Goal: Task Accomplishment & Management: Complete application form

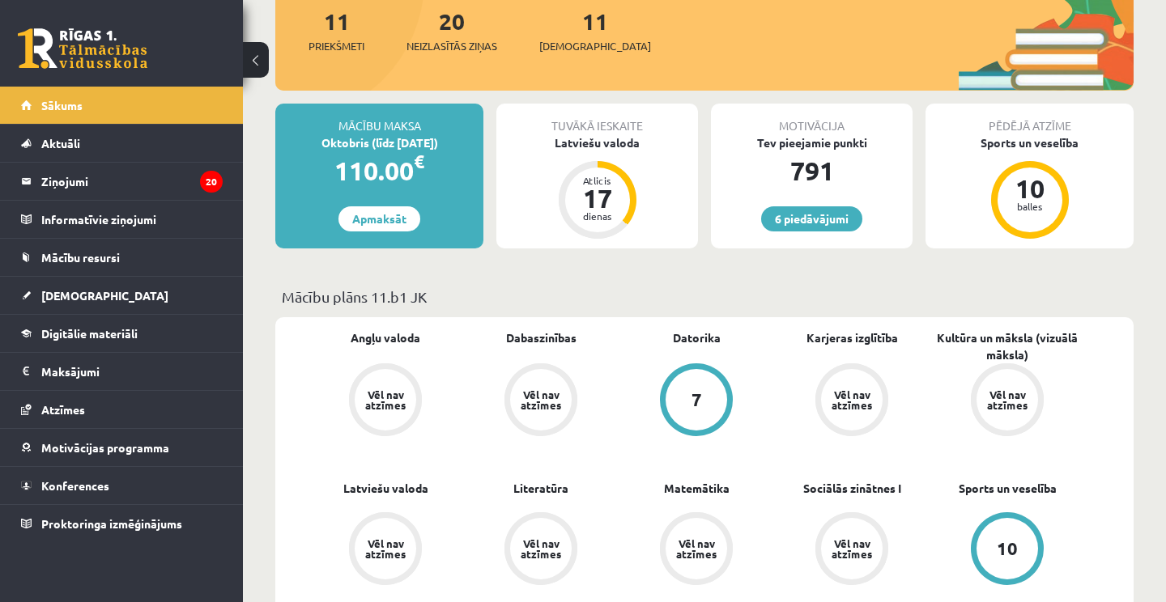
scroll to position [191, 0]
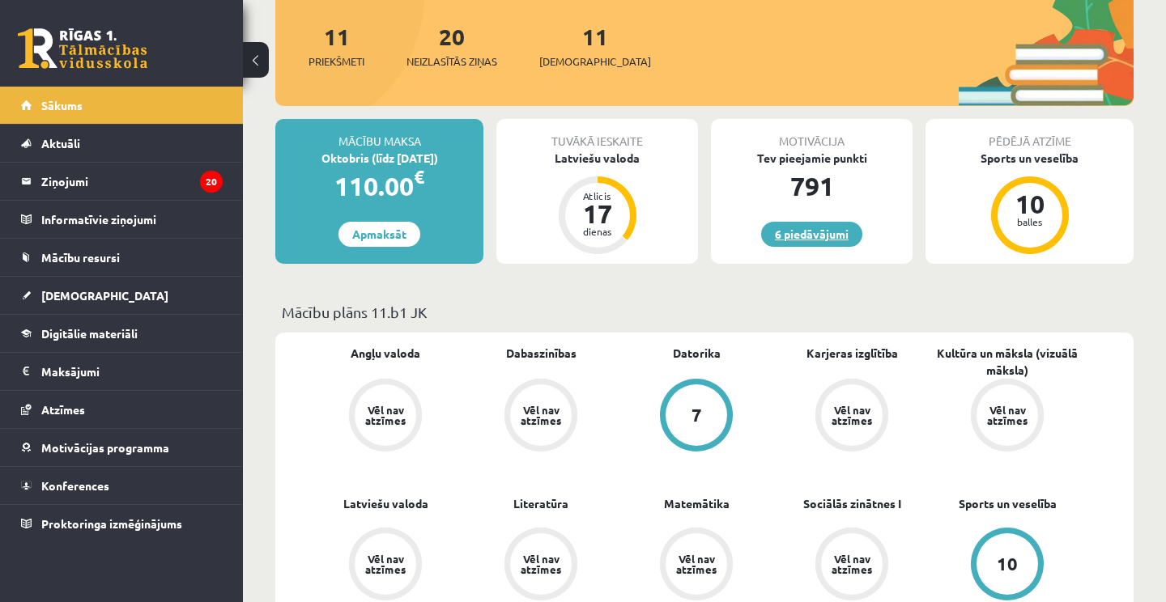
click at [793, 230] on link "6 piedāvājumi" at bounding box center [811, 234] width 101 height 25
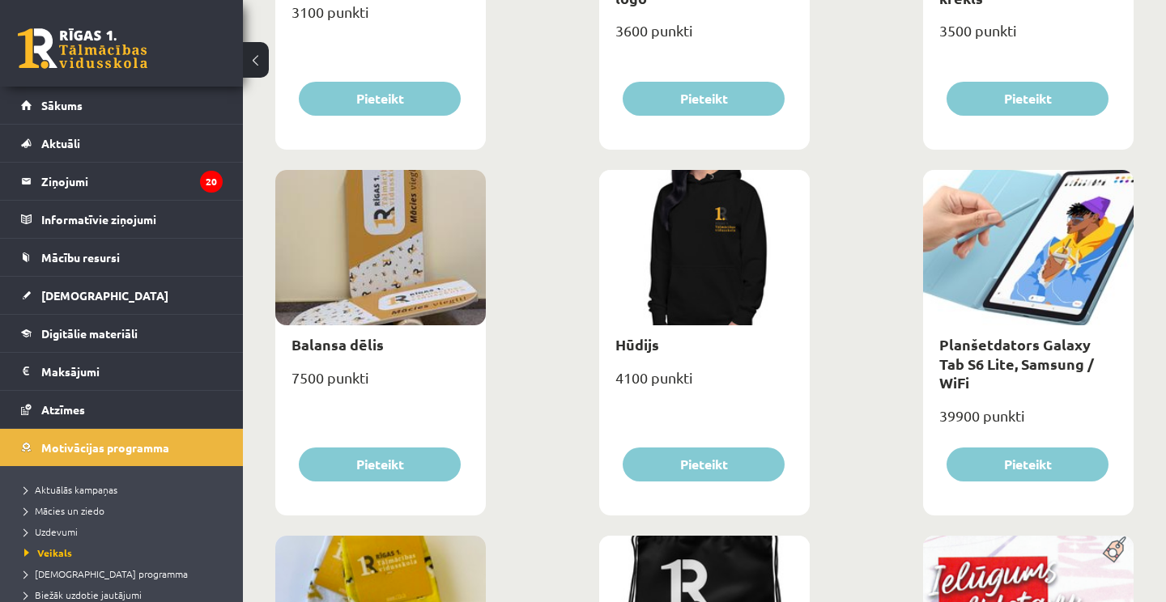
scroll to position [1193, 0]
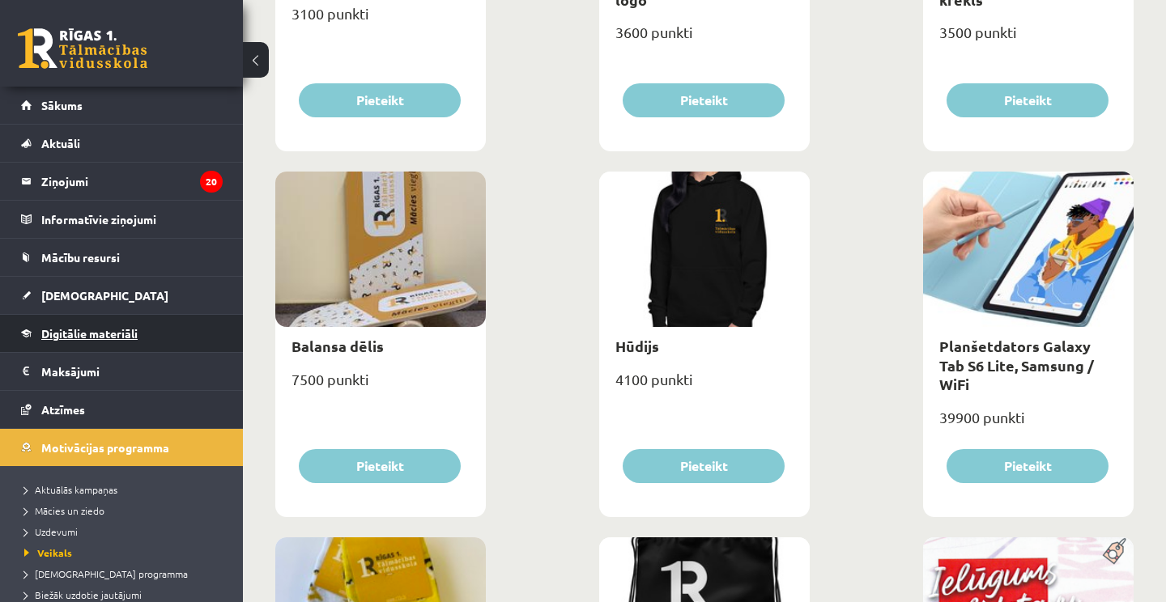
click at [84, 341] on link "Digitālie materiāli" at bounding box center [122, 333] width 202 height 37
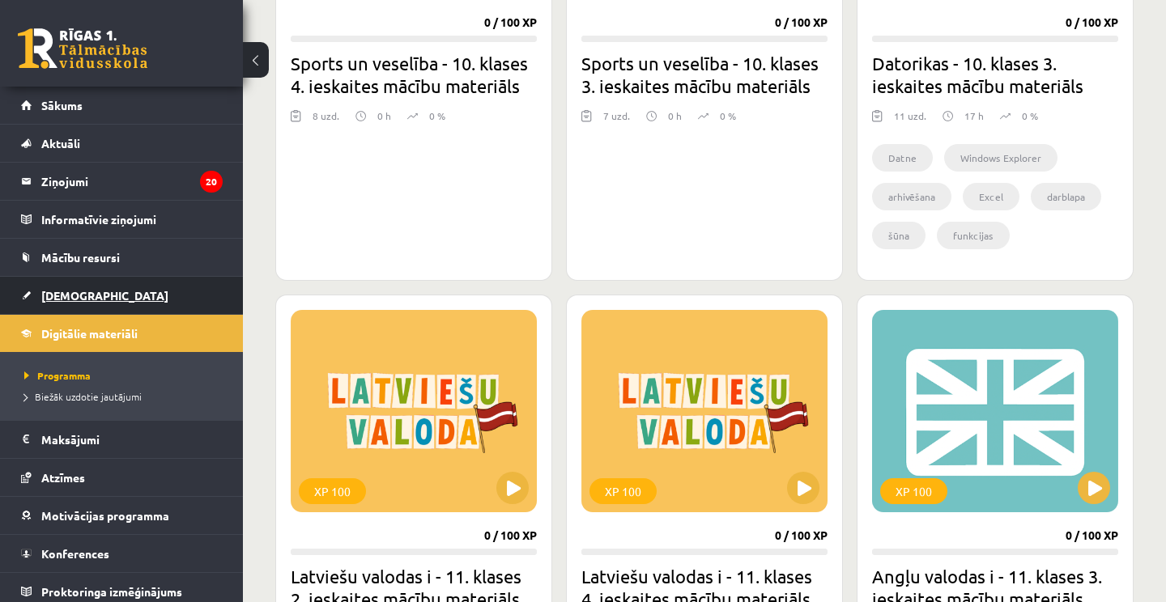
click at [102, 296] on link "[DEMOGRAPHIC_DATA]" at bounding box center [122, 295] width 202 height 37
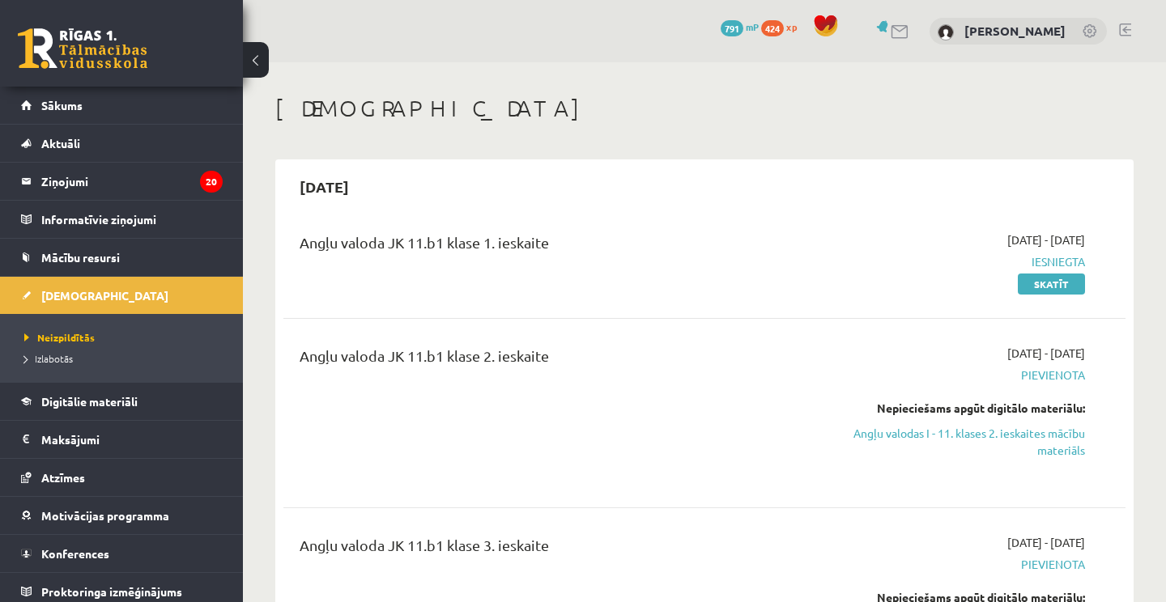
click at [97, 66] on link at bounding box center [83, 48] width 130 height 40
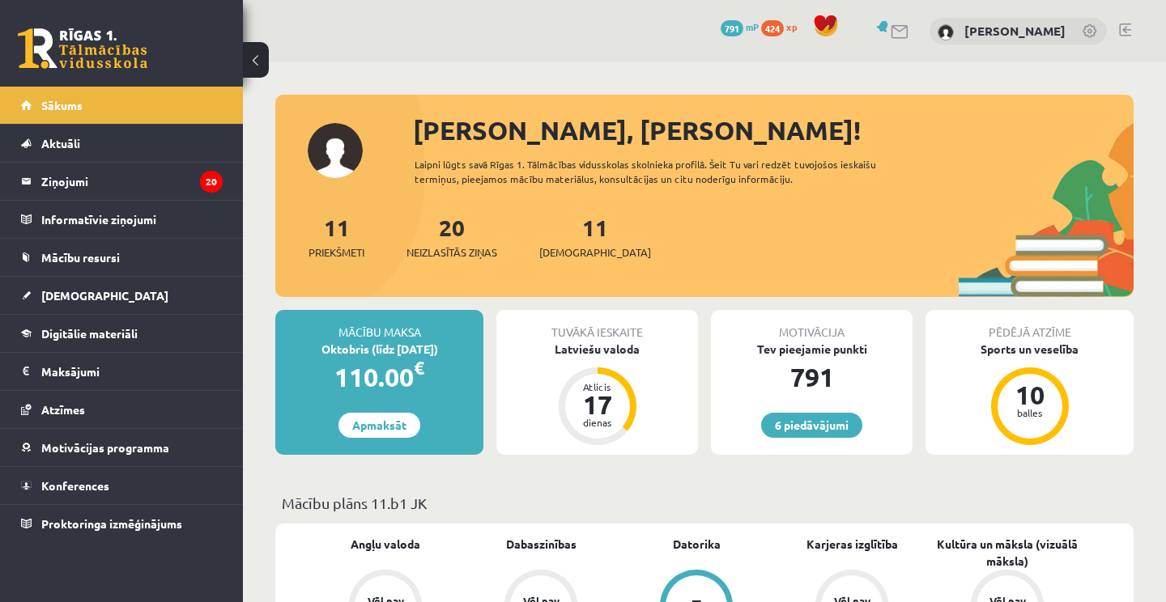
click at [355, 155] on div "Sveika, Madara Rasa! Laipni lūgts savā Rīgas 1. Tālmācības vidusskolas skolniek…" at bounding box center [704, 204] width 858 height 186
click at [93, 301] on link "[DEMOGRAPHIC_DATA]" at bounding box center [122, 295] width 202 height 37
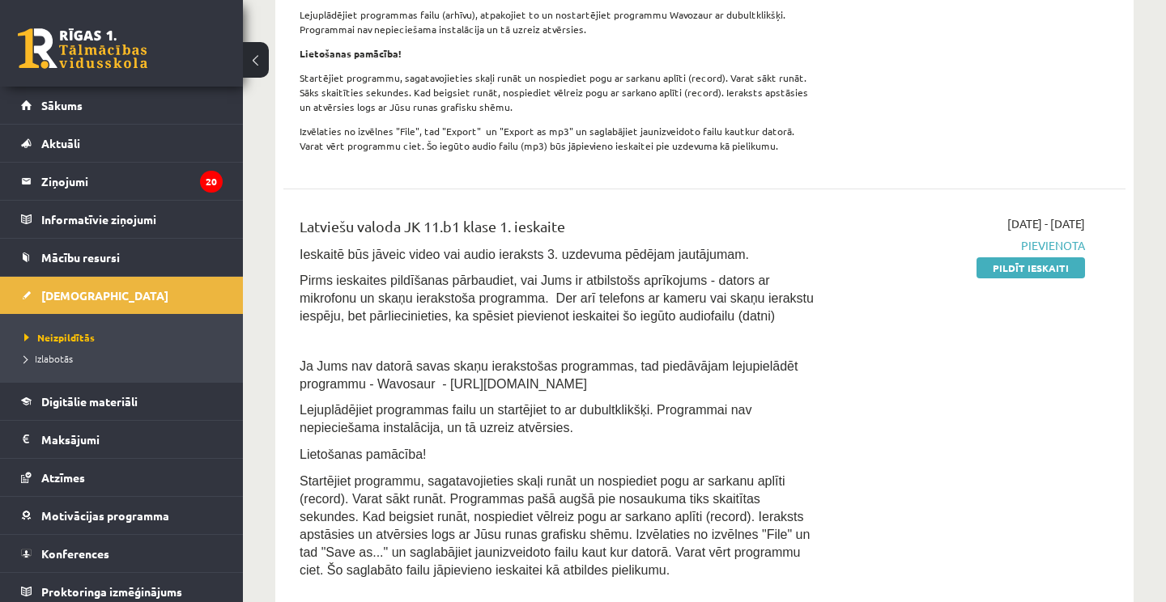
scroll to position [961, 0]
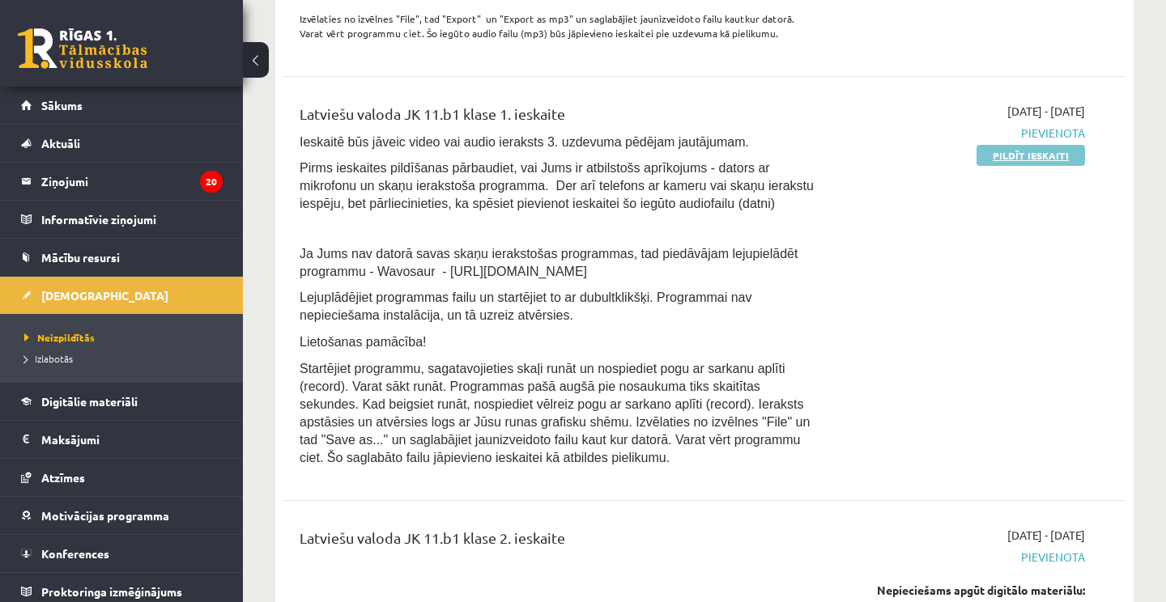
click at [1008, 155] on link "Pildīt ieskaiti" at bounding box center [1030, 155] width 108 height 21
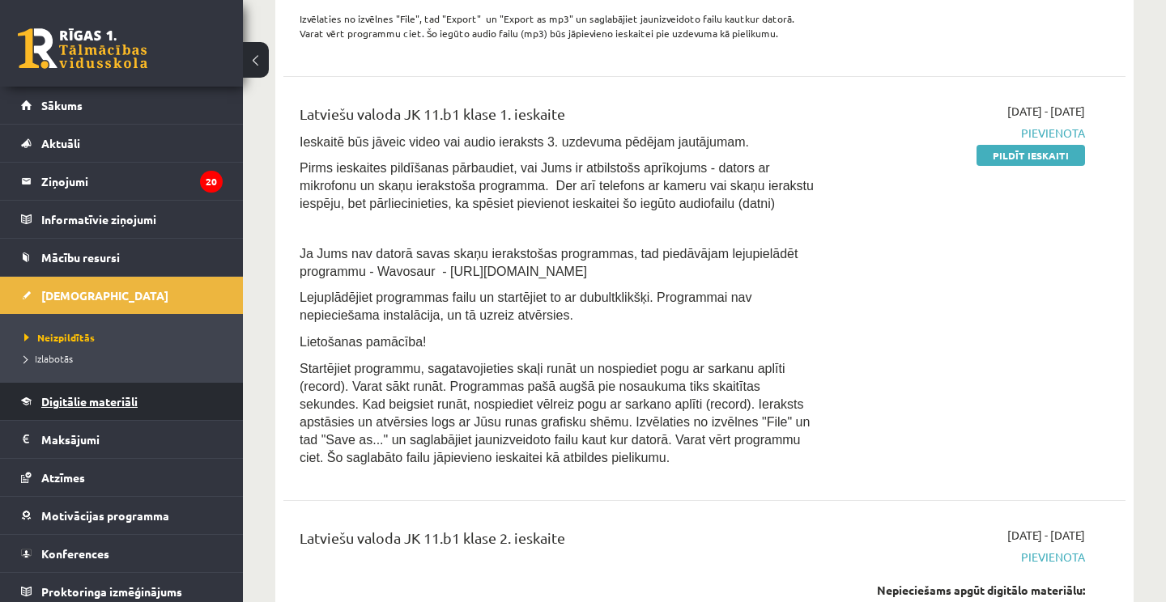
click at [106, 396] on span "Digitālie materiāli" at bounding box center [89, 401] width 96 height 15
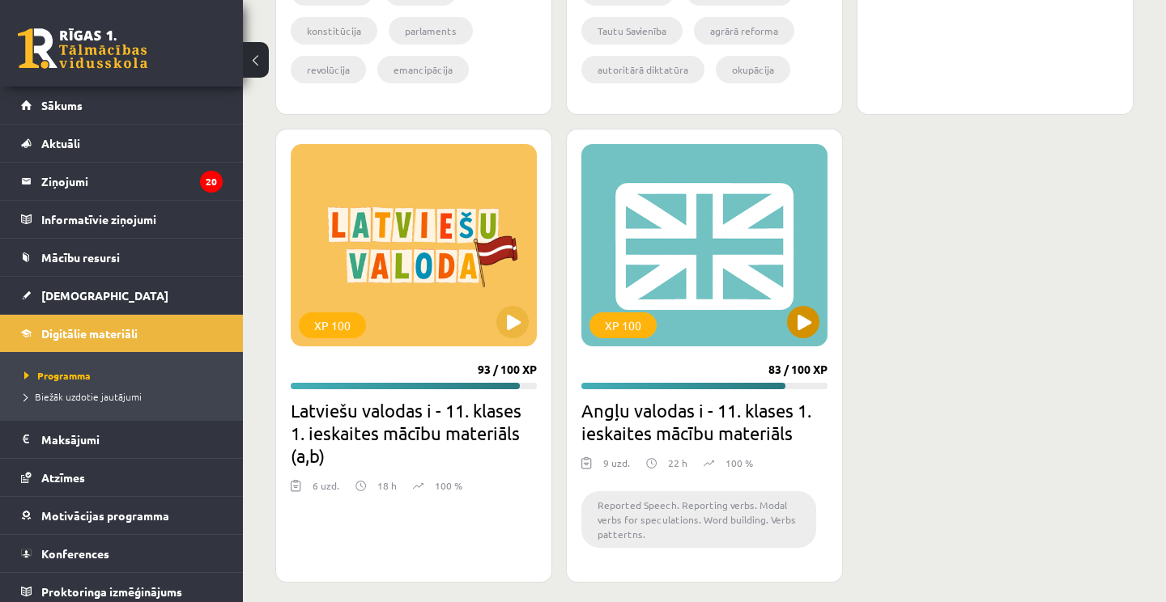
scroll to position [3377, 0]
click at [516, 349] on div "XP 100 93 / 100 XP Latviešu valodas i - 11. klases 1. ieskaites mācību materiāl…" at bounding box center [413, 356] width 277 height 454
click at [511, 321] on button at bounding box center [512, 322] width 32 height 32
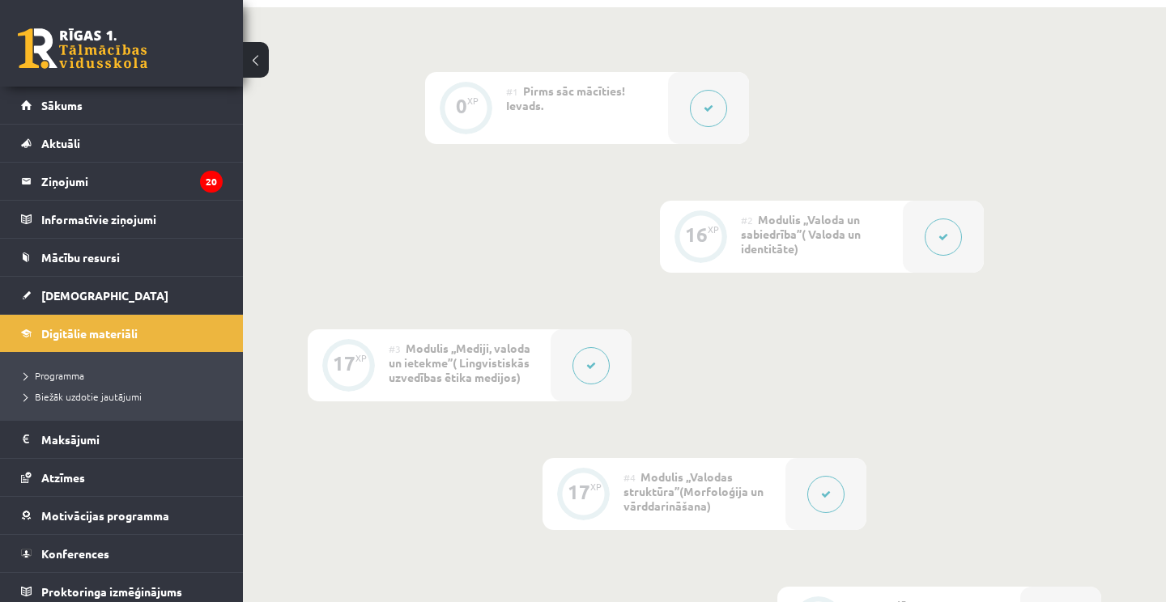
scroll to position [406, 0]
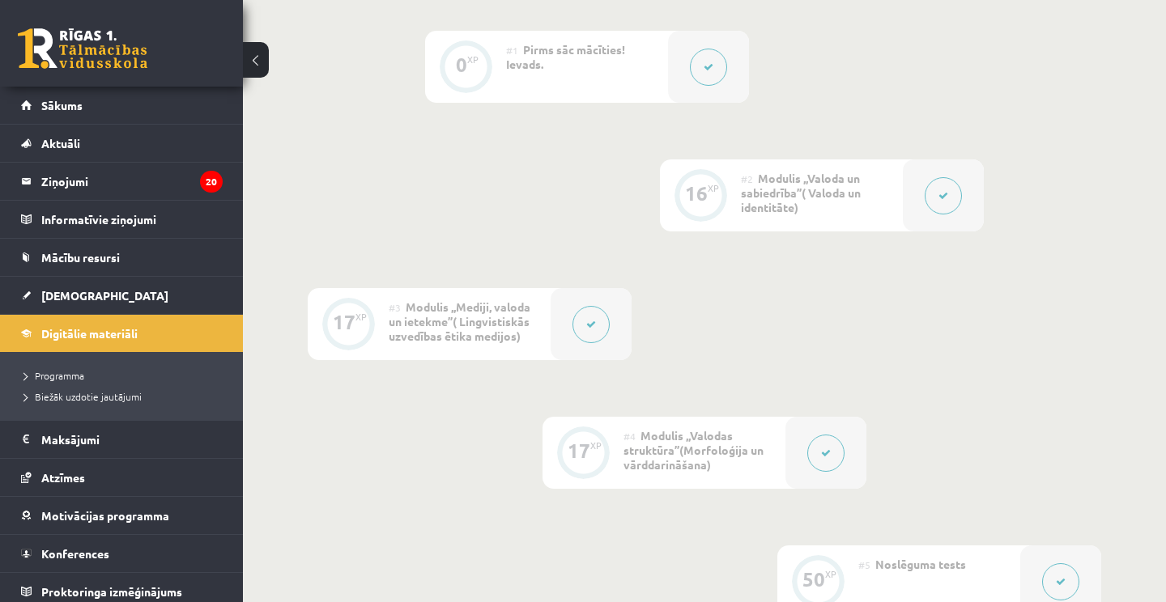
click at [926, 189] on button at bounding box center [943, 195] width 37 height 37
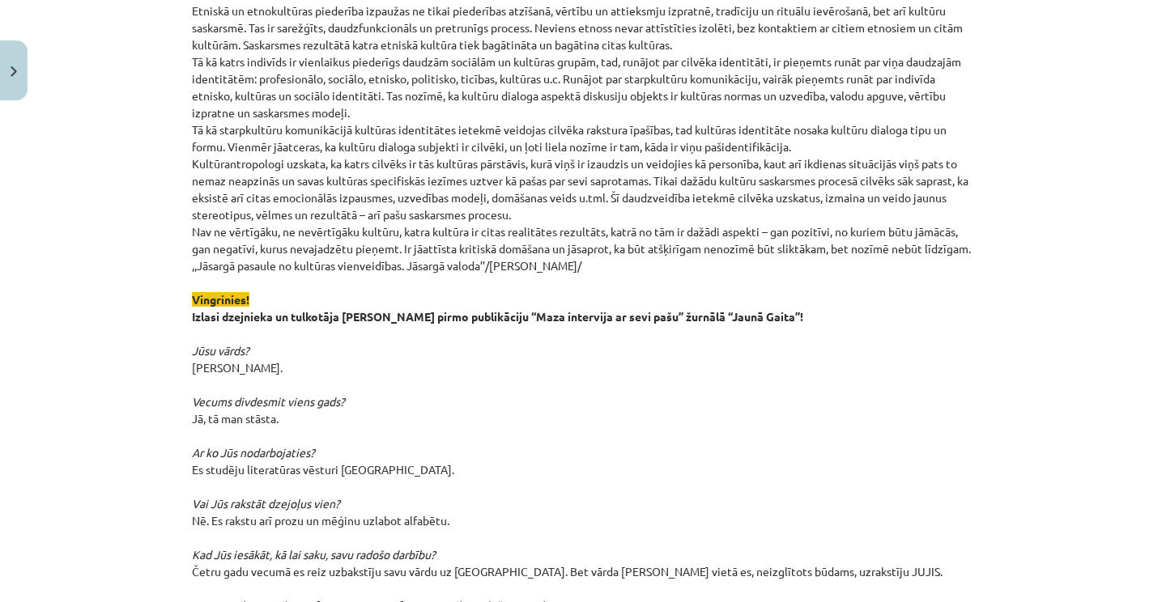
scroll to position [3962, 0]
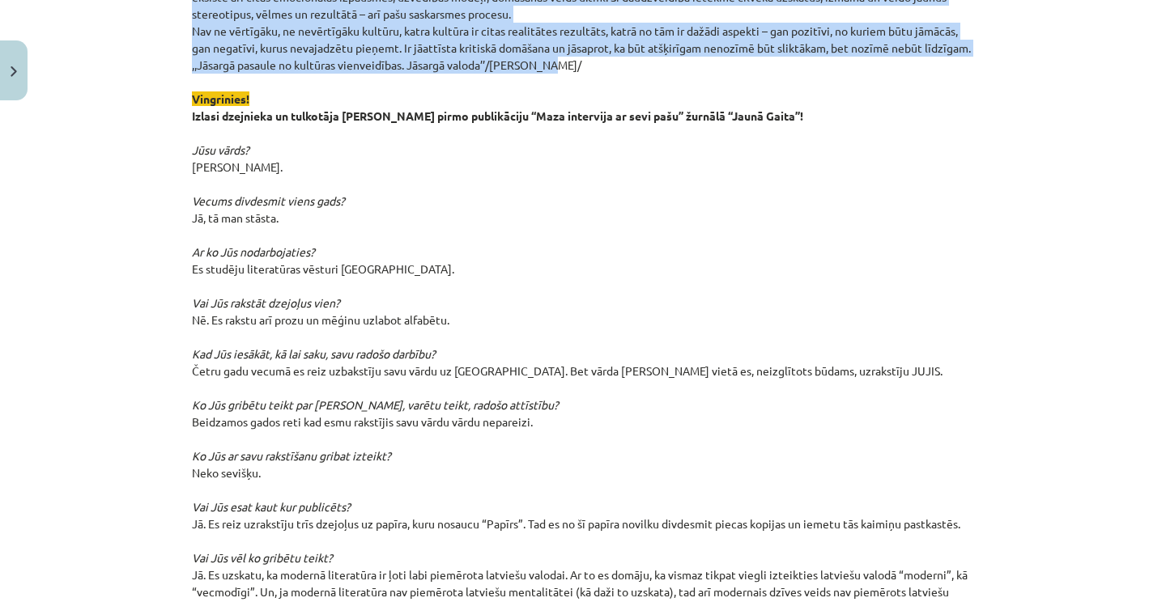
drag, startPoint x: 190, startPoint y: 264, endPoint x: 607, endPoint y: 59, distance: 464.6
copy div "Valoda un identitāte. Cilvēks ir sociāla būtne, kura dzīves laikā pilda vairāka…"
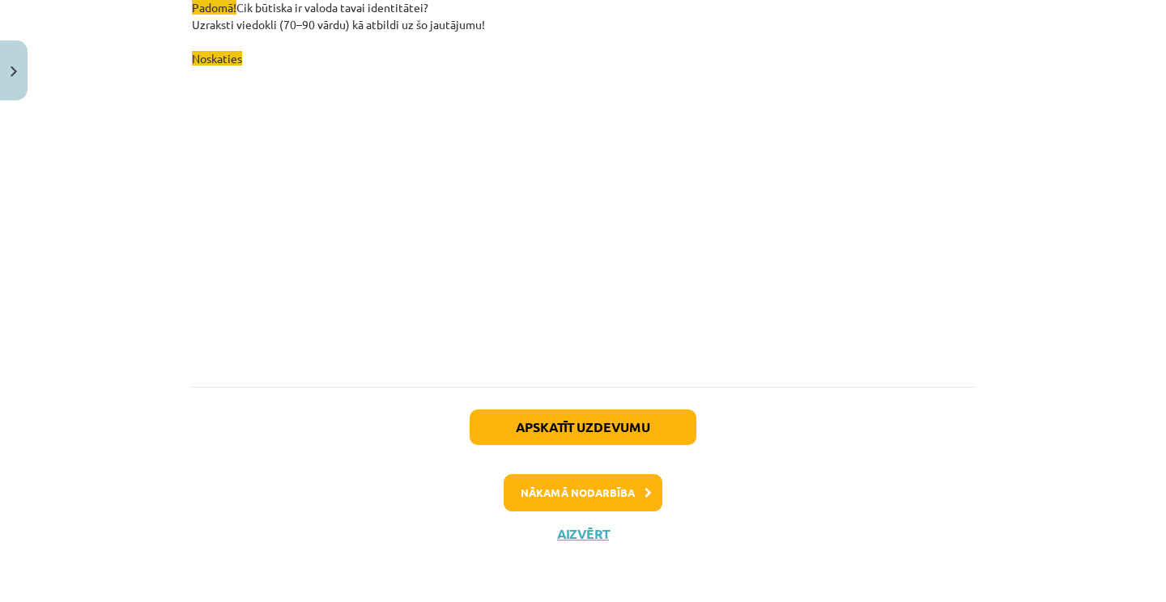
click at [635, 493] on button "Nākamā nodarbība" at bounding box center [583, 492] width 159 height 37
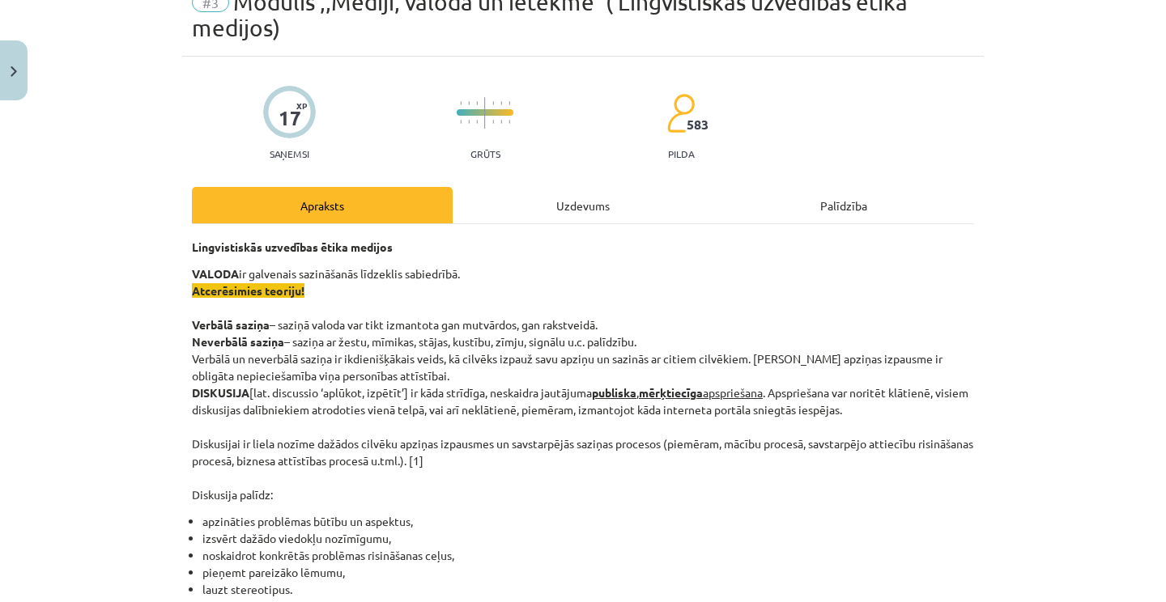
scroll to position [69, 0]
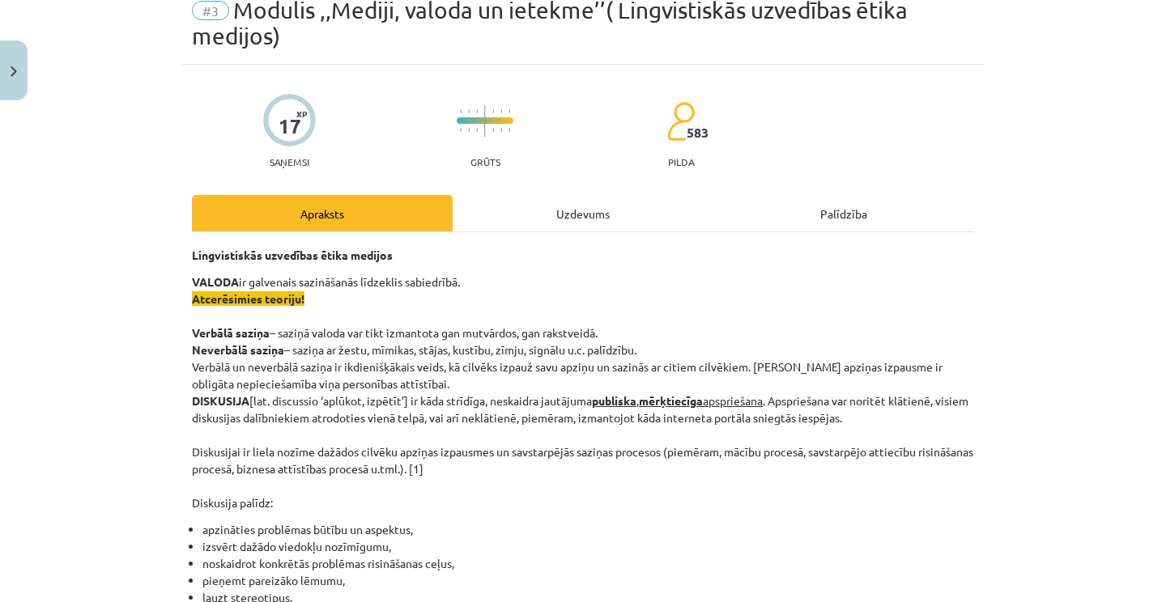
click at [1113, 245] on div "Mācību tēma: Latviešu valodas i - 11. klases 1. ieskaites mācību materiāls (a,b…" at bounding box center [583, 301] width 1166 height 602
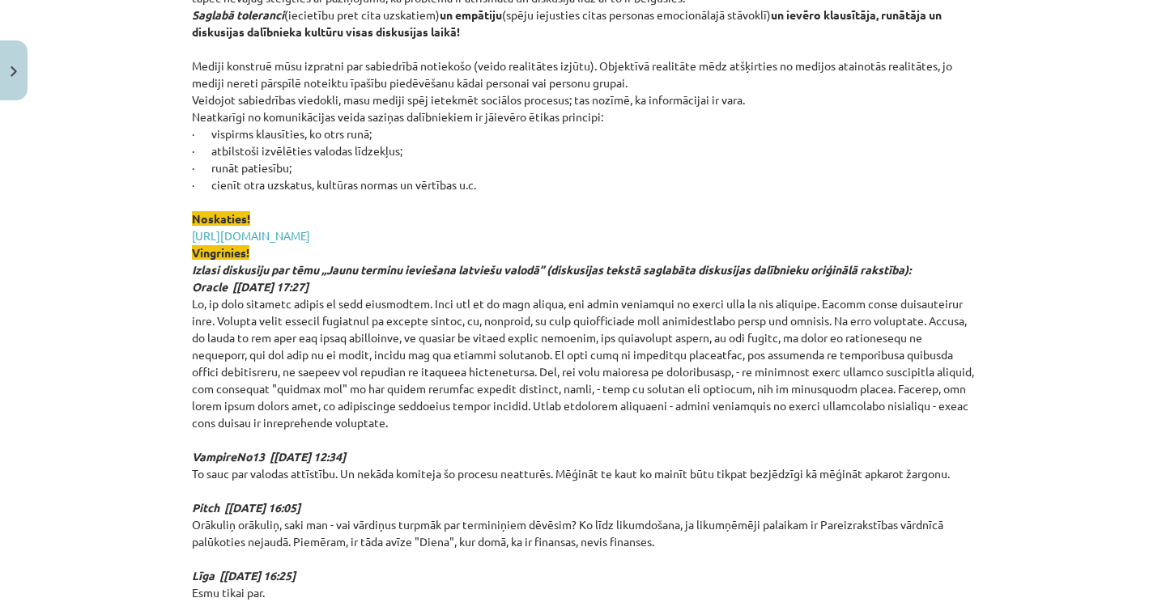
scroll to position [2838, 0]
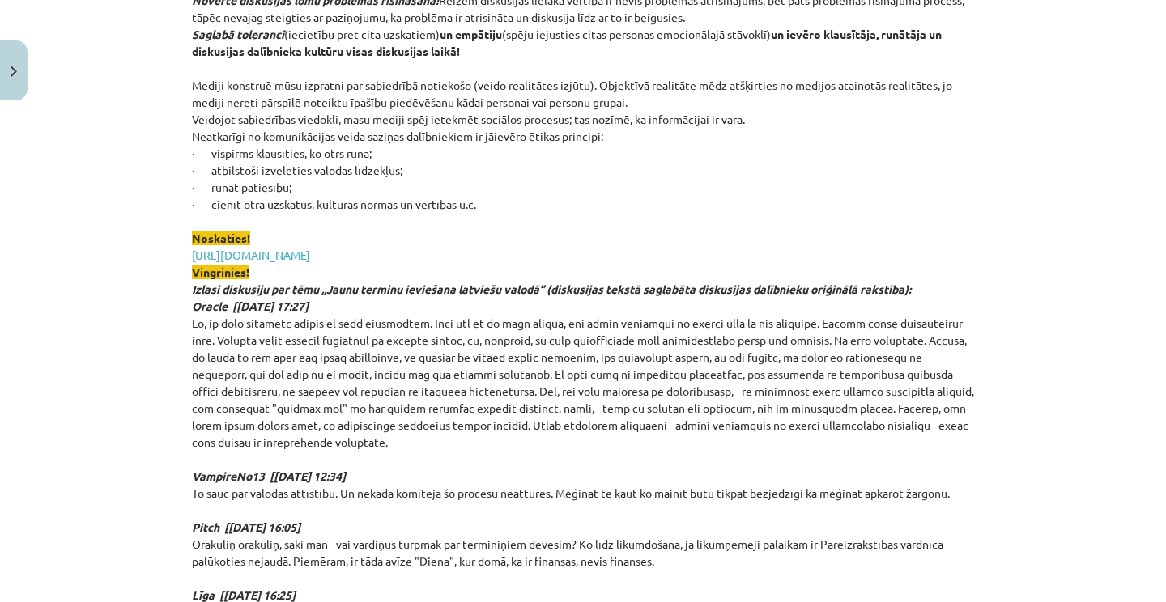
drag, startPoint x: 191, startPoint y: 251, endPoint x: 577, endPoint y: 206, distance: 388.9
copy div "Lingvistiskās uzvedības ētika medijos VALODA ir galvenais sazināšanās līdzeklis…"
click at [994, 306] on div "Mācību tēma: Latviešu valodas i - 11. klases 1. ieskaites mācību materiāls (a,b…" at bounding box center [583, 301] width 1166 height 602
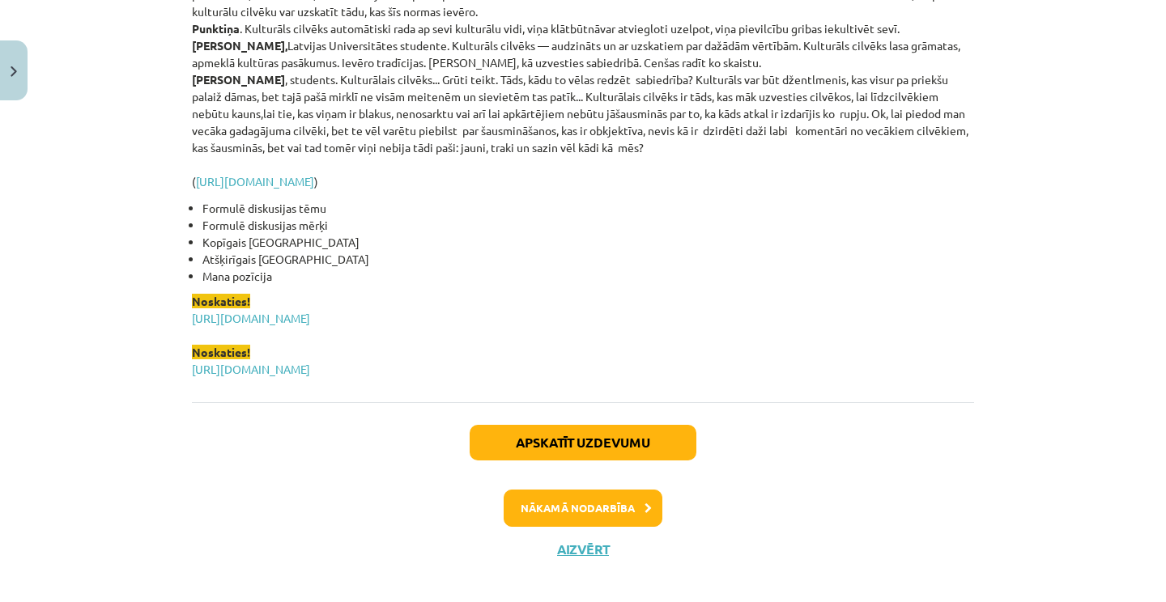
click at [643, 496] on button "Nākamā nodarbība" at bounding box center [583, 508] width 159 height 37
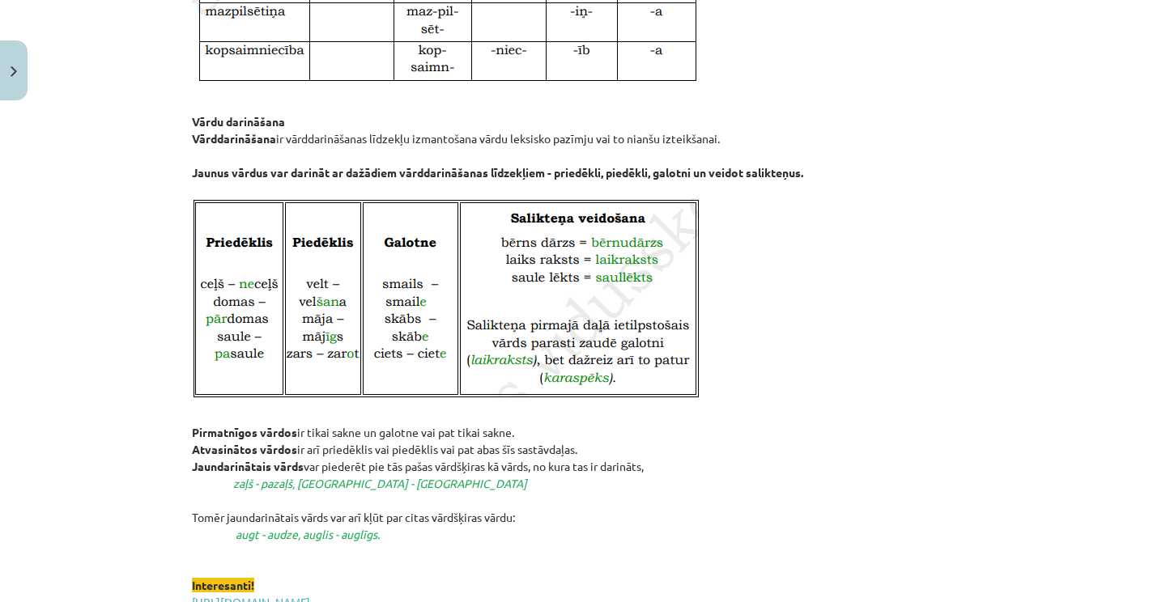
scroll to position [1616, 0]
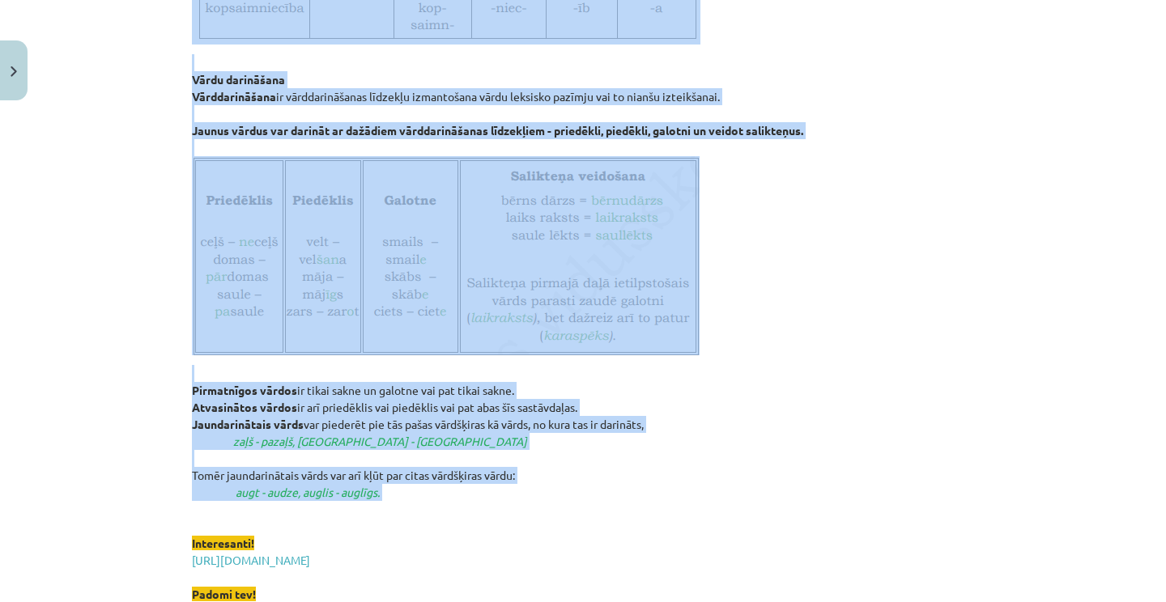
drag, startPoint x: 187, startPoint y: 274, endPoint x: 593, endPoint y: 510, distance: 469.1
copy div "Morfoloģija un vārddarināšana Morfoloģija ir gramatikas nozare, kas apskata vār…"
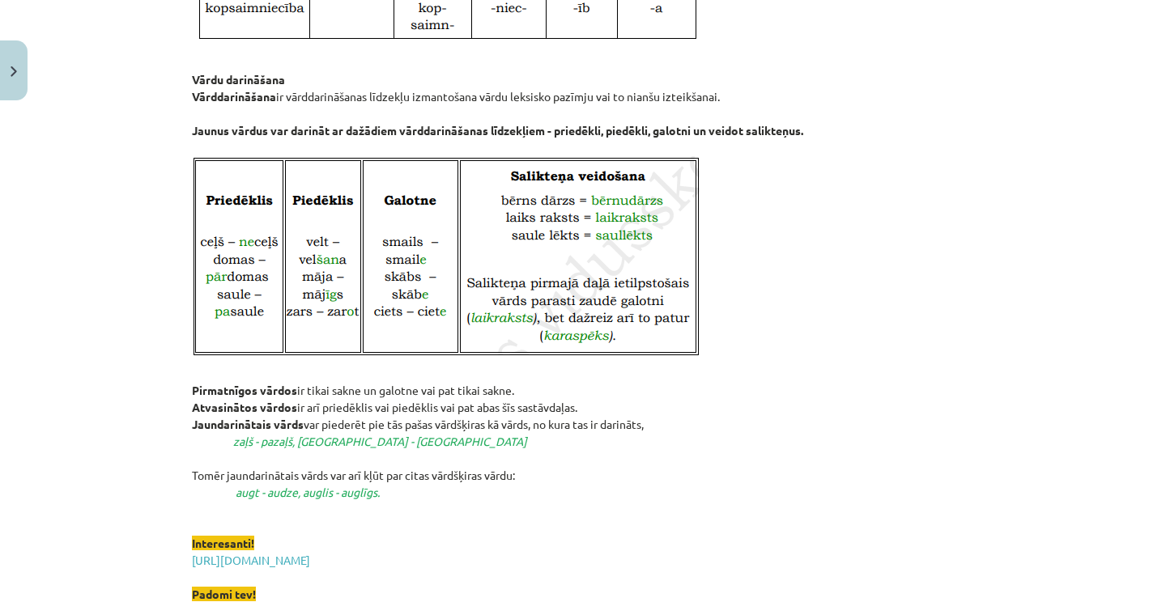
click at [1063, 254] on div "Mācību tēma: Latviešu valodas i - 11. klases 1. ieskaites mācību materiāls (a,b…" at bounding box center [583, 301] width 1166 height 602
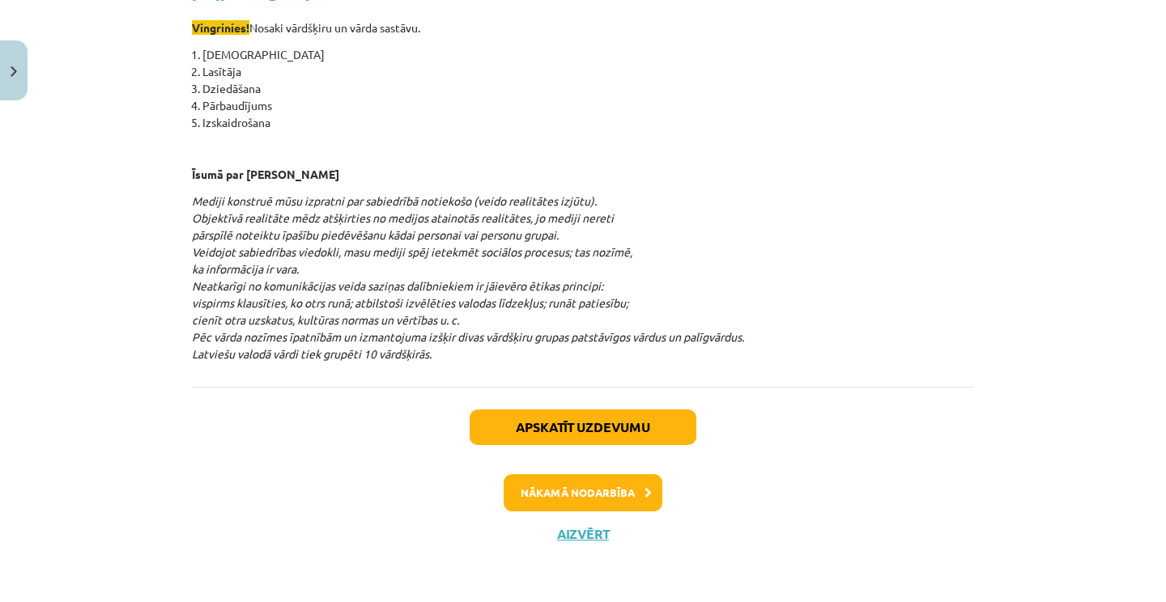
scroll to position [2236, 0]
click at [611, 496] on button "Nākamā nodarbība" at bounding box center [583, 492] width 159 height 37
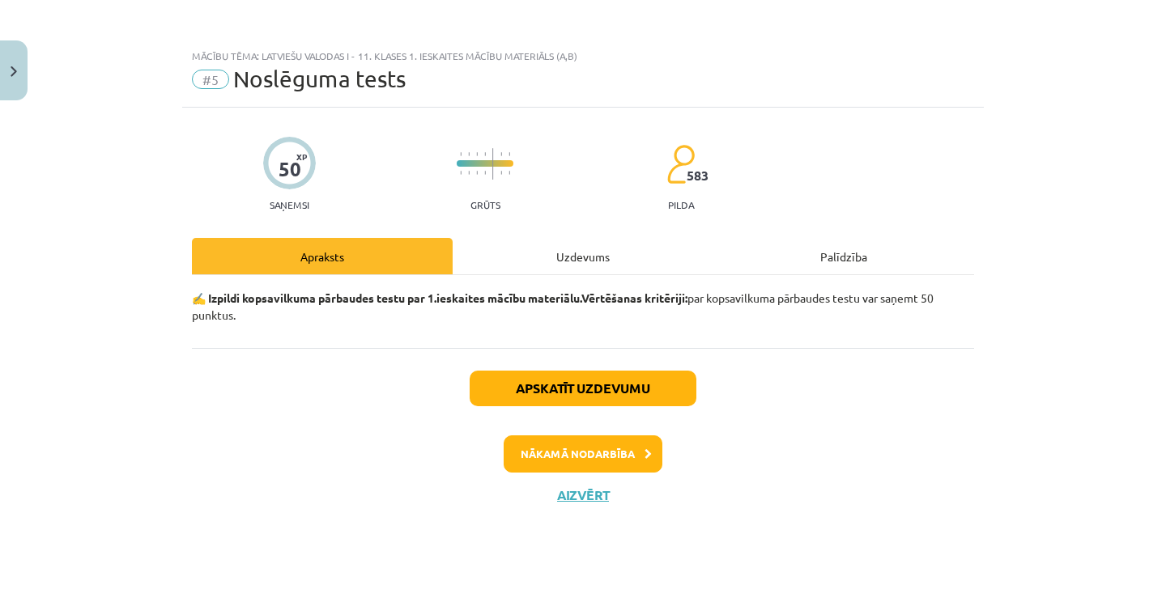
click at [572, 496] on button "Aizvērt" at bounding box center [583, 495] width 62 height 16
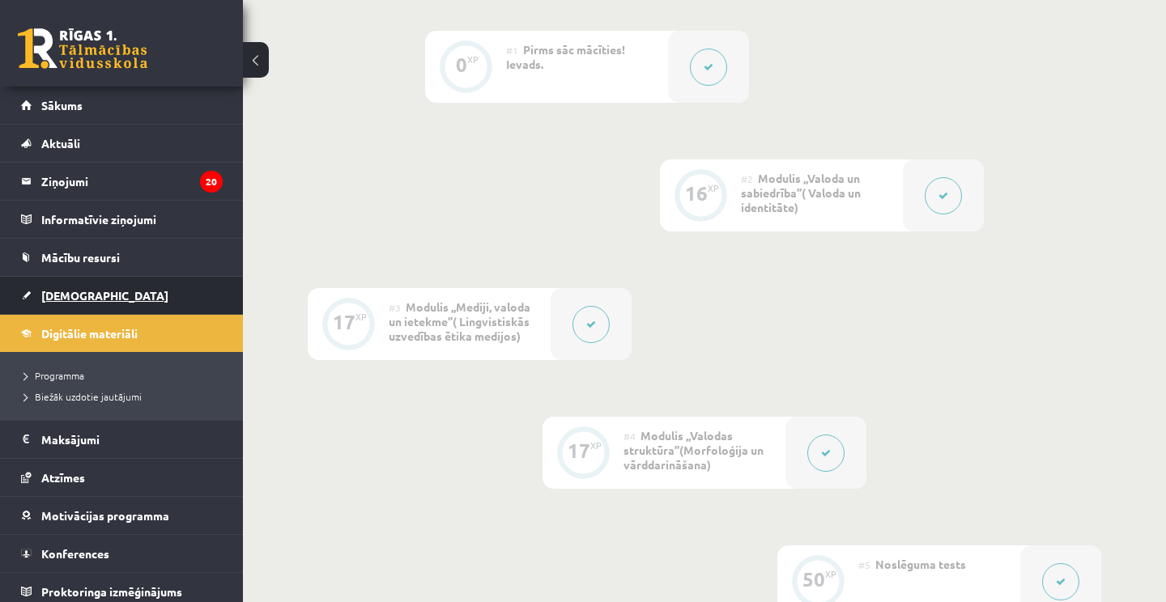
click at [87, 291] on span "[DEMOGRAPHIC_DATA]" at bounding box center [104, 295] width 127 height 15
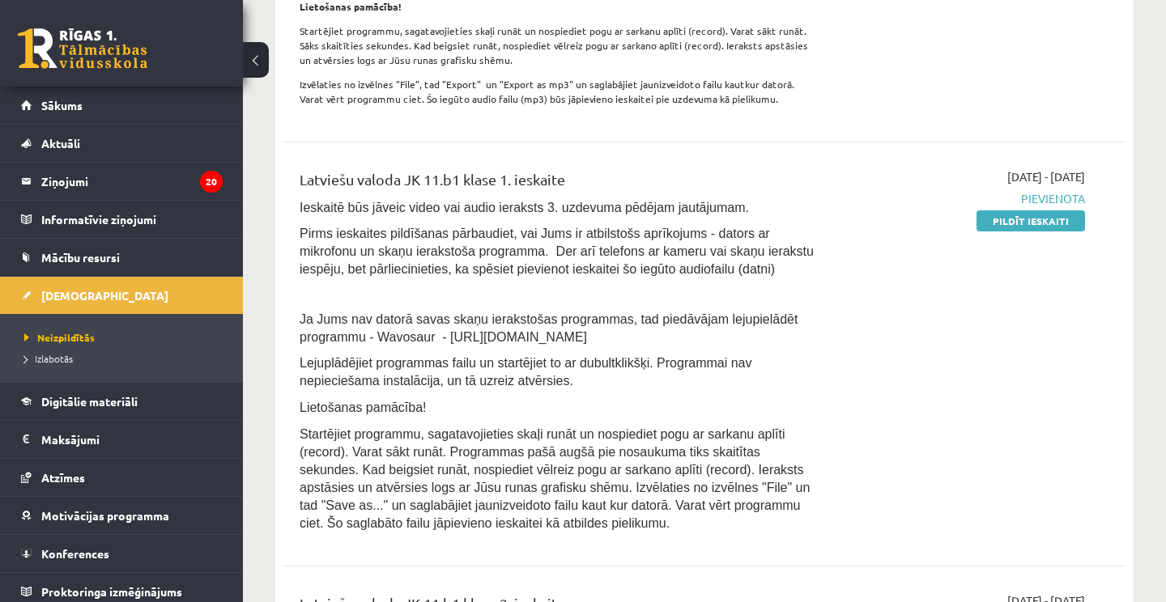
scroll to position [939, 0]
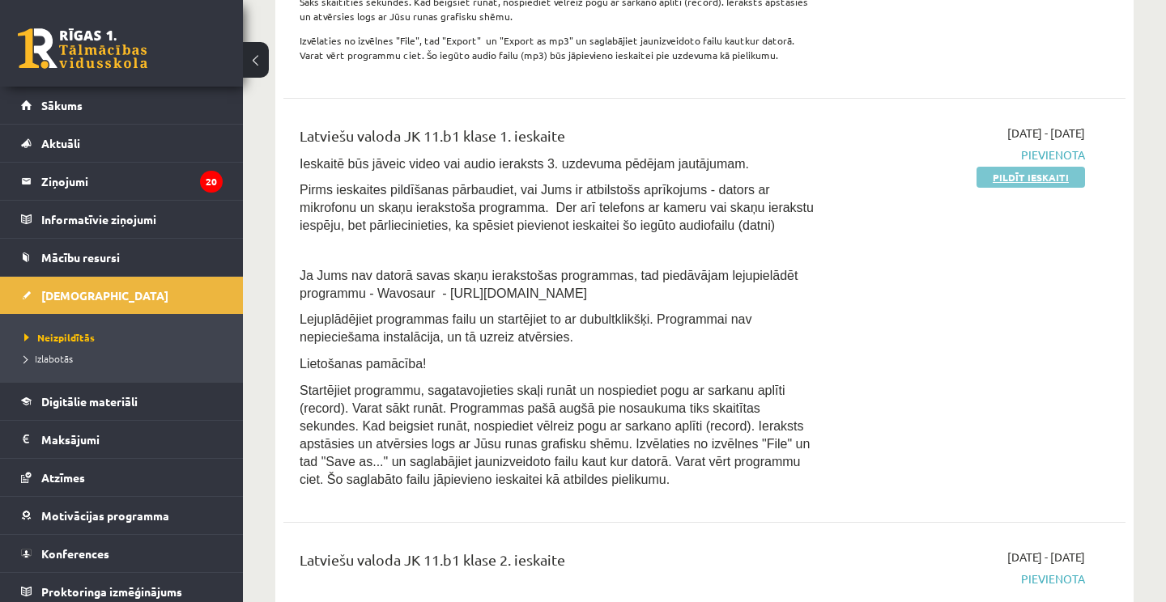
click at [1034, 174] on link "Pildīt ieskaiti" at bounding box center [1030, 177] width 108 height 21
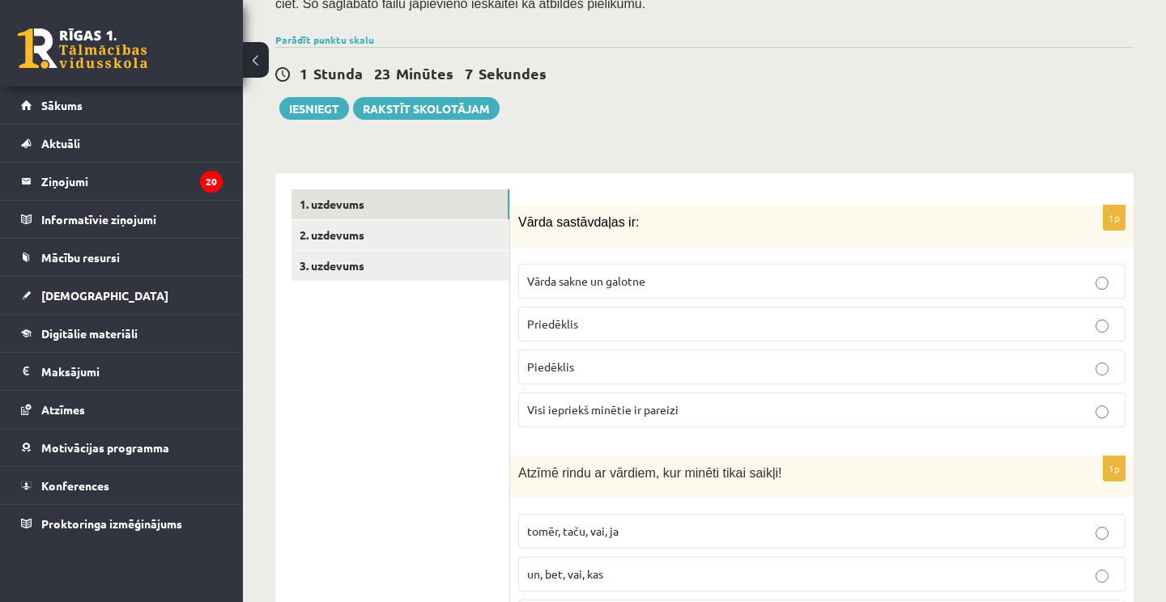
scroll to position [355, 0]
click at [602, 411] on label "Visi iepriekš minētie ir pareizi" at bounding box center [821, 409] width 607 height 35
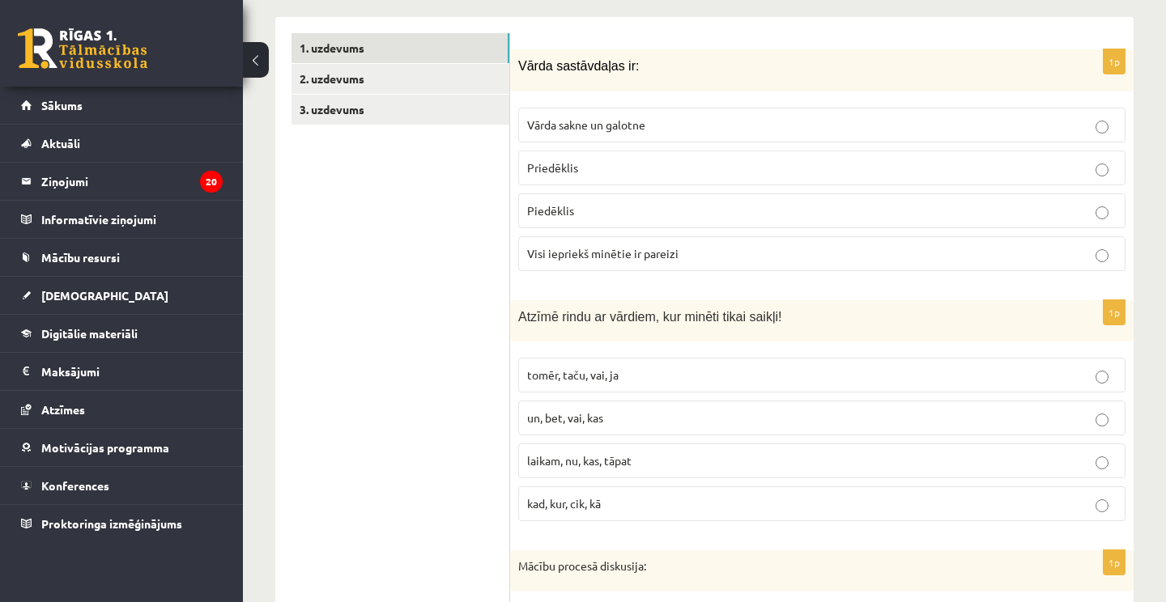
scroll to position [617, 0]
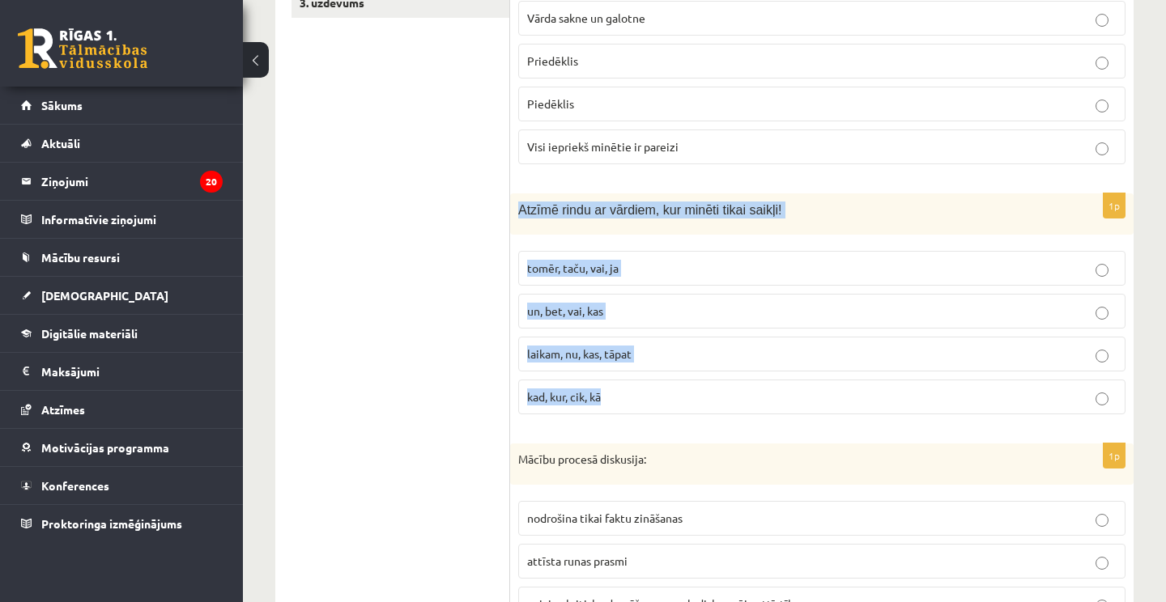
drag, startPoint x: 519, startPoint y: 204, endPoint x: 623, endPoint y: 390, distance: 213.5
click at [623, 390] on div "1p Atzīmē rindu ar vārdiem, kur minēti tikai saikļi! tomēr, taču, vai, ja un, b…" at bounding box center [821, 311] width 623 height 234
copy div "Atzīmē rindu ar vārdiem, kur minēti tikai saikļi! tomēr, taču, vai, ja un, bet,…"
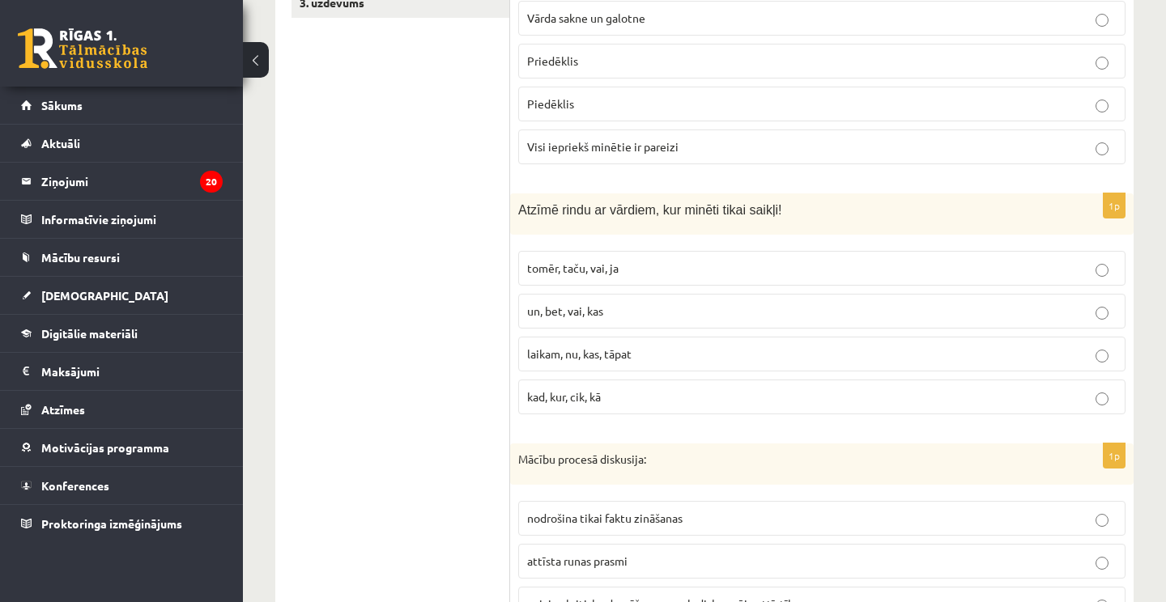
click at [626, 260] on p "tomēr, taču, vai, ja" at bounding box center [821, 268] width 589 height 17
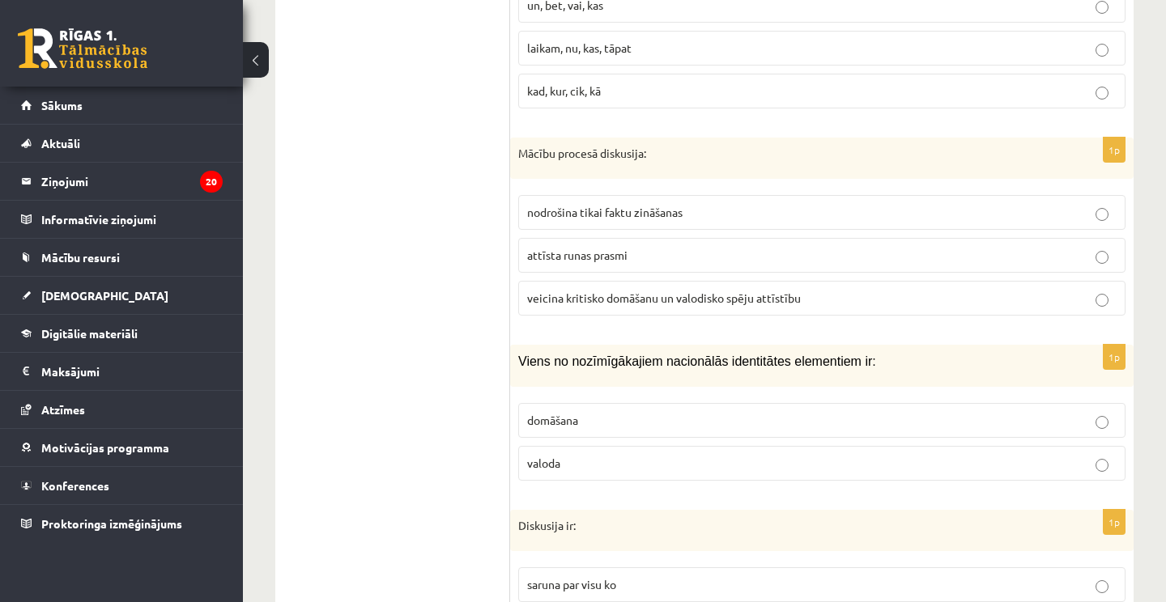
scroll to position [924, 0]
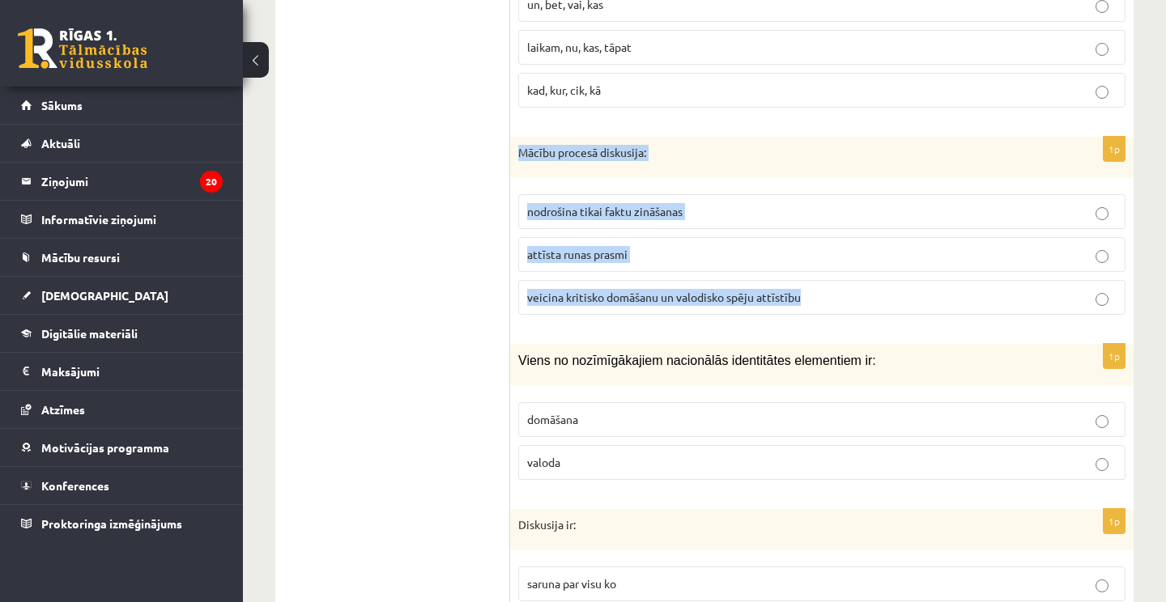
drag, startPoint x: 518, startPoint y: 142, endPoint x: 663, endPoint y: 302, distance: 216.1
click at [663, 302] on div "1p Mācību procesā diskusija: nodrošina tikai faktu zināšanas attīsta runas pras…" at bounding box center [821, 233] width 623 height 192
copy div "Mācību procesā diskusija: nodrošina tikai faktu zināšanas attīsta runas prasmi …"
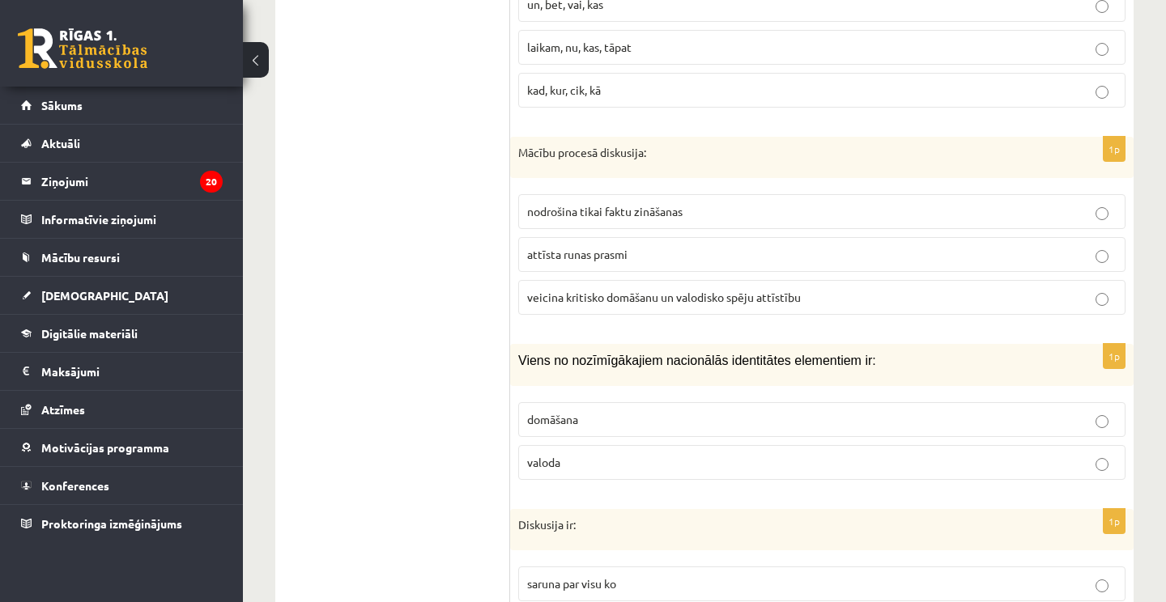
click at [619, 290] on span "veicina kritisko domāšanu un valodisko spēju attīstību" at bounding box center [664, 297] width 274 height 15
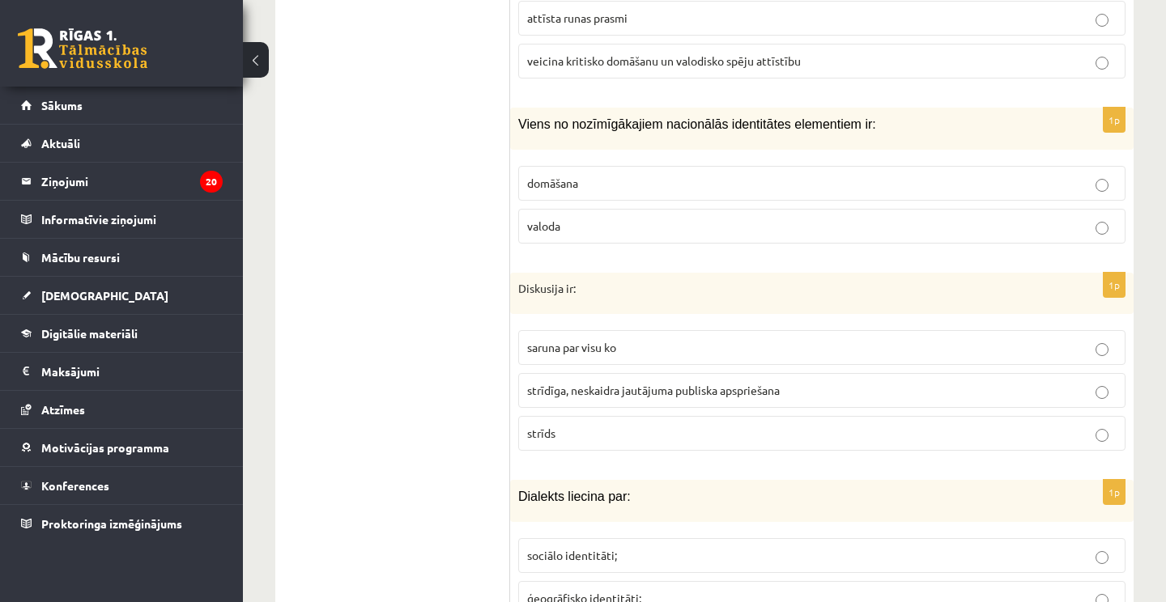
scroll to position [1160, 0]
click at [606, 218] on p "valoda" at bounding box center [821, 226] width 589 height 17
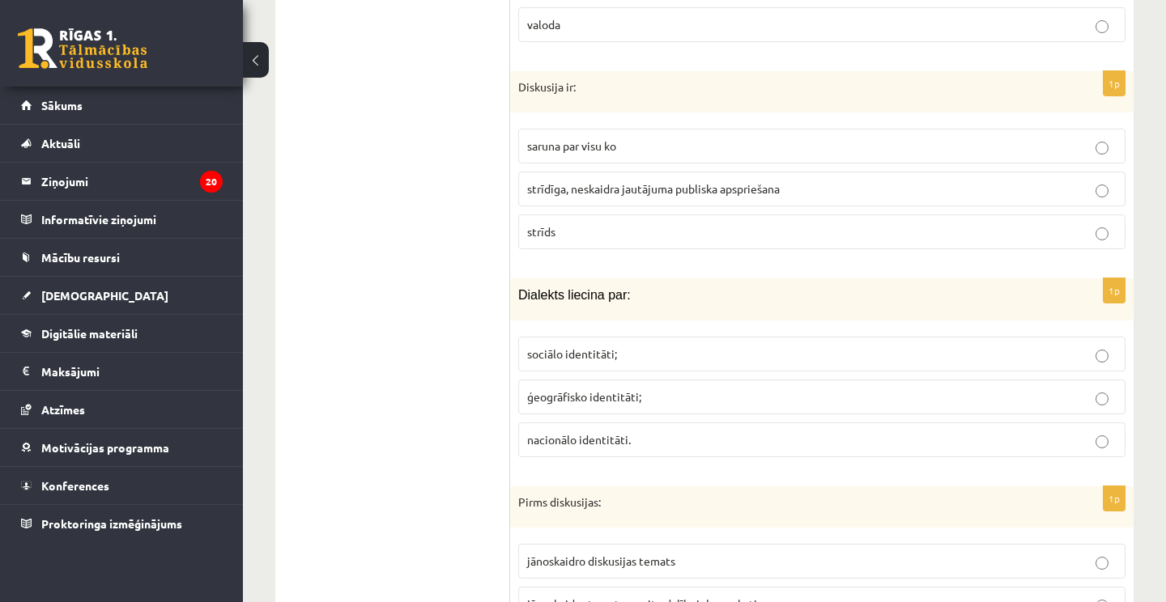
scroll to position [1363, 0]
click at [624, 181] on span "strīdīga, neskaidra jautājuma publiska apspriešana" at bounding box center [653, 188] width 253 height 15
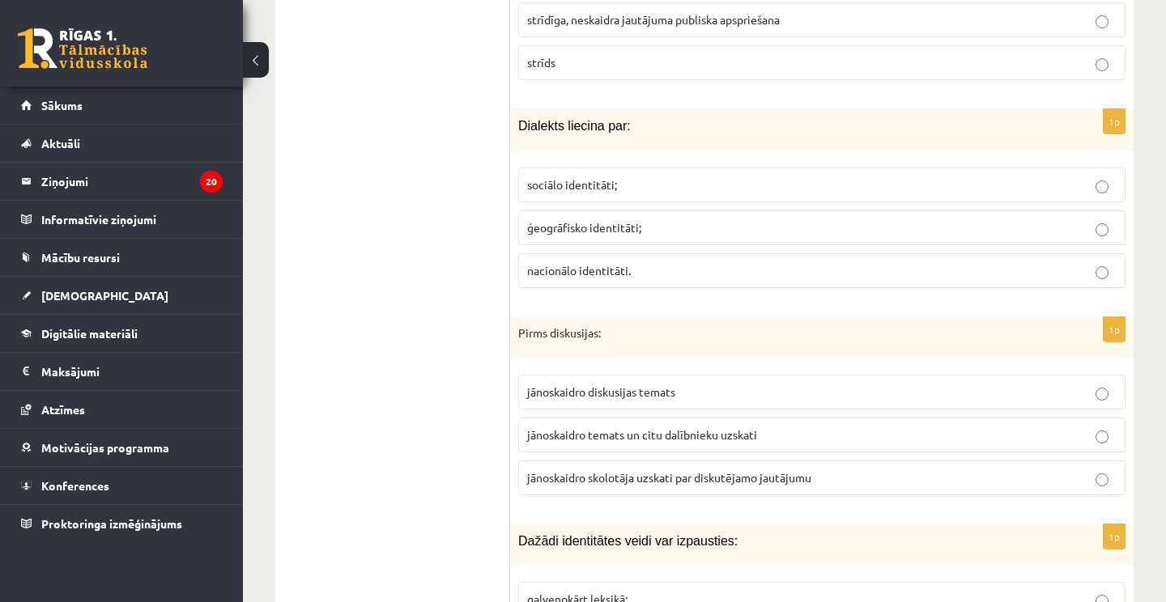
scroll to position [1536, 0]
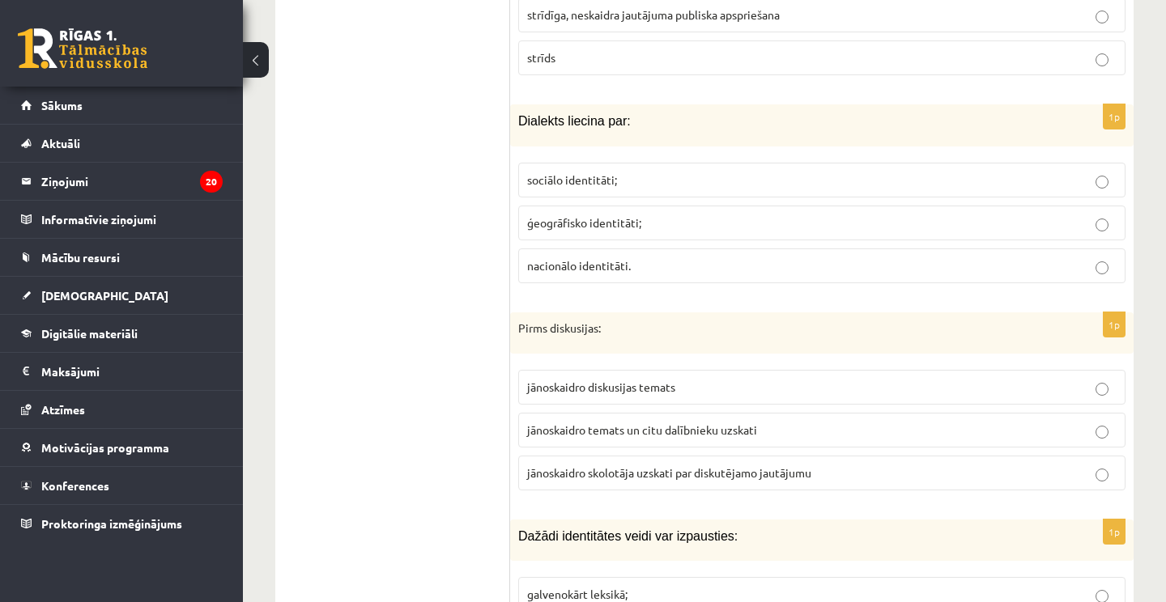
click at [596, 217] on span "ģeogrāfisko identitāti;" at bounding box center [584, 222] width 114 height 15
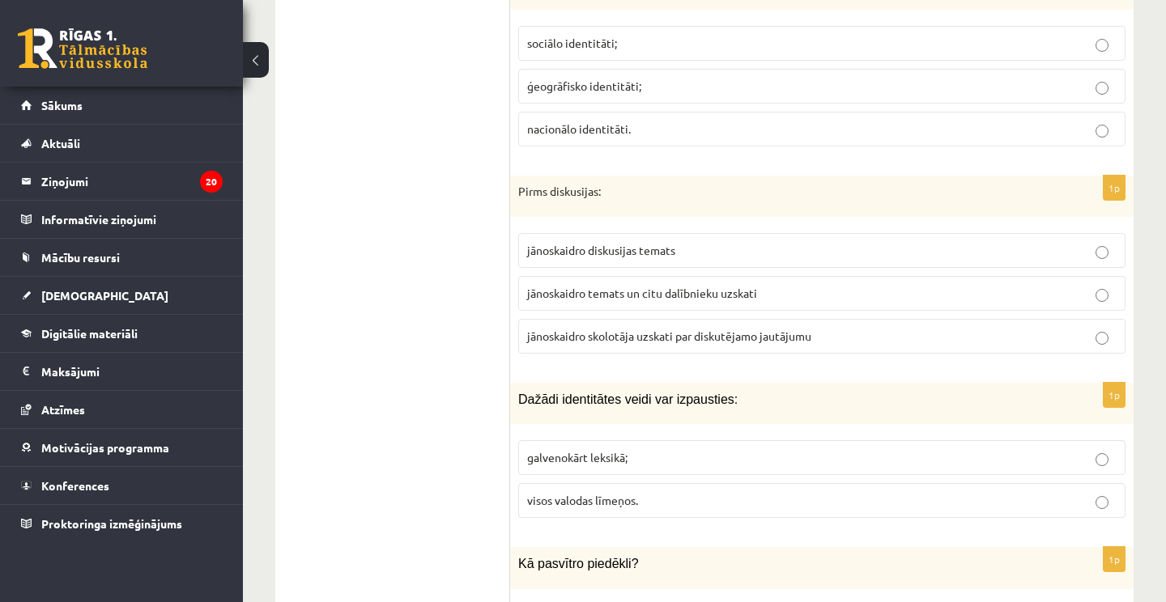
scroll to position [1730, 0]
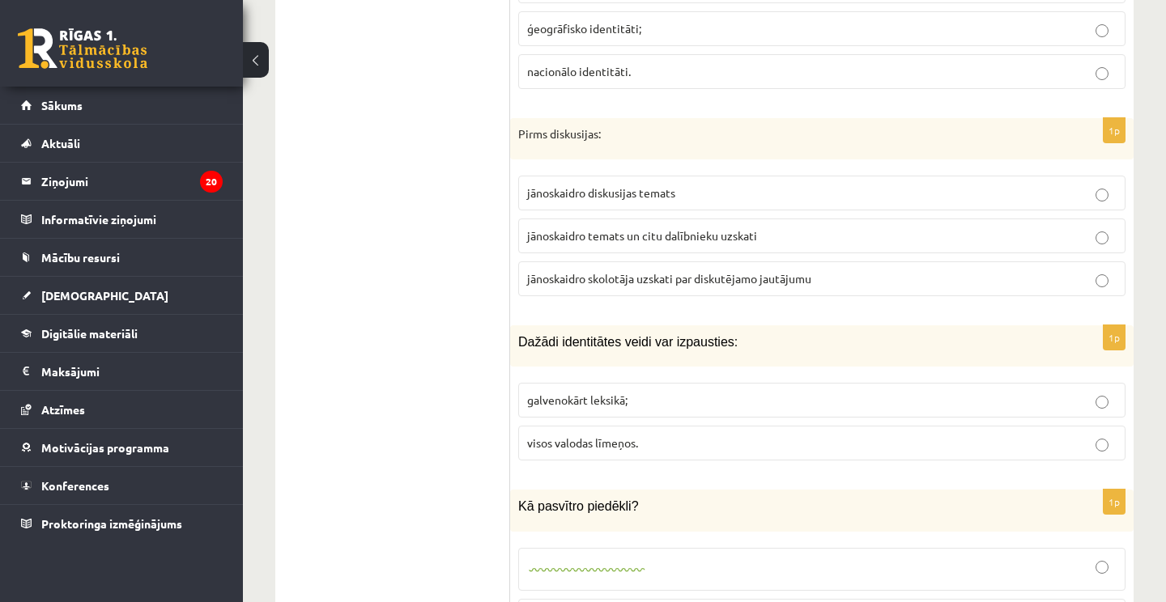
click at [601, 185] on span "jānoskaidro diskusijas temats" at bounding box center [601, 192] width 148 height 15
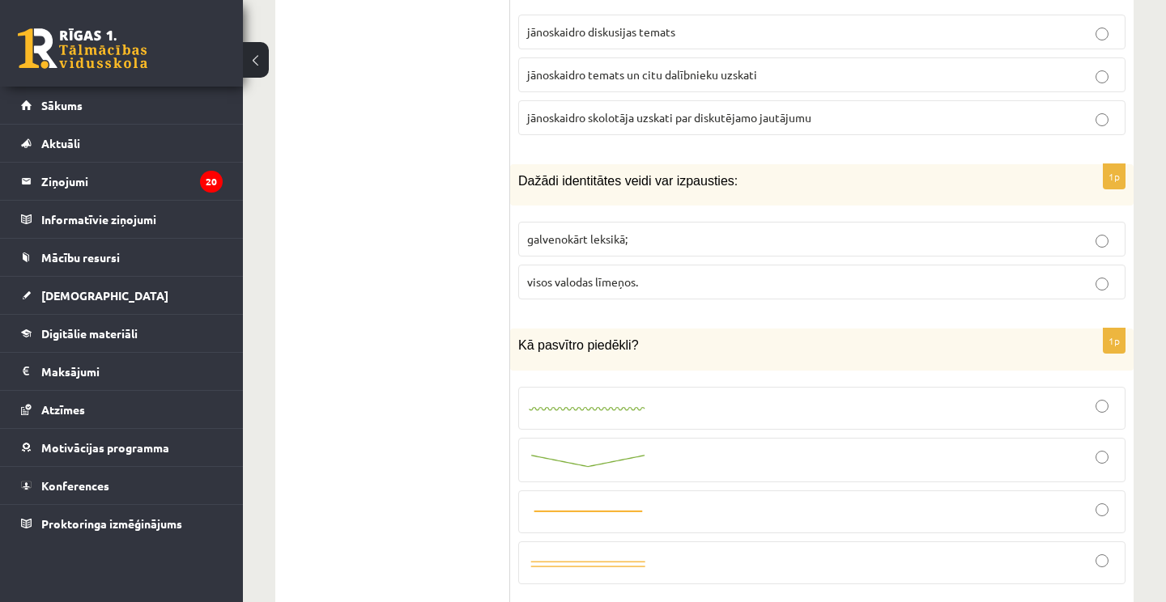
scroll to position [1939, 0]
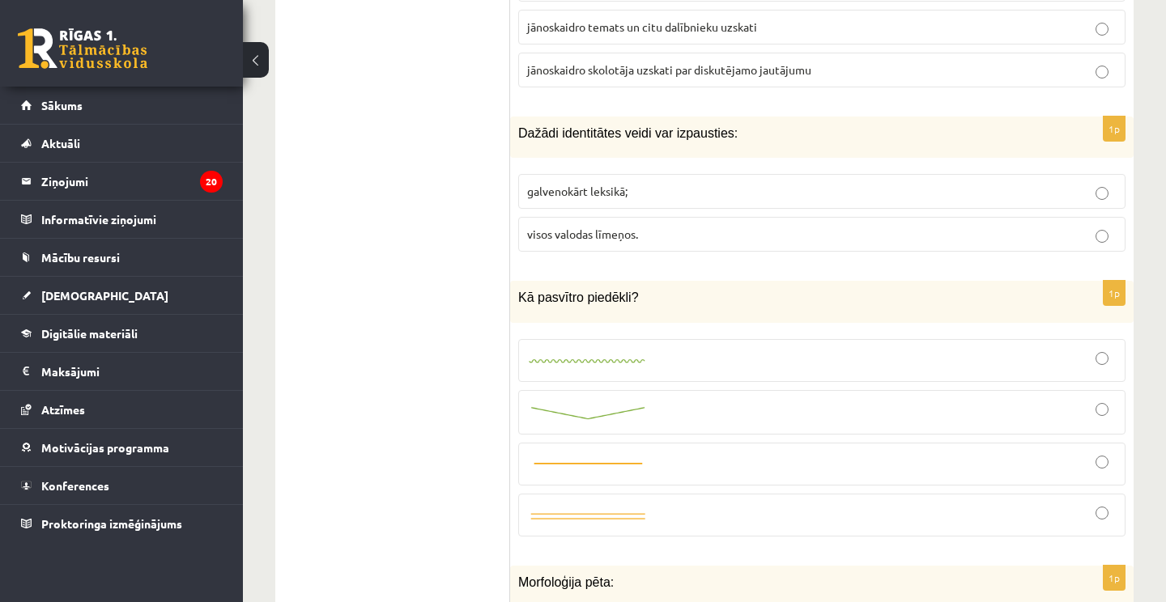
click at [593, 229] on p "visos valodas līmeņos." at bounding box center [821, 234] width 589 height 17
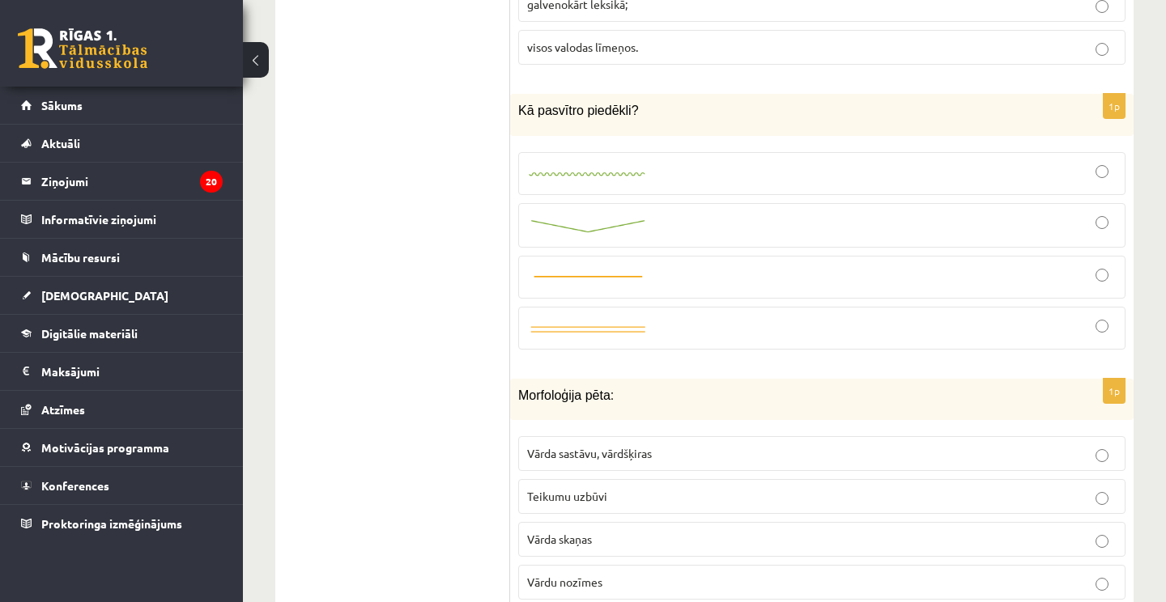
scroll to position [2122, 0]
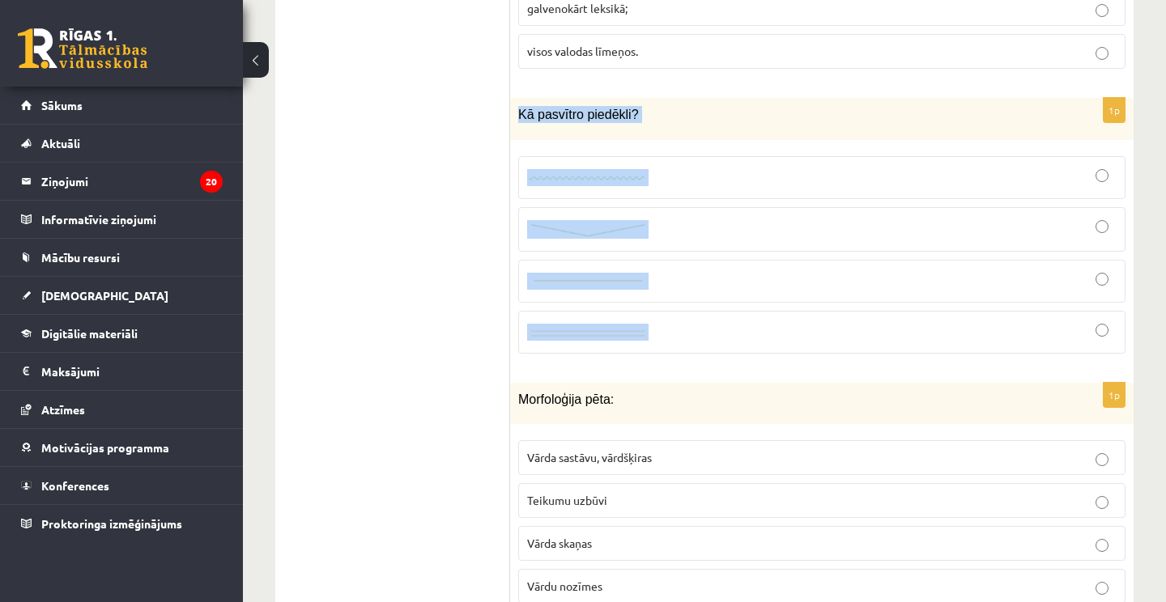
drag, startPoint x: 516, startPoint y: 96, endPoint x: 637, endPoint y: 328, distance: 261.5
click at [637, 328] on div "1p Kā pasvītro piedēkli?" at bounding box center [821, 232] width 623 height 269
copy div "Kā pasvītro piedēkli?"
click at [529, 236] on label at bounding box center [821, 229] width 607 height 45
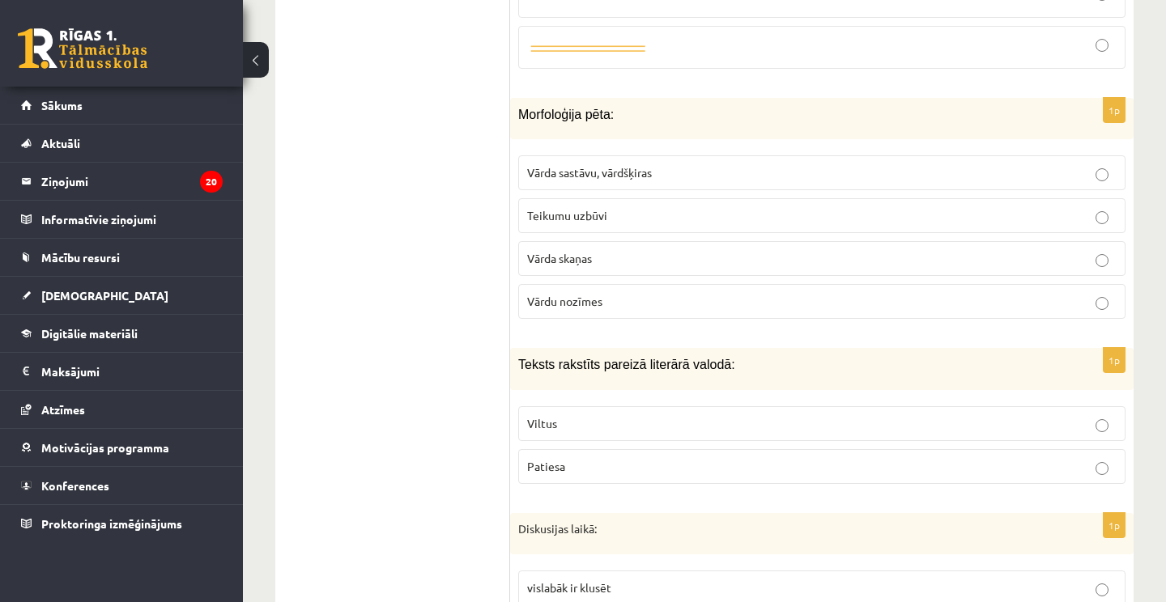
scroll to position [2410, 0]
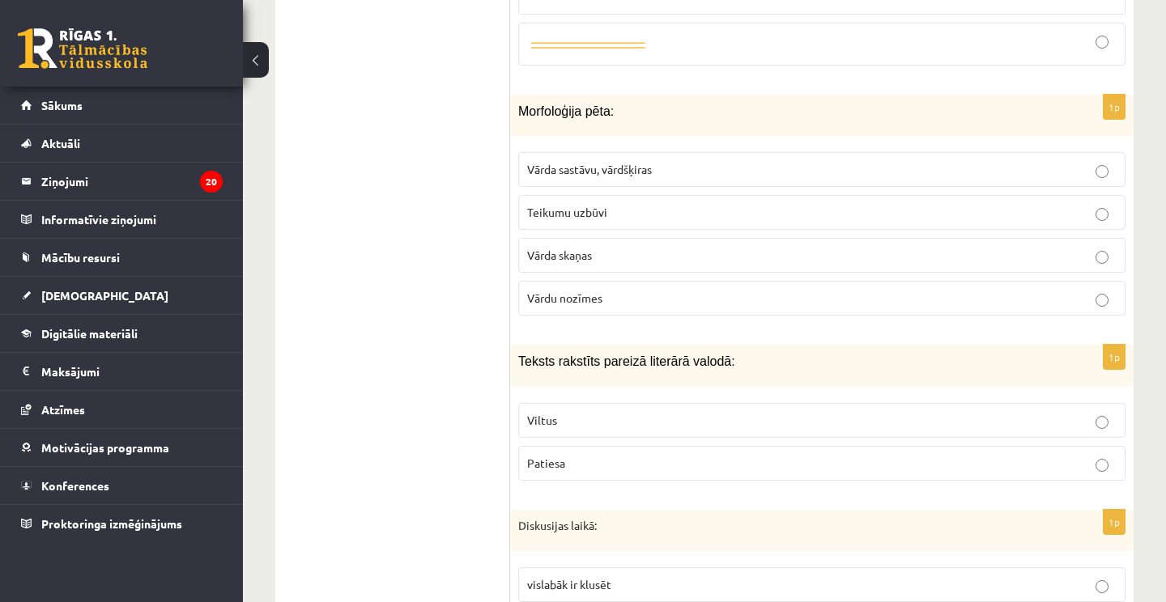
click at [583, 152] on label "Vārda sastāvu, vārdšķiras" at bounding box center [821, 169] width 607 height 35
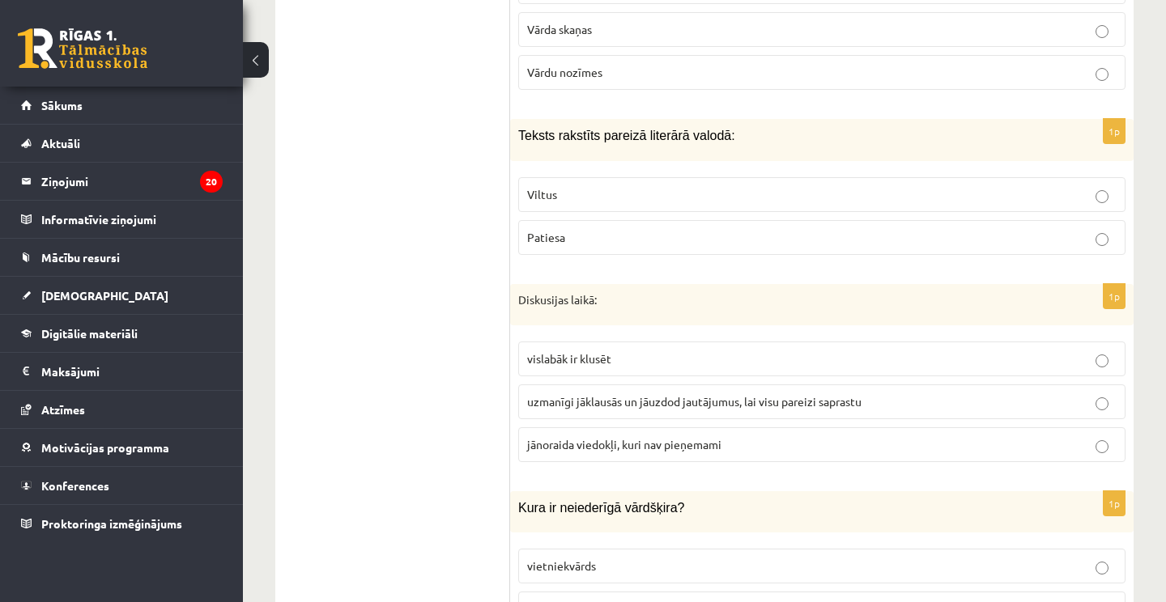
scroll to position [2662, 0]
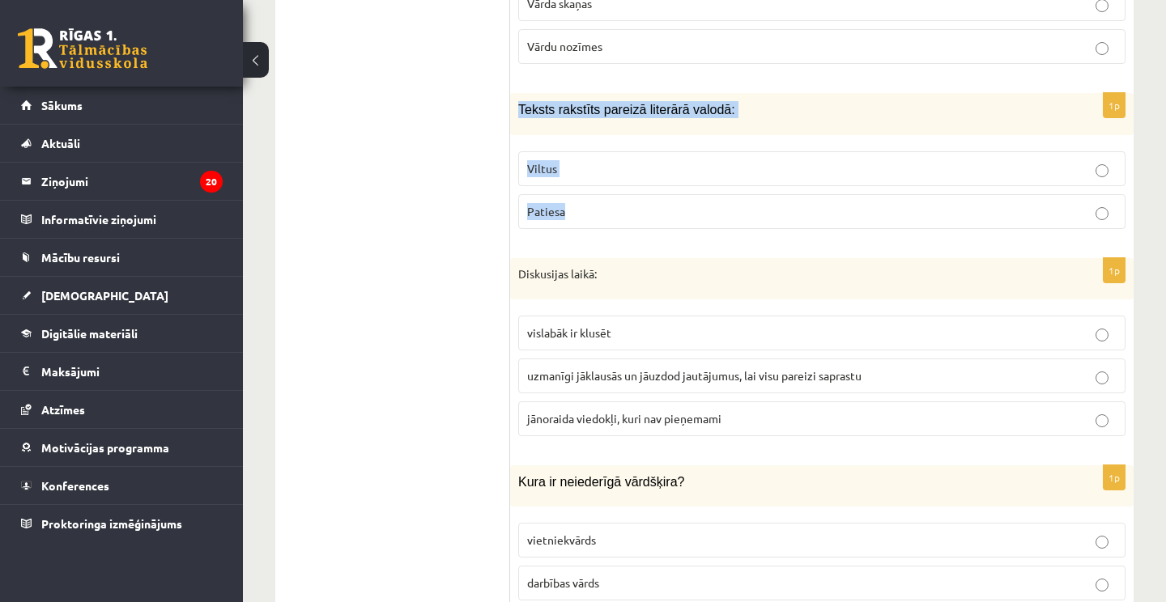
drag, startPoint x: 517, startPoint y: 93, endPoint x: 598, endPoint y: 196, distance: 130.4
click at [598, 196] on div "1p Teksts rakstīts pareizā literārā valodā: Viltus Patiesa" at bounding box center [821, 167] width 623 height 148
copy div "Teksts rakstīts pareizā literārā valodā: Viltus Patiesa"
click at [613, 160] on p "Viltus" at bounding box center [821, 168] width 589 height 17
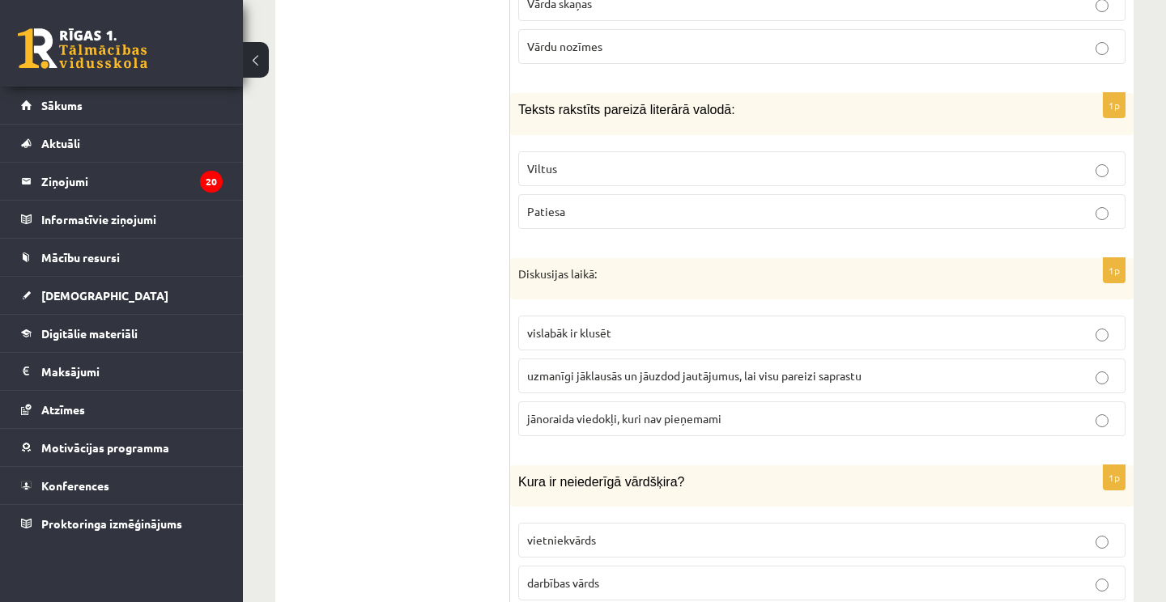
scroll to position [2711, 0]
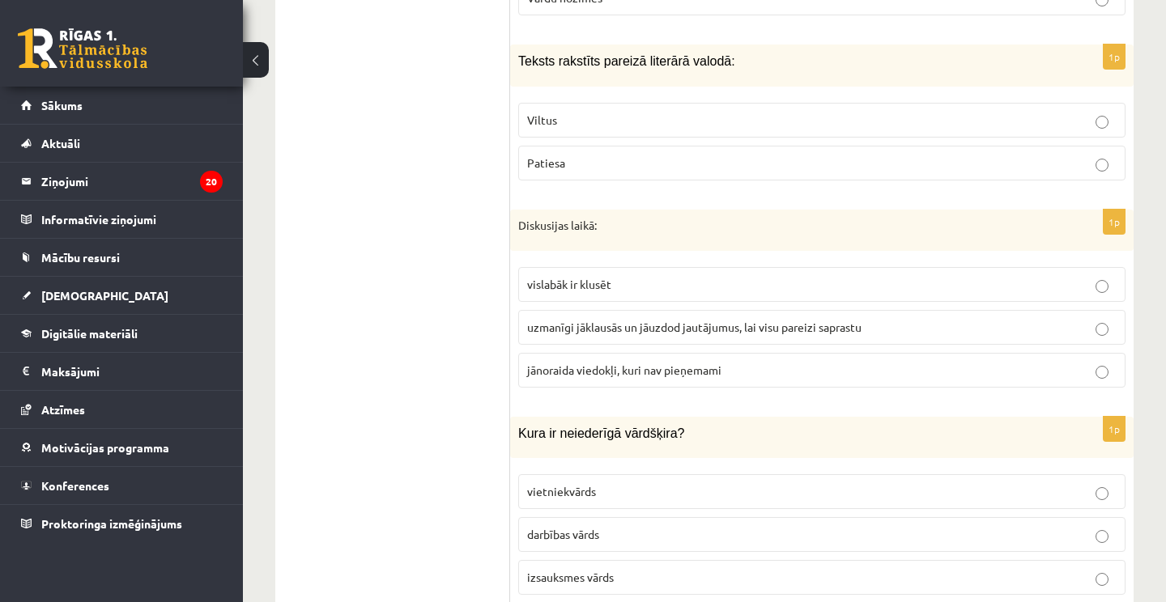
click at [627, 155] on p "Patiesa" at bounding box center [821, 163] width 589 height 17
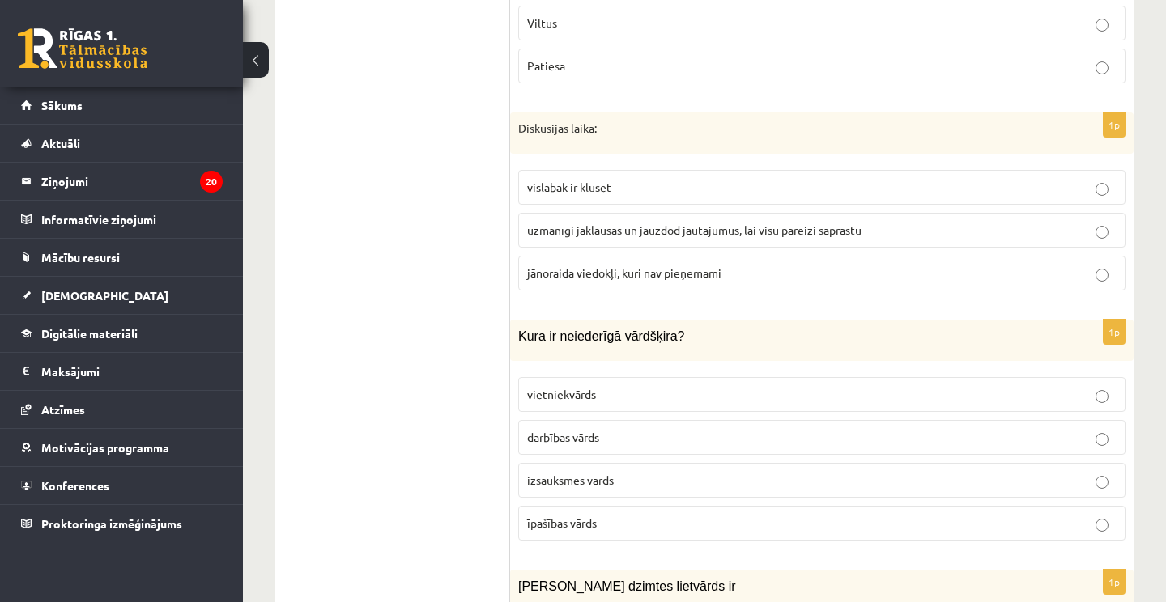
scroll to position [2810, 0]
click at [673, 221] on span "uzmanīgi jāklausās un jāuzdod jautājumus, lai visu pareizi saprastu" at bounding box center [694, 228] width 334 height 15
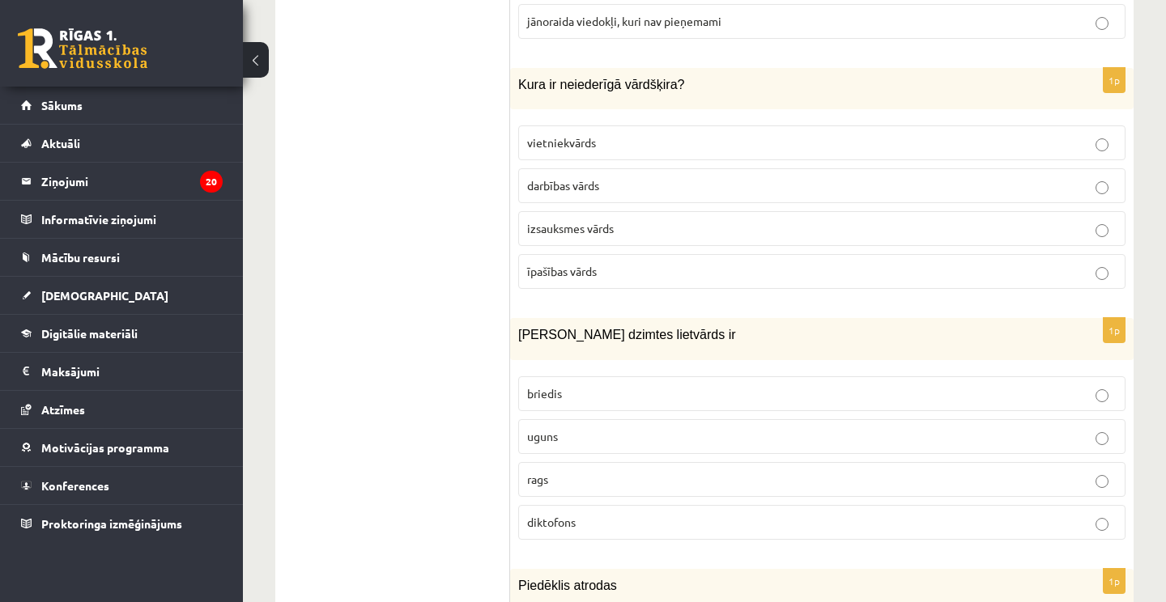
scroll to position [3064, 0]
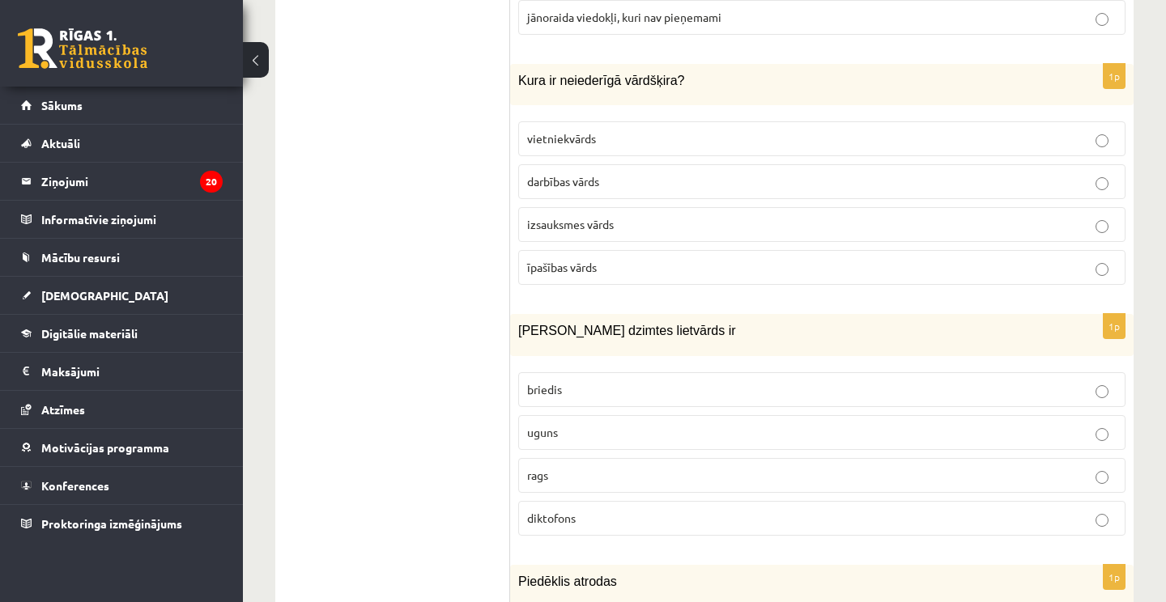
click at [566, 260] on span "īpašības vārds" at bounding box center [562, 267] width 70 height 15
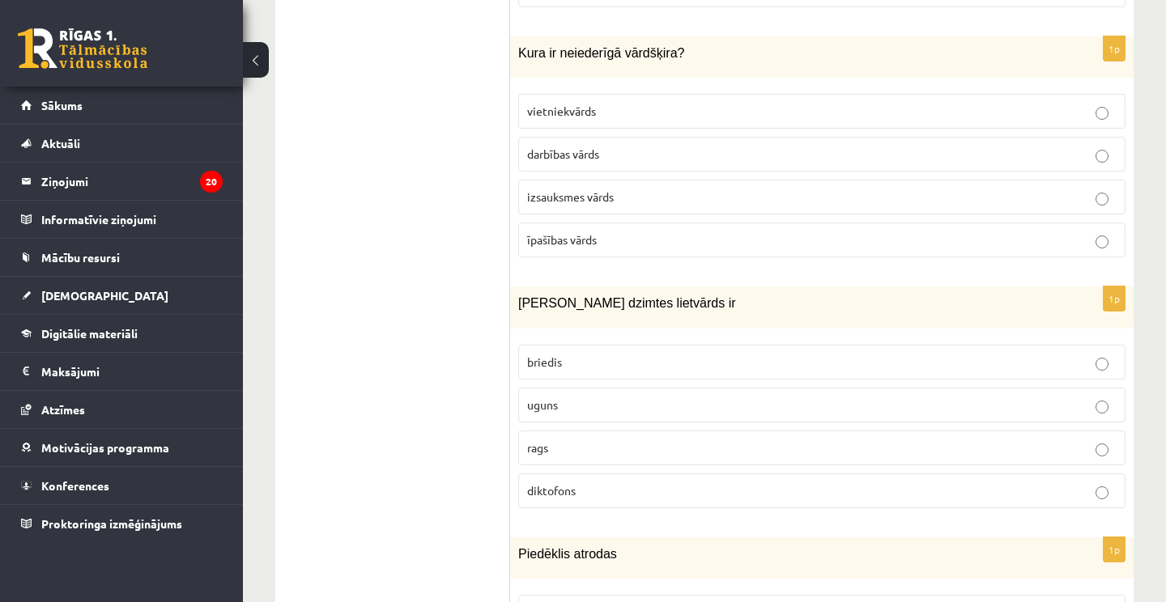
click at [601, 189] on p "izsauksmes vārds" at bounding box center [821, 197] width 589 height 17
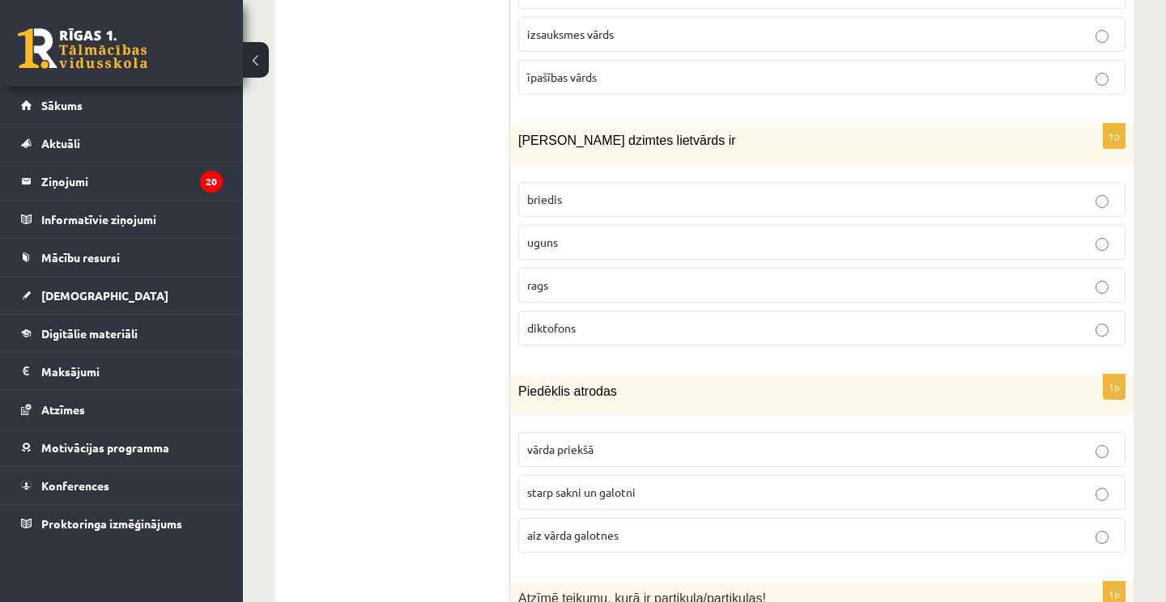
scroll to position [3306, 0]
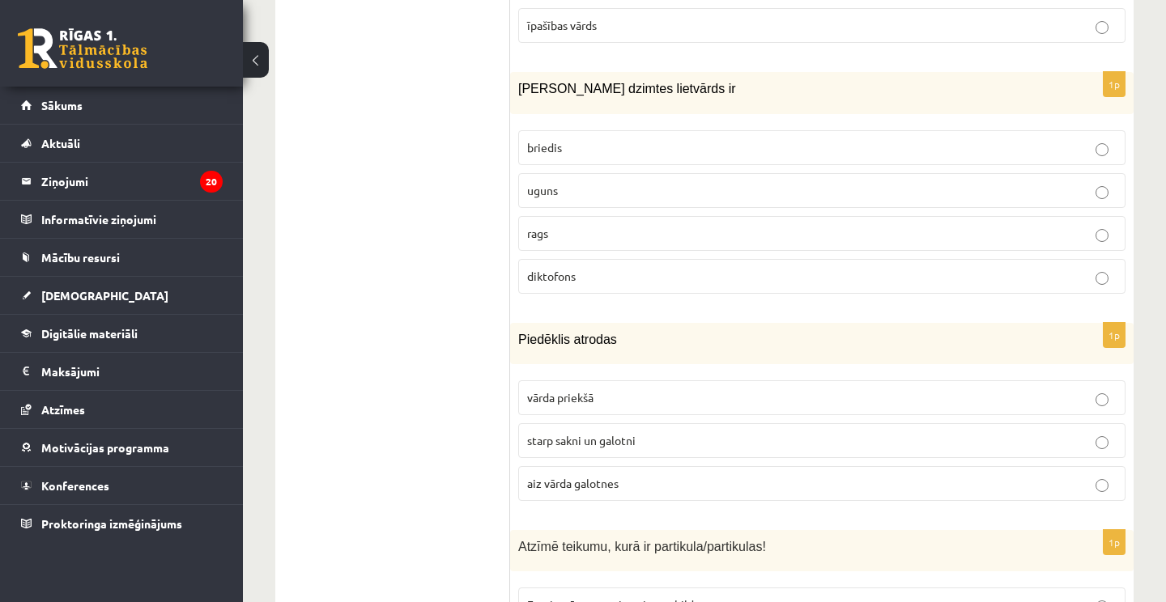
click at [594, 182] on p "uguns" at bounding box center [821, 190] width 589 height 17
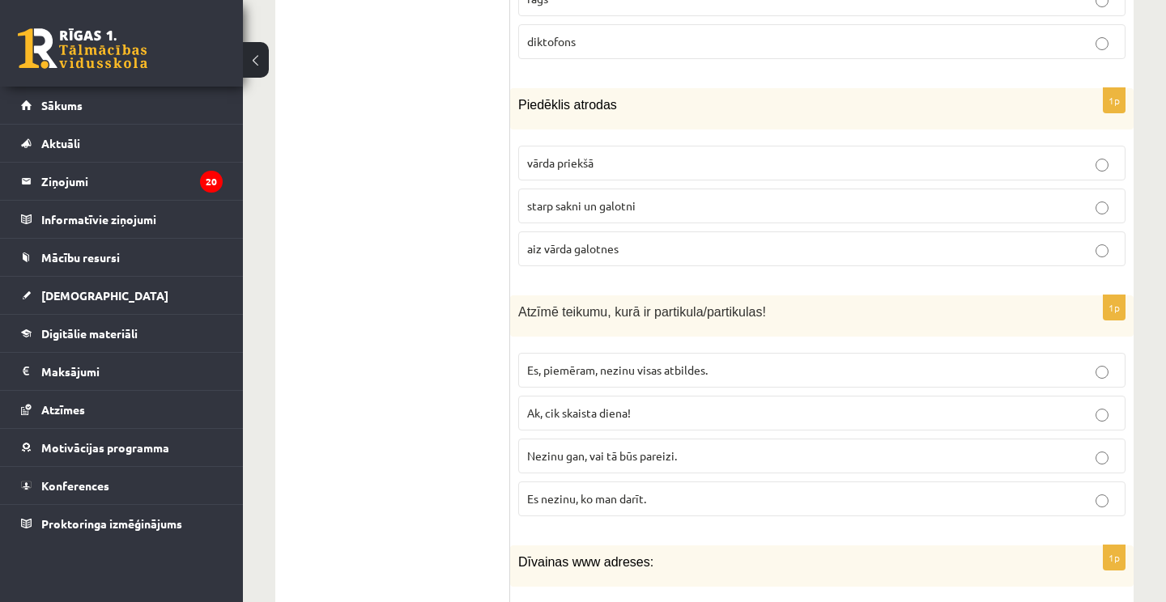
scroll to position [3553, 0]
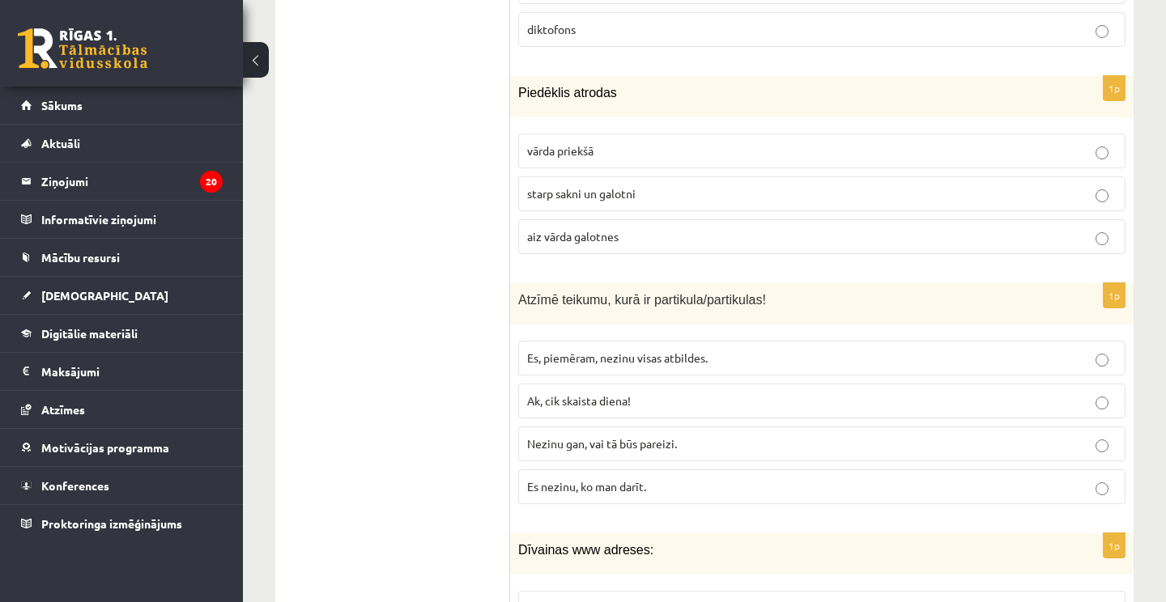
click at [608, 186] on span "starp sakni un galotni" at bounding box center [581, 193] width 108 height 15
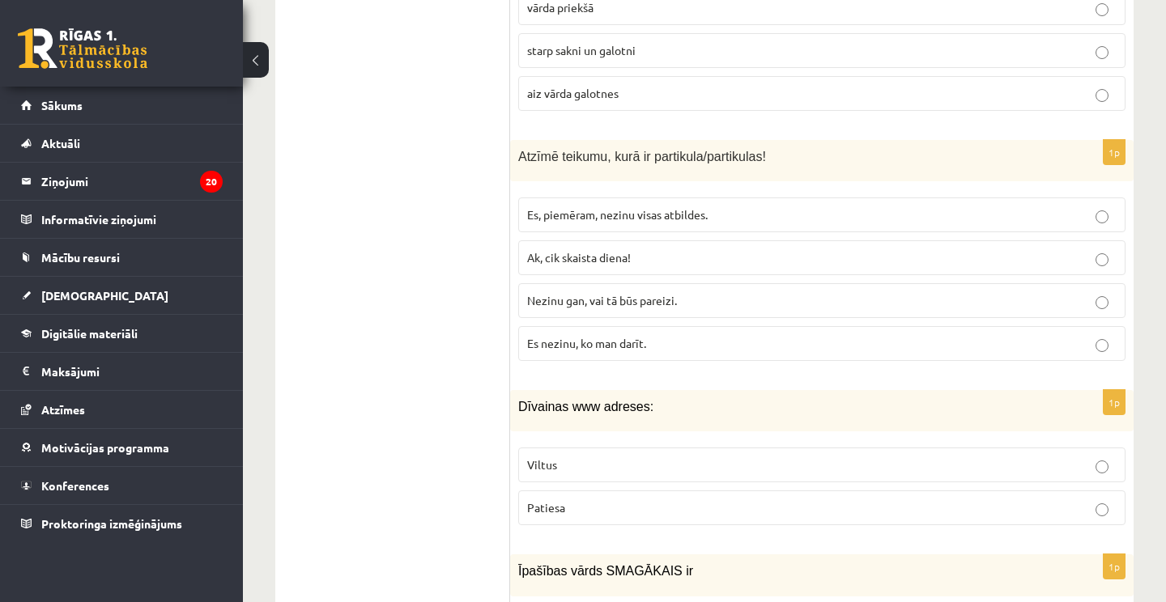
scroll to position [3754, 0]
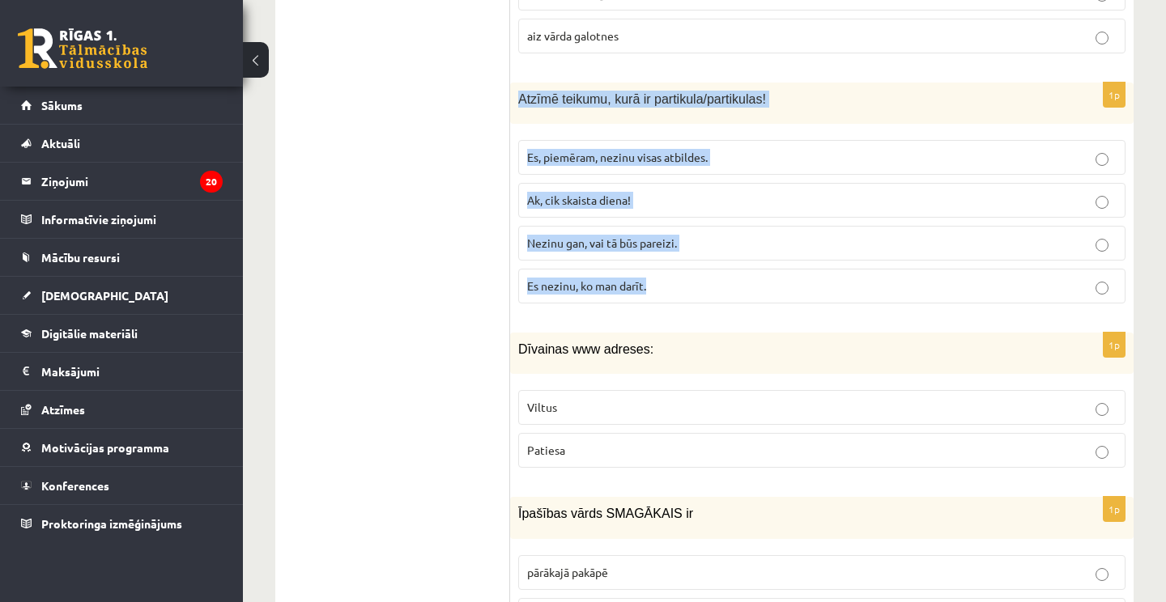
drag, startPoint x: 519, startPoint y: 81, endPoint x: 651, endPoint y: 277, distance: 236.2
click at [651, 277] on div "1p Atzīmē teikumu, kurā ir partikula/partikulas! Es, piemēram, nezinu visas atb…" at bounding box center [821, 200] width 623 height 234
copy div "Atzīmē teikumu, kurā ir partikula/partikulas! Es, piemēram, nezinu visas atbild…"
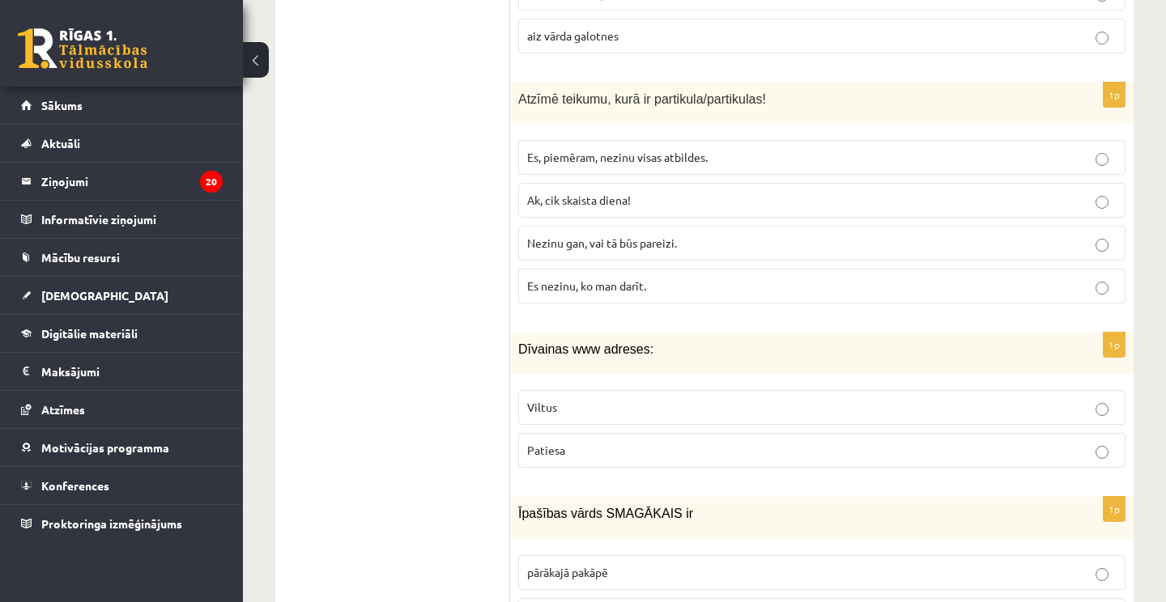
click at [575, 193] on span "Ak, cik skaista diena!" at bounding box center [579, 200] width 104 height 15
click at [625, 235] on p "Nezinu gan, vai tā būs pareizi." at bounding box center [821, 243] width 589 height 17
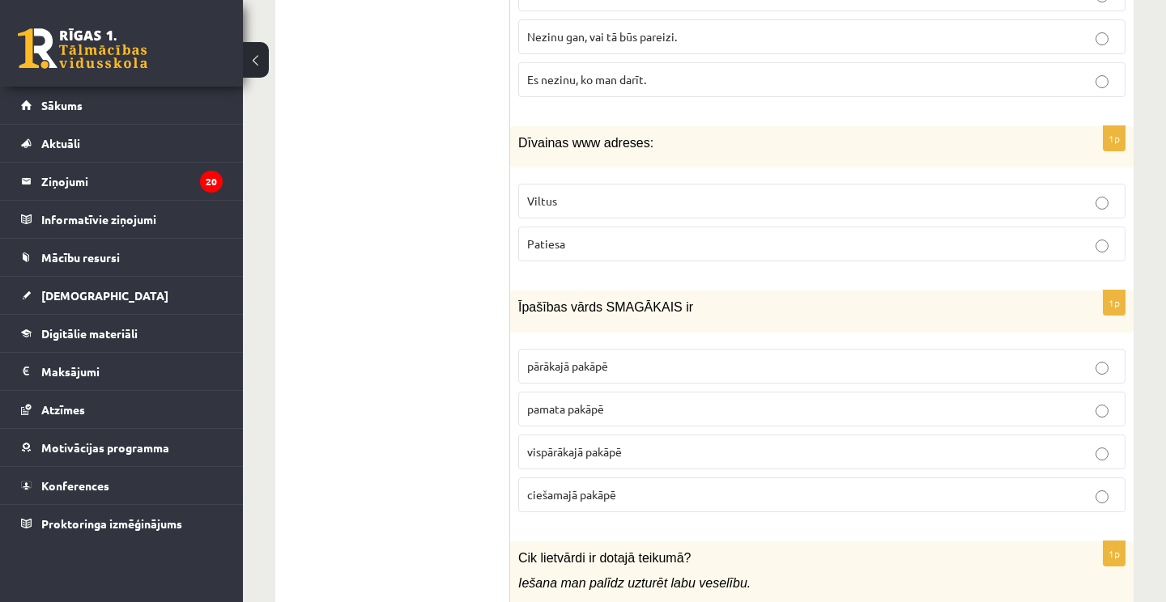
scroll to position [3963, 0]
click at [564, 192] on label "Viltus" at bounding box center [821, 198] width 607 height 35
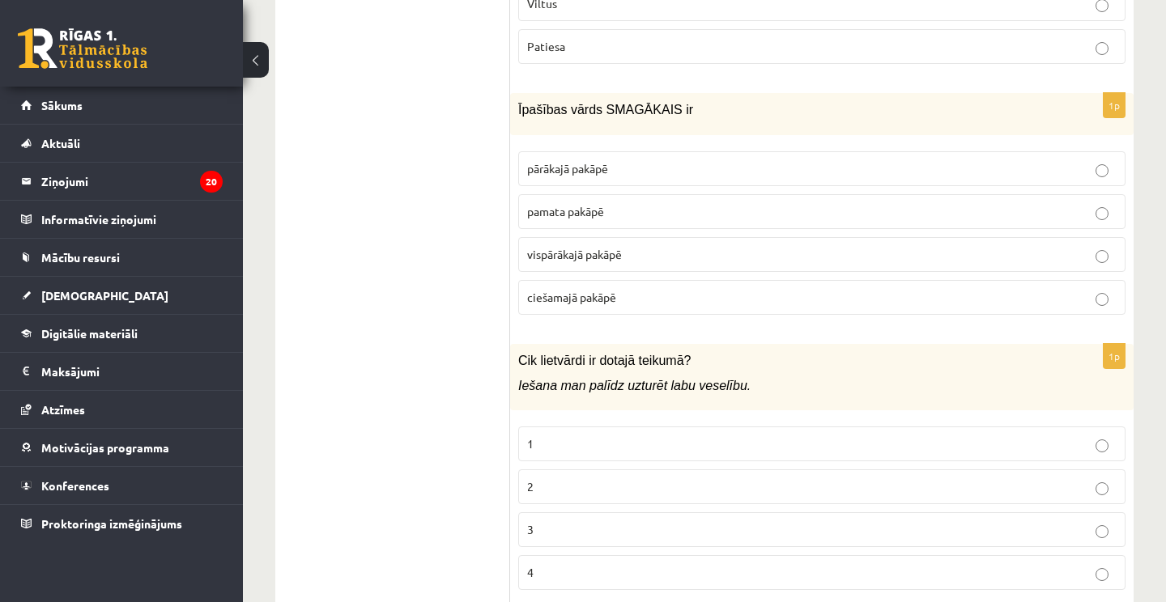
scroll to position [4158, 0]
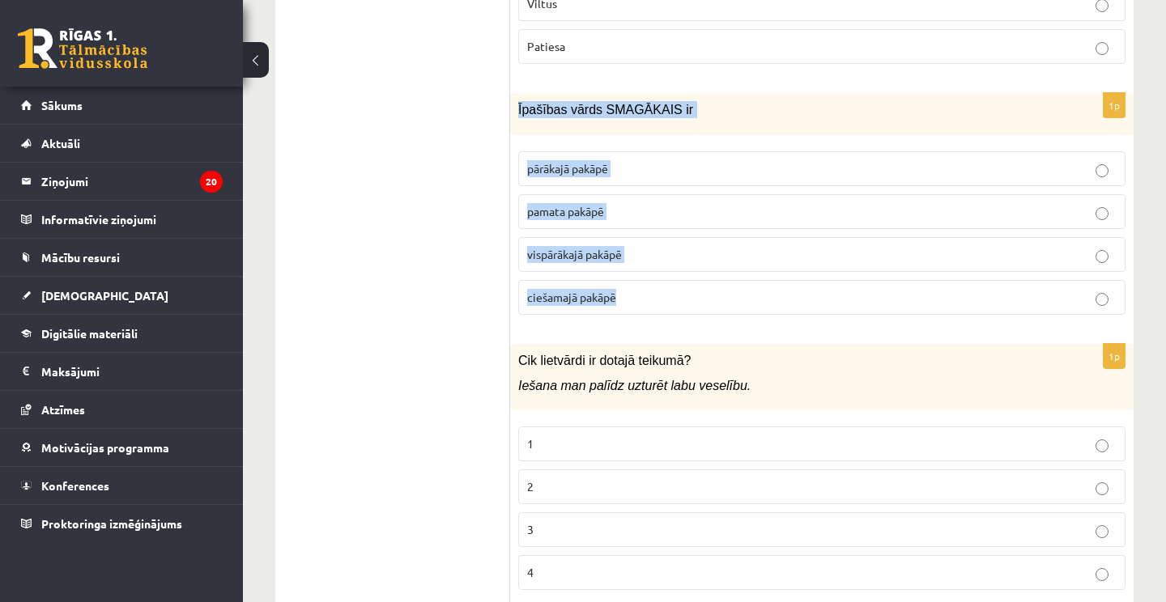
drag, startPoint x: 519, startPoint y: 91, endPoint x: 635, endPoint y: 280, distance: 222.0
click at [635, 280] on div "1p Īpašības vārds SMAGĀKAIS ir pārākajā pakāpē pamata pakāpē vispārākajā pakāpē…" at bounding box center [821, 210] width 623 height 234
copy div "Īpašības vārds SMAGĀKAIS ir pārākajā pakāpē pamata pakāpē vispārākajā pakāpē ci…"
click at [394, 325] on ul "1. uzdevums 2. uzdevums 3. uzdevums" at bounding box center [400, 301] width 219 height 7830
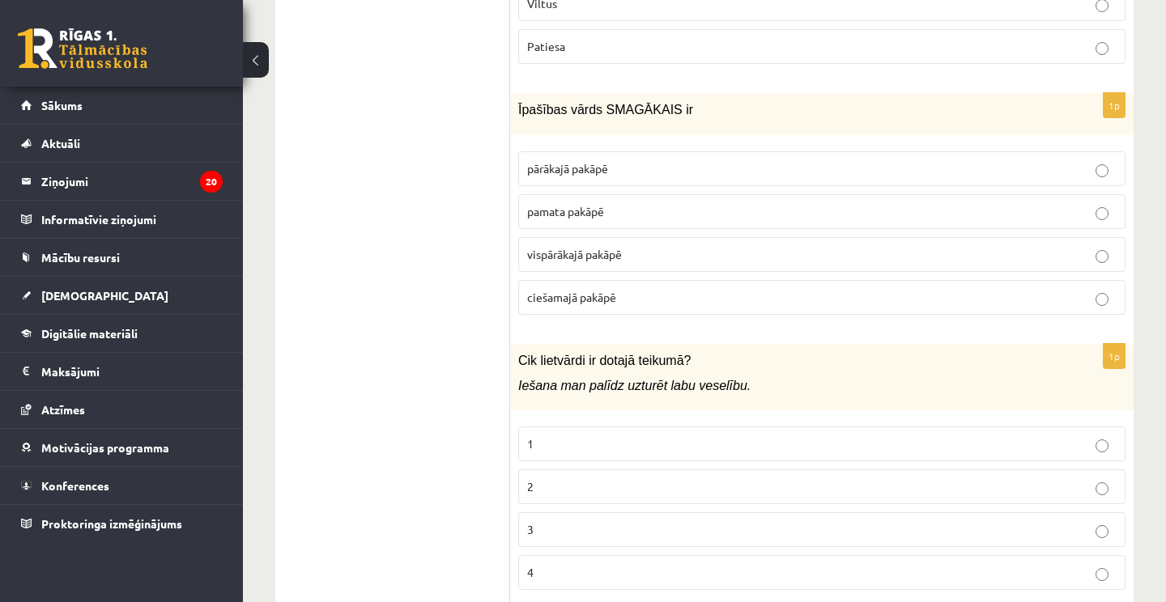
click at [576, 246] on p "vispārākajā pakāpē" at bounding box center [821, 254] width 589 height 17
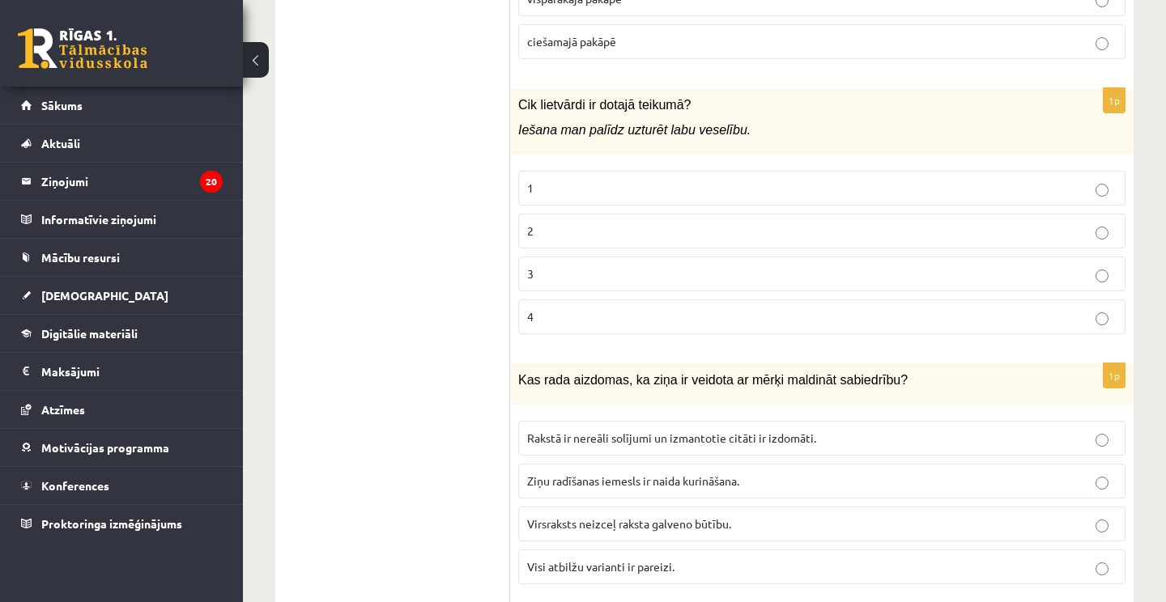
scroll to position [4414, 0]
click at [551, 265] on p "3" at bounding box center [821, 273] width 589 height 17
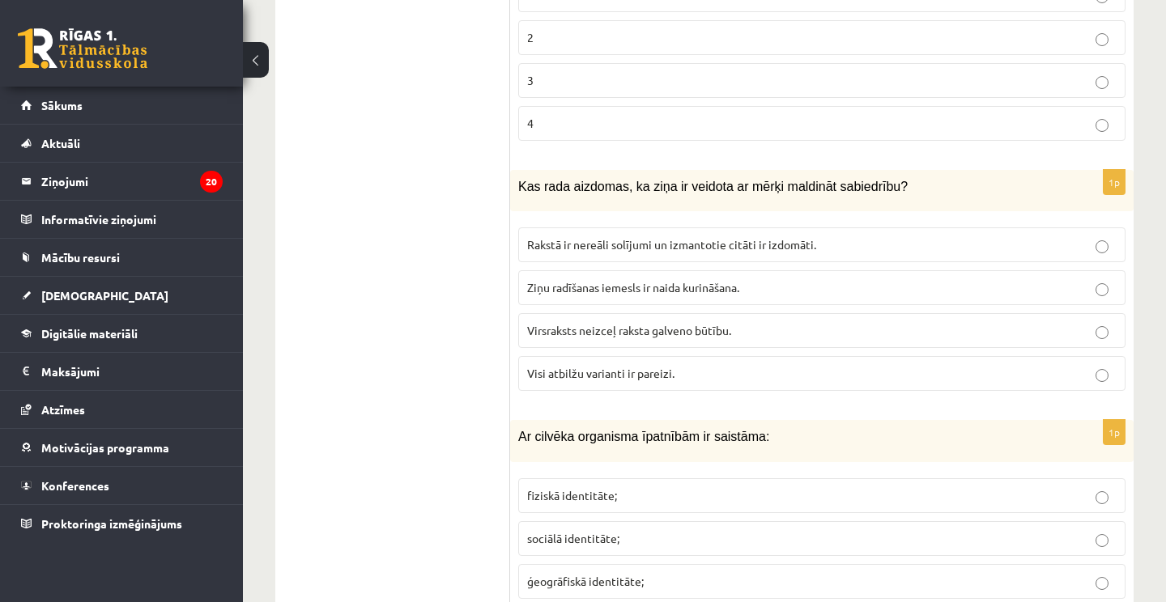
scroll to position [4610, 0]
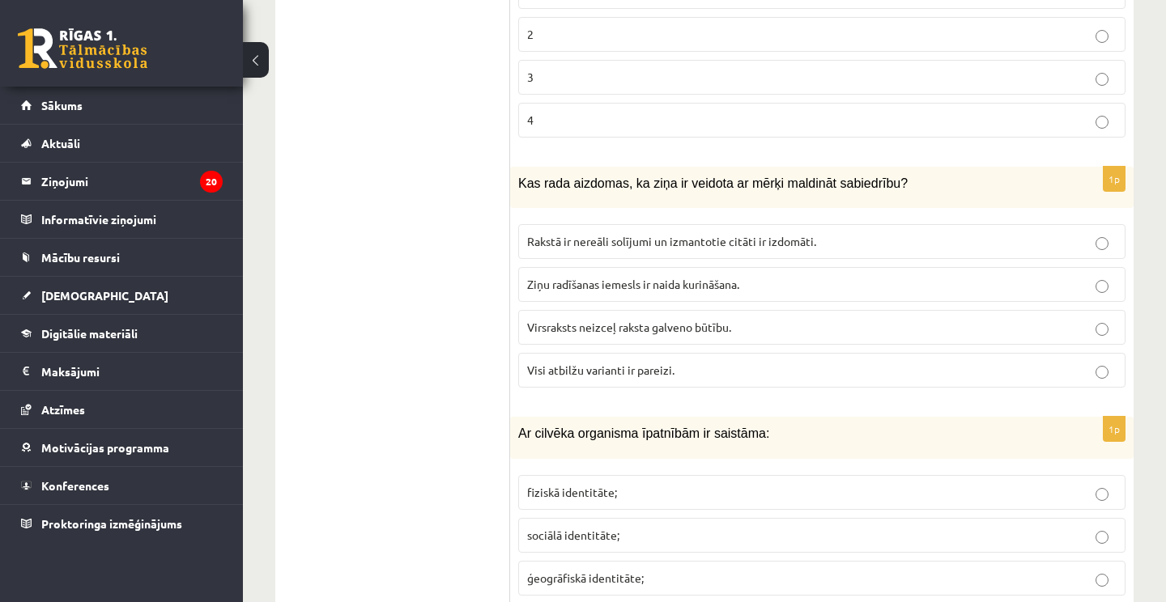
click at [612, 363] on span "Visi atbilžu varianti ir pareizi." at bounding box center [600, 370] width 147 height 15
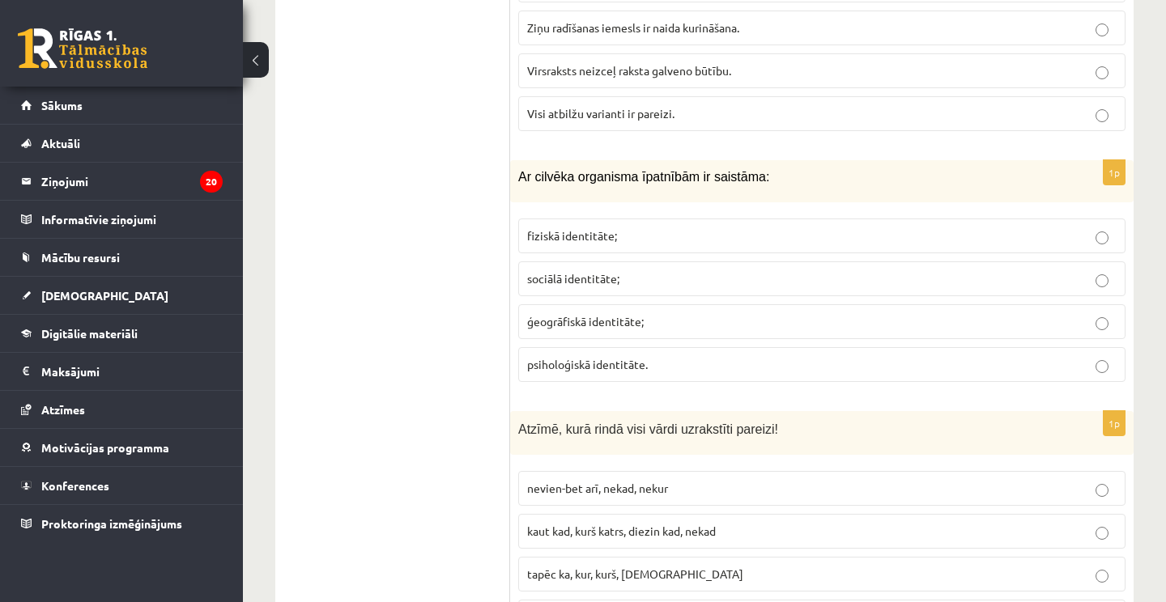
scroll to position [4877, 0]
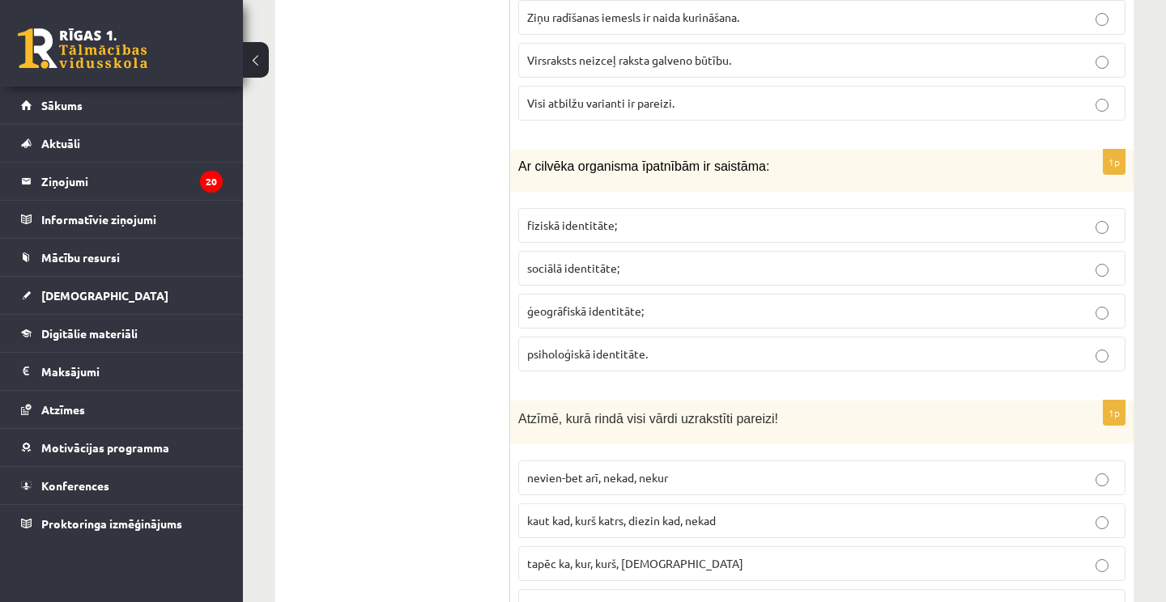
click at [581, 218] on span "fiziskā identitāte;" at bounding box center [572, 225] width 90 height 15
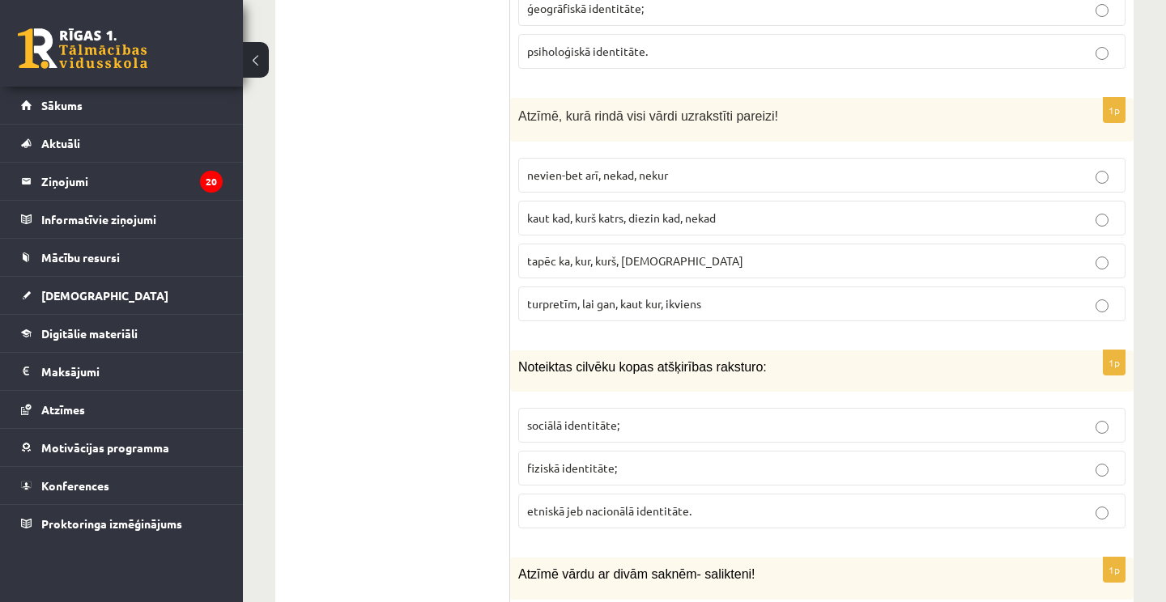
scroll to position [5182, 0]
click at [580, 252] on span "tapēc ka, kur, kurš, neviens" at bounding box center [635, 259] width 216 height 15
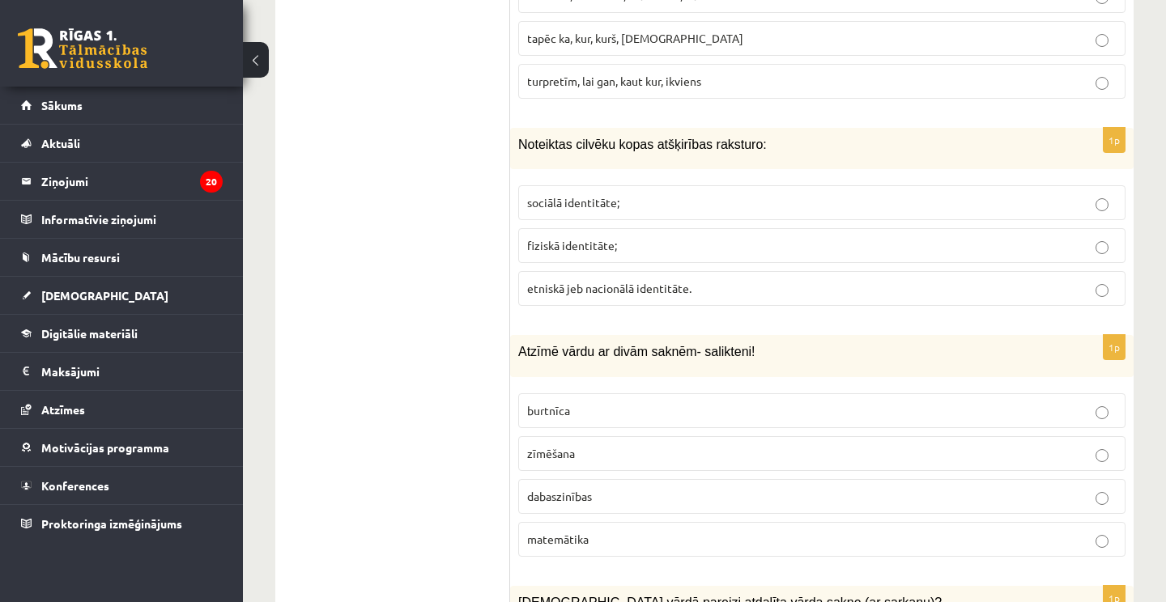
scroll to position [5411, 0]
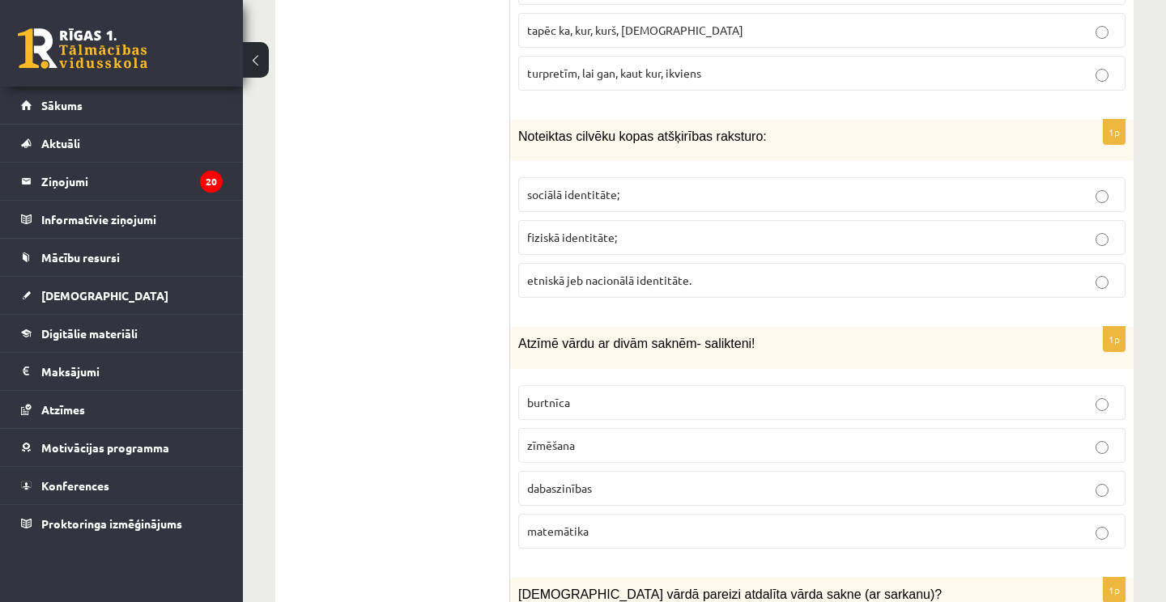
click at [593, 187] on span "sociālā identitāte;" at bounding box center [573, 194] width 92 height 15
click at [596, 273] on span "etniskā jeb nacionālā identitāte." at bounding box center [609, 280] width 164 height 15
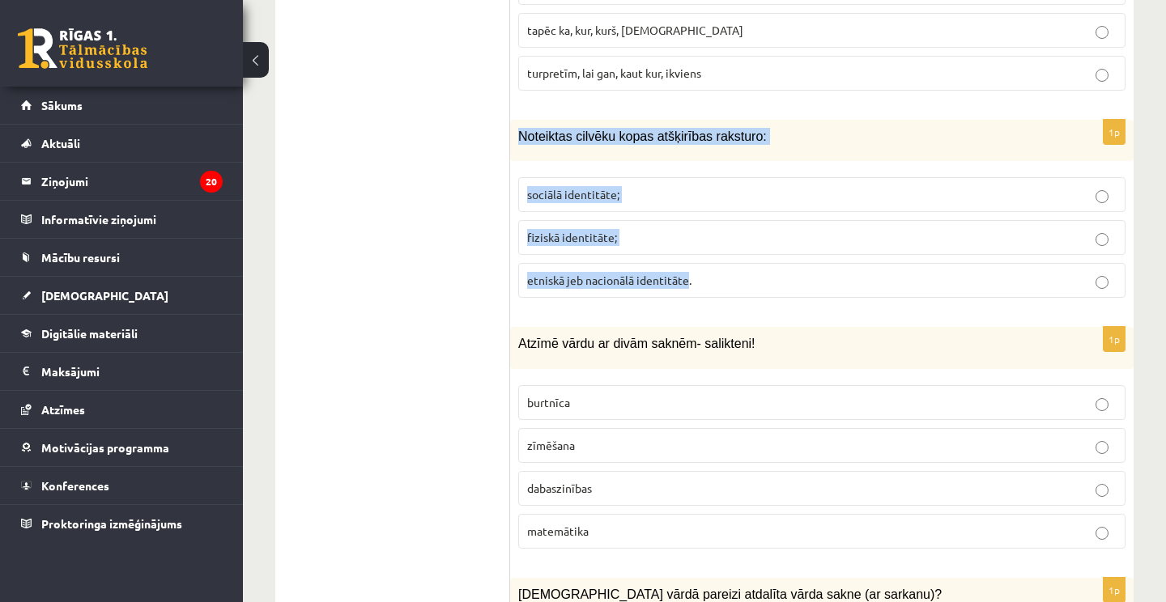
drag, startPoint x: 517, startPoint y: 116, endPoint x: 689, endPoint y: 261, distance: 225.3
click at [689, 261] on div "1p Noteiktas cilvēku kopas atšķirības raksturo: sociālā identitāte; fiziskā ide…" at bounding box center [821, 215] width 623 height 191
copy div "Noteiktas cilvēku kopas atšķirības raksturo: sociālā identitāte; fiziskā identi…"
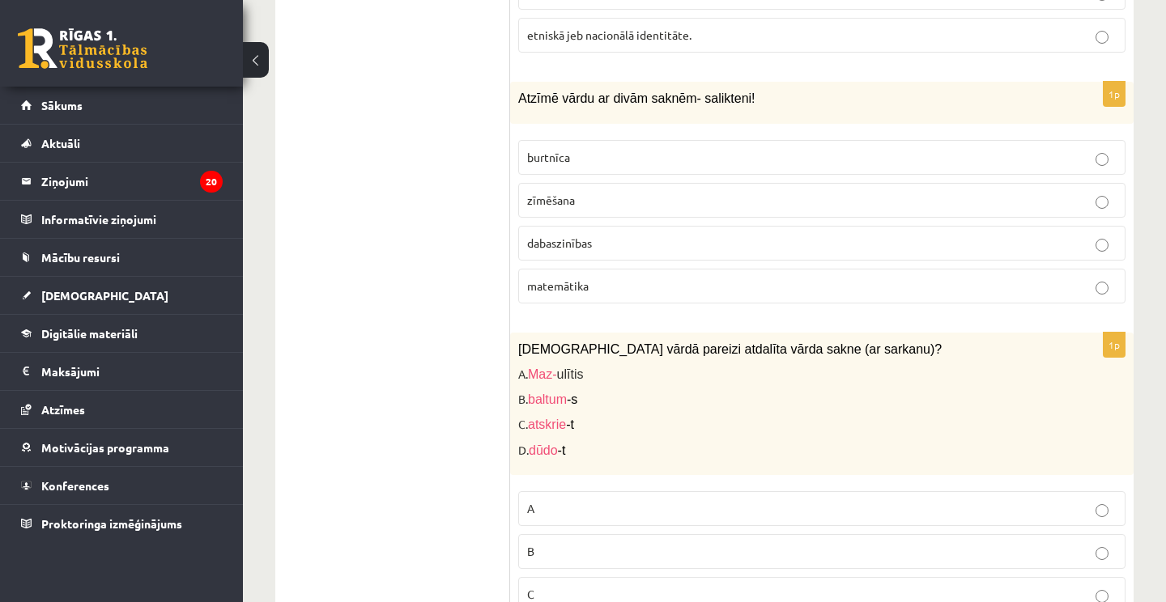
scroll to position [5635, 0]
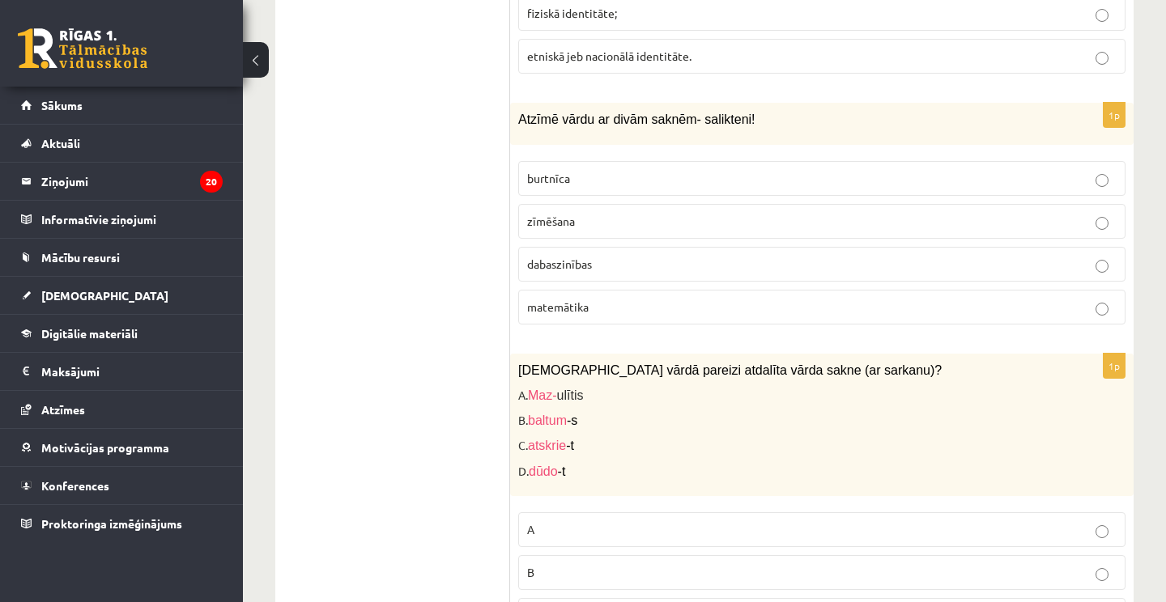
click at [547, 253] on label "dabaszinības" at bounding box center [821, 264] width 607 height 35
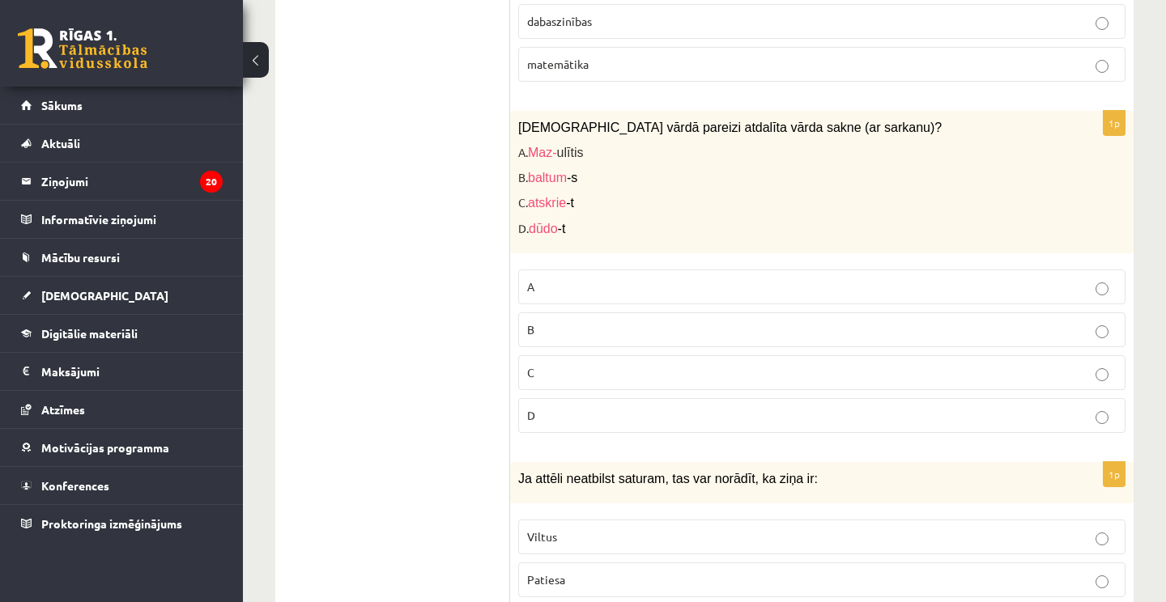
scroll to position [5884, 0]
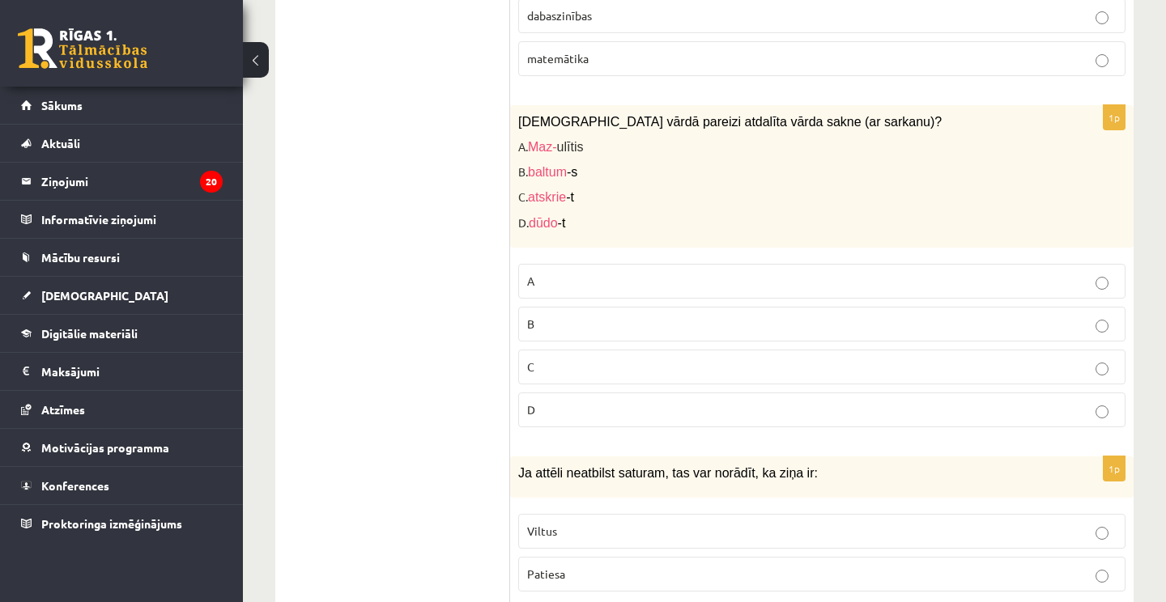
click at [566, 316] on p "B" at bounding box center [821, 324] width 589 height 17
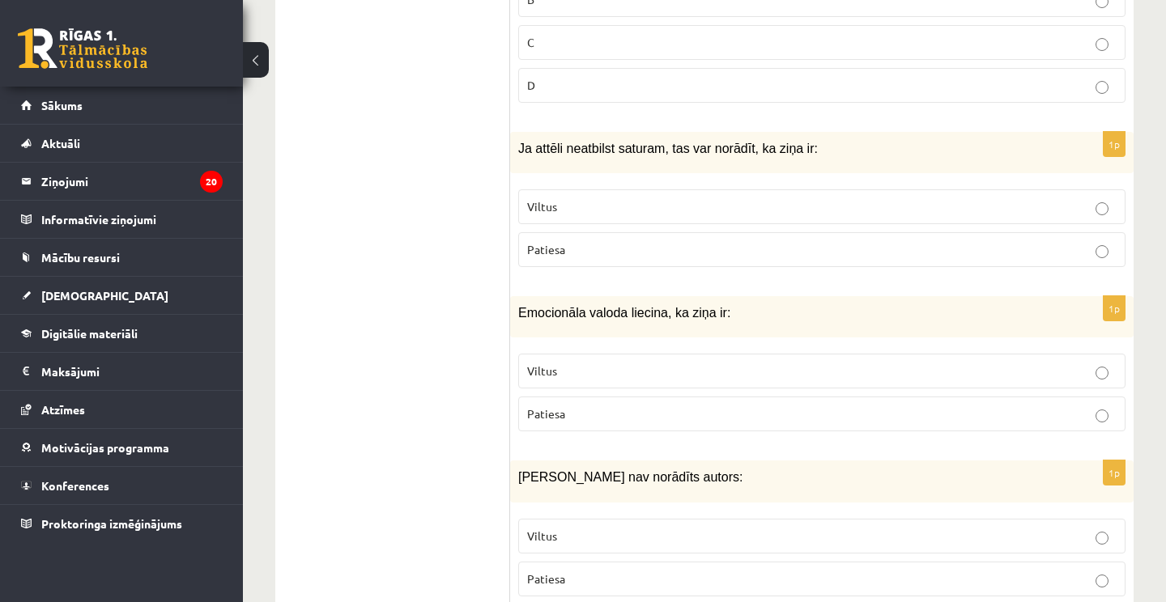
scroll to position [6210, 0]
click at [574, 197] on p "Viltus" at bounding box center [821, 205] width 589 height 17
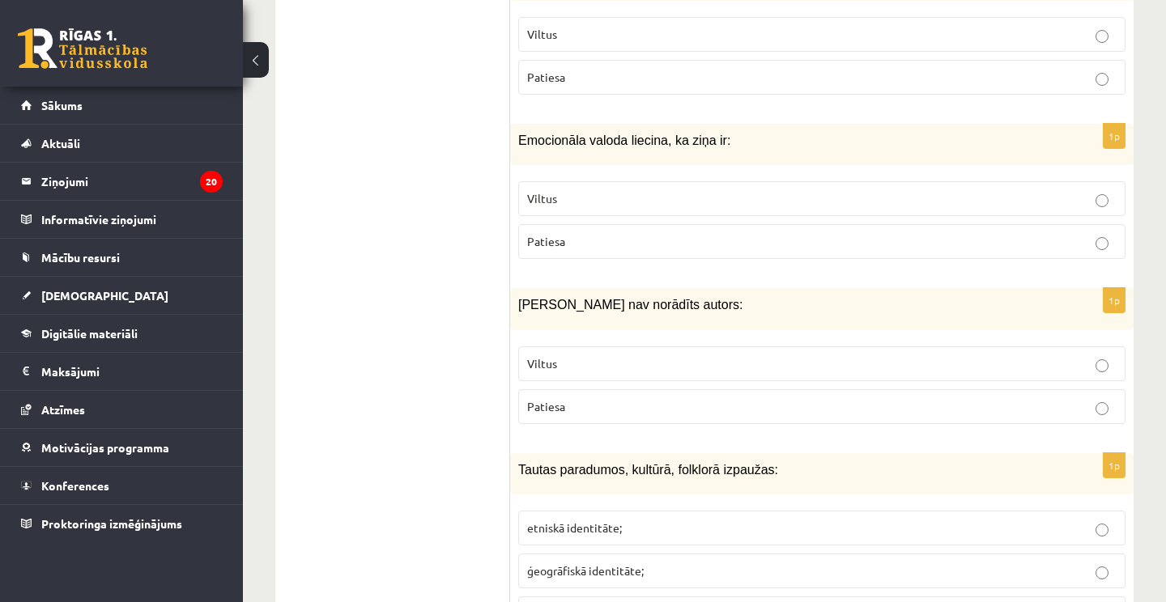
scroll to position [6388, 0]
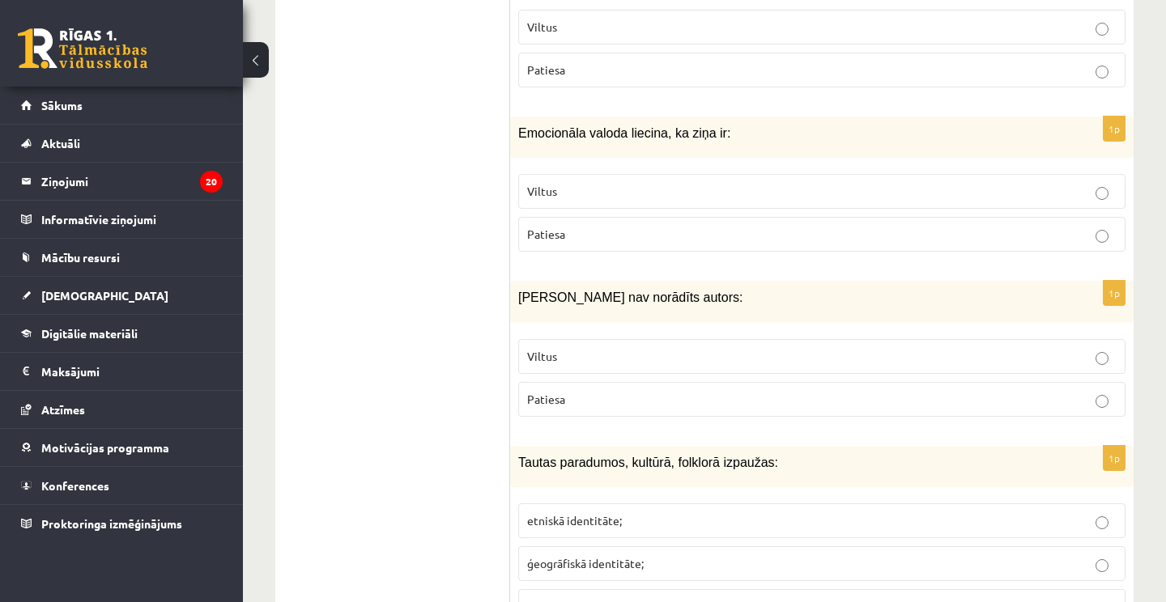
click at [563, 227] on span "Patiesa" at bounding box center [546, 234] width 38 height 15
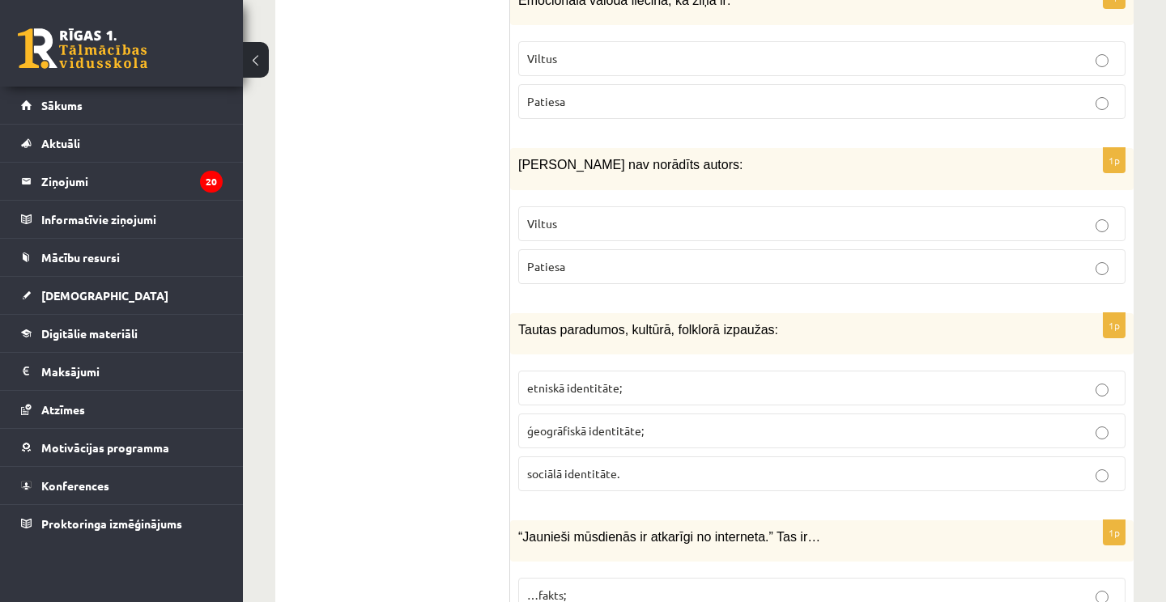
scroll to position [6555, 0]
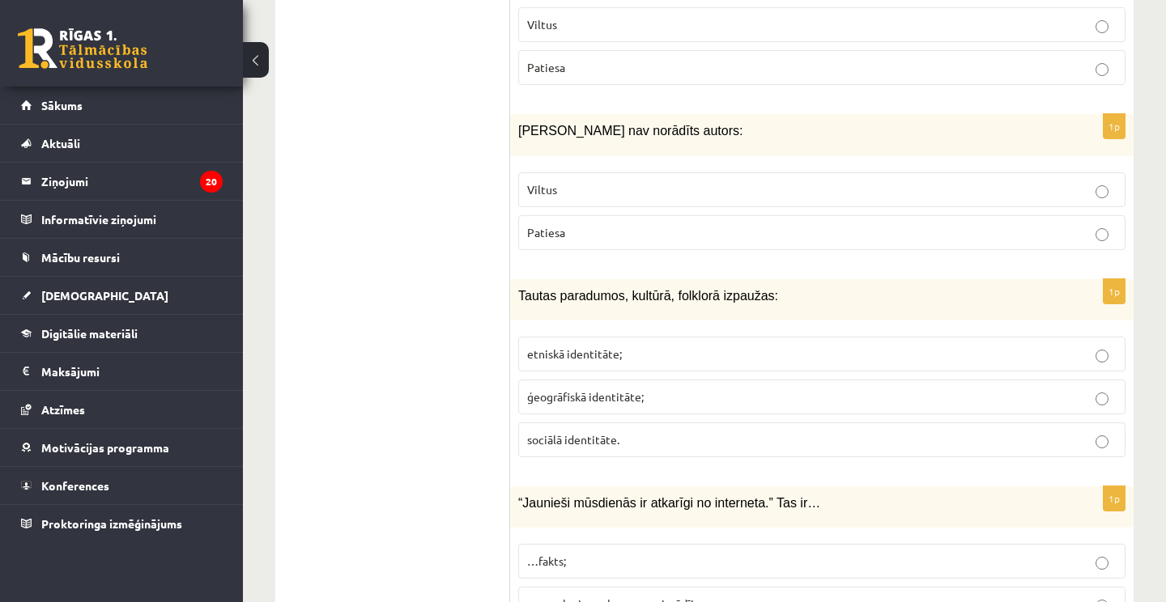
click at [592, 181] on p "Viltus" at bounding box center [821, 189] width 589 height 17
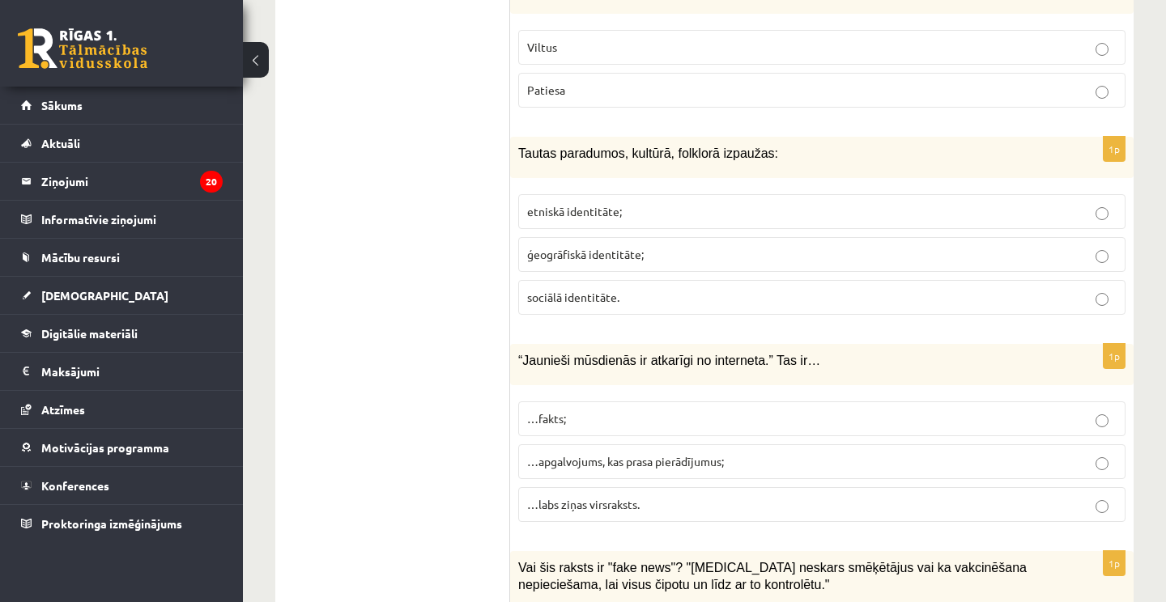
scroll to position [6719, 0]
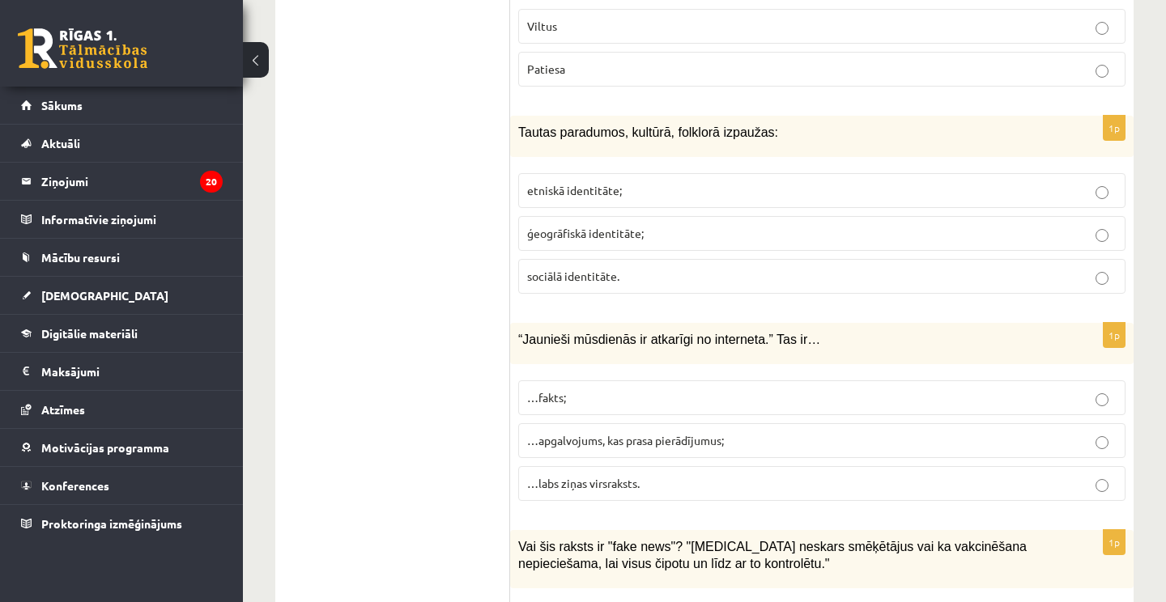
click at [581, 183] on span "etniskā identitāte;" at bounding box center [574, 190] width 95 height 15
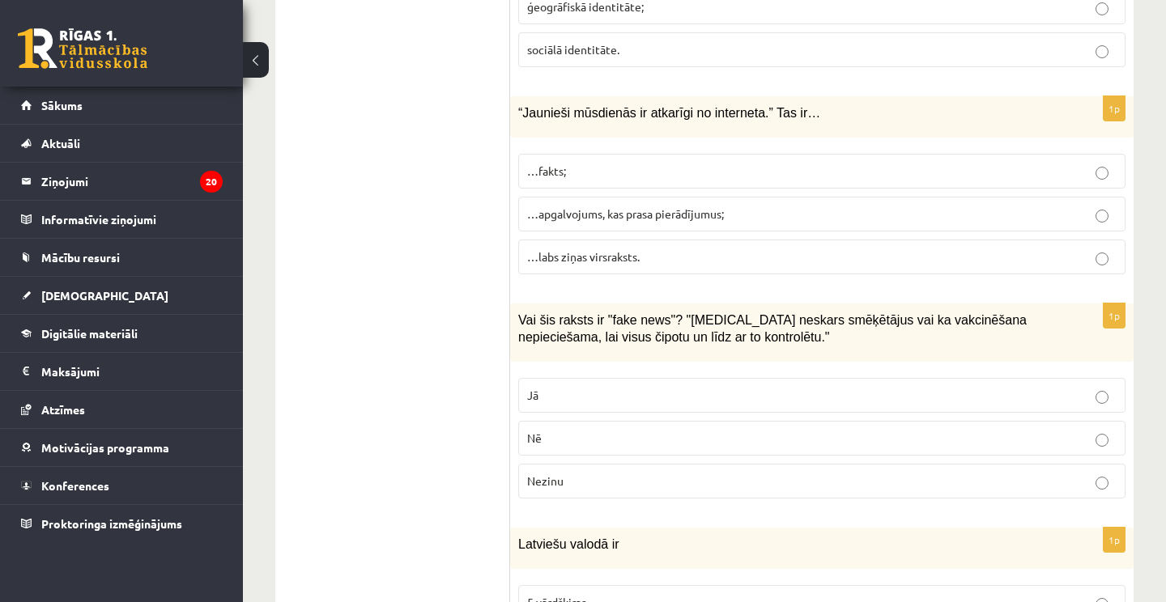
scroll to position [6951, 0]
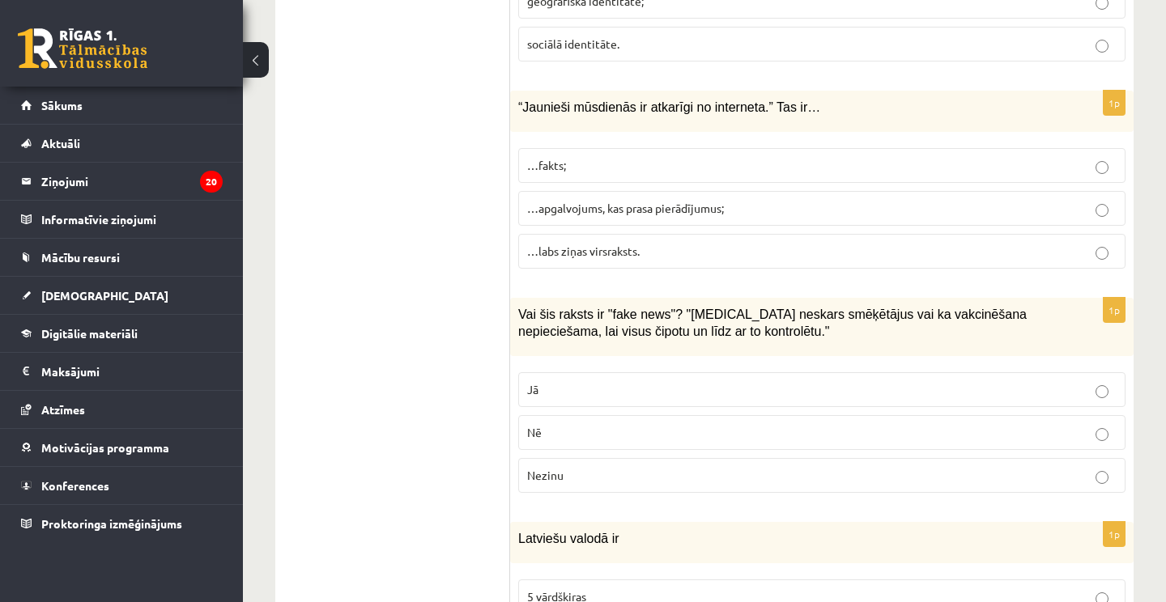
click at [583, 191] on label "…apgalvojums, kas prasa pierādījumus;" at bounding box center [821, 208] width 607 height 35
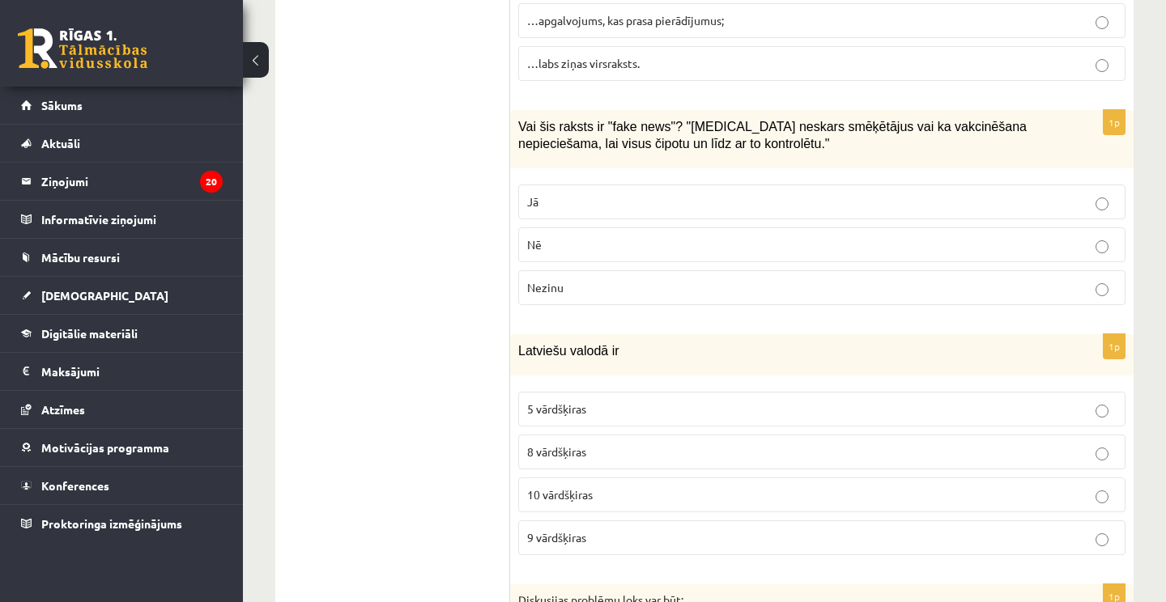
scroll to position [7140, 0]
click at [541, 270] on label "Nezinu" at bounding box center [821, 287] width 607 height 35
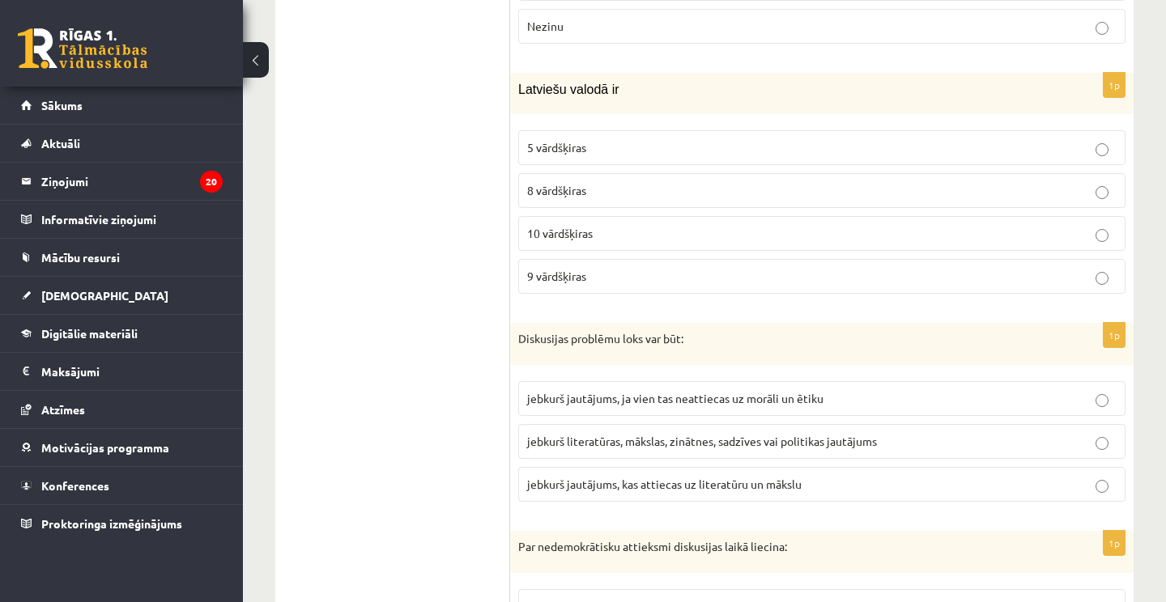
scroll to position [7403, 0]
click at [555, 214] on label "10 vārdšķiras" at bounding box center [821, 231] width 607 height 35
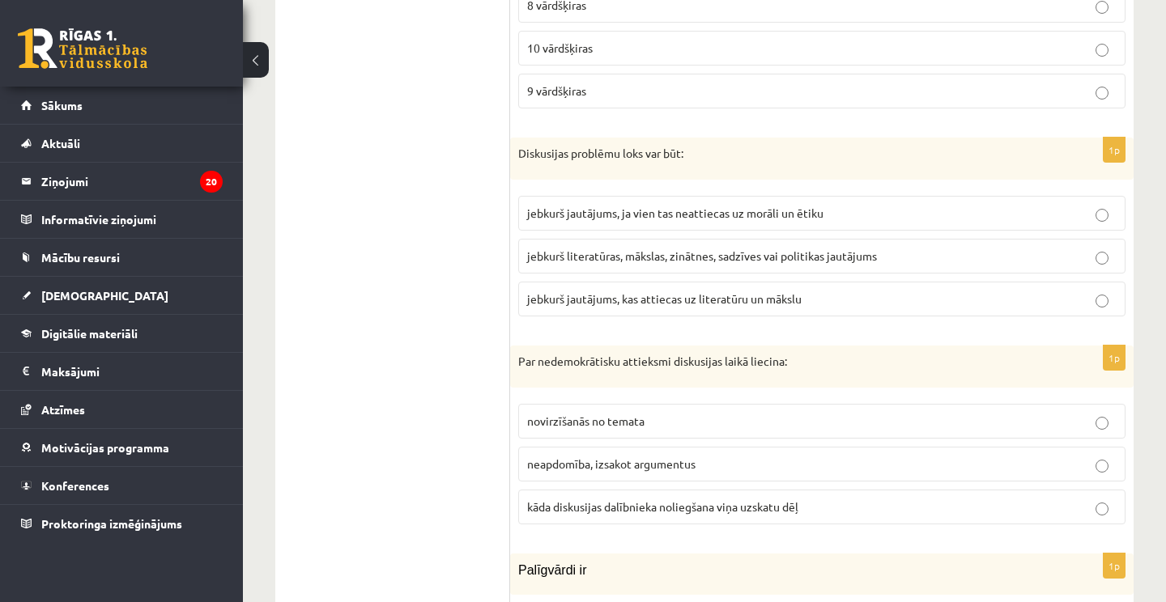
scroll to position [7596, 0]
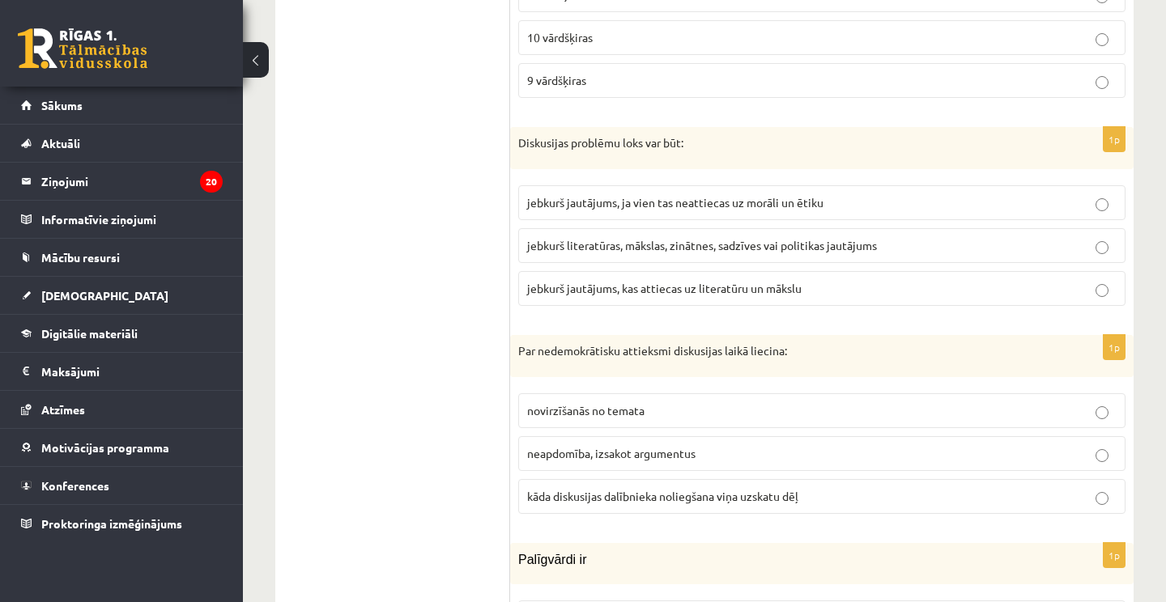
click at [598, 238] on span "jebkurš literatūras, mākslas, zinātnes, sadzīves vai politikas jautājums" at bounding box center [702, 245] width 350 height 15
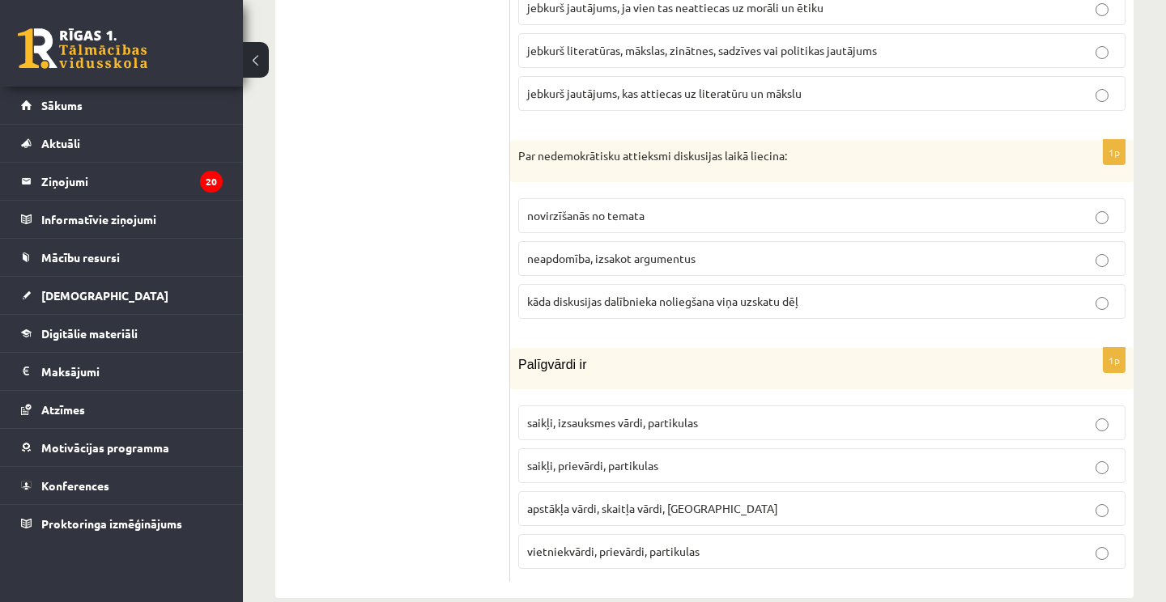
scroll to position [7791, 0]
click at [671, 294] on p "kāda diskusijas dalībnieka noliegšana viņa uzskatu dēļ" at bounding box center [821, 302] width 589 height 17
click at [643, 459] on span "saikļi, prievārdi, partikulas" at bounding box center [592, 466] width 131 height 15
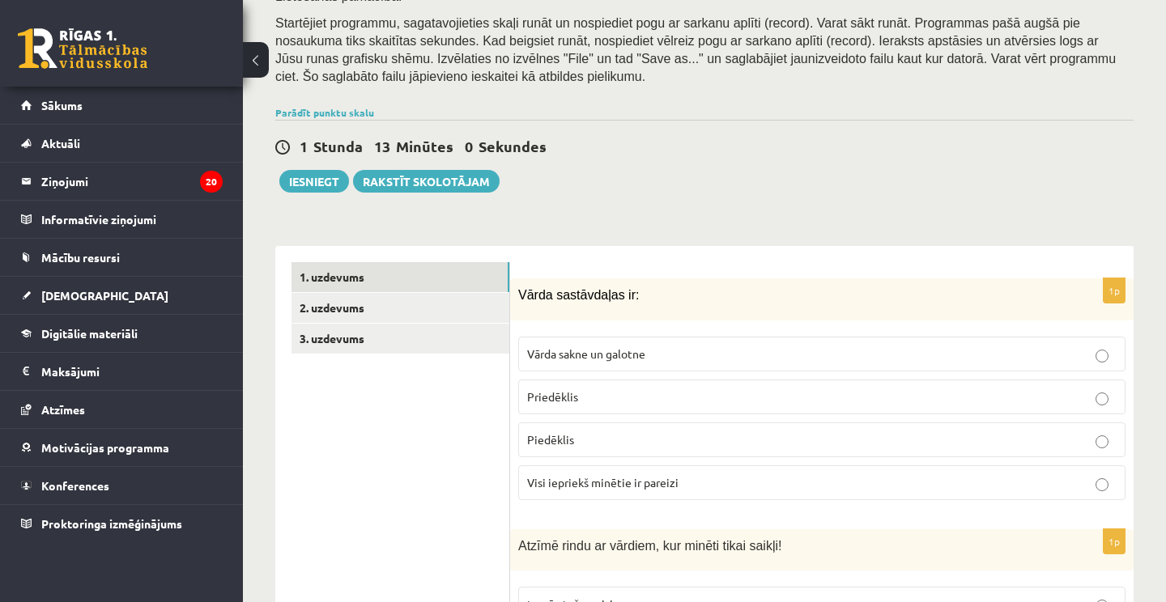
scroll to position [318, 0]
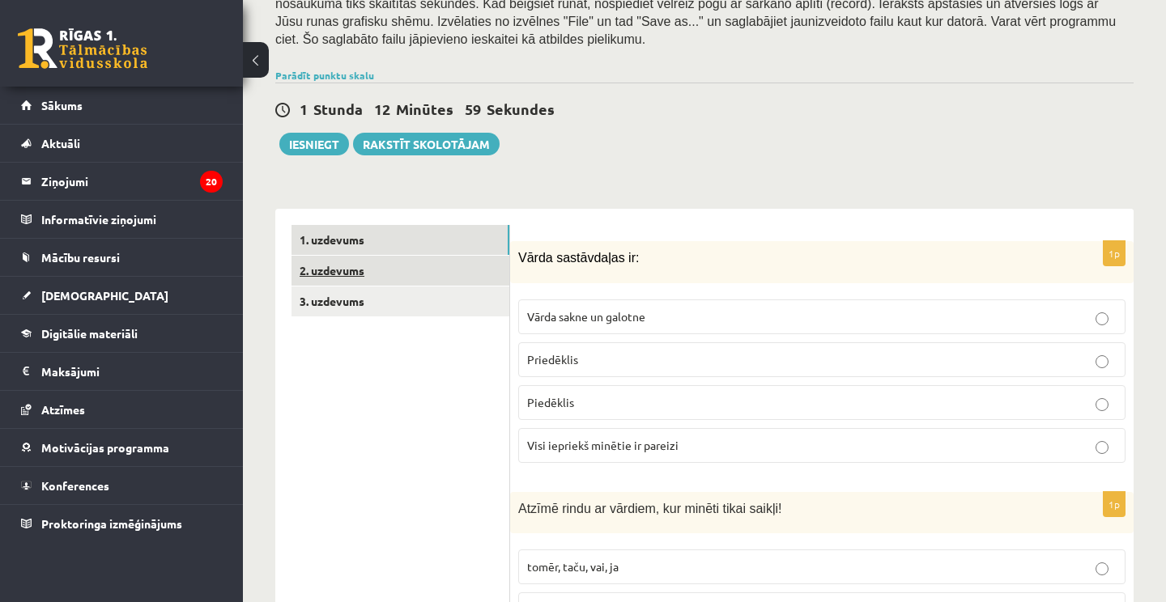
click at [396, 256] on link "2. uzdevums" at bounding box center [400, 271] width 218 height 30
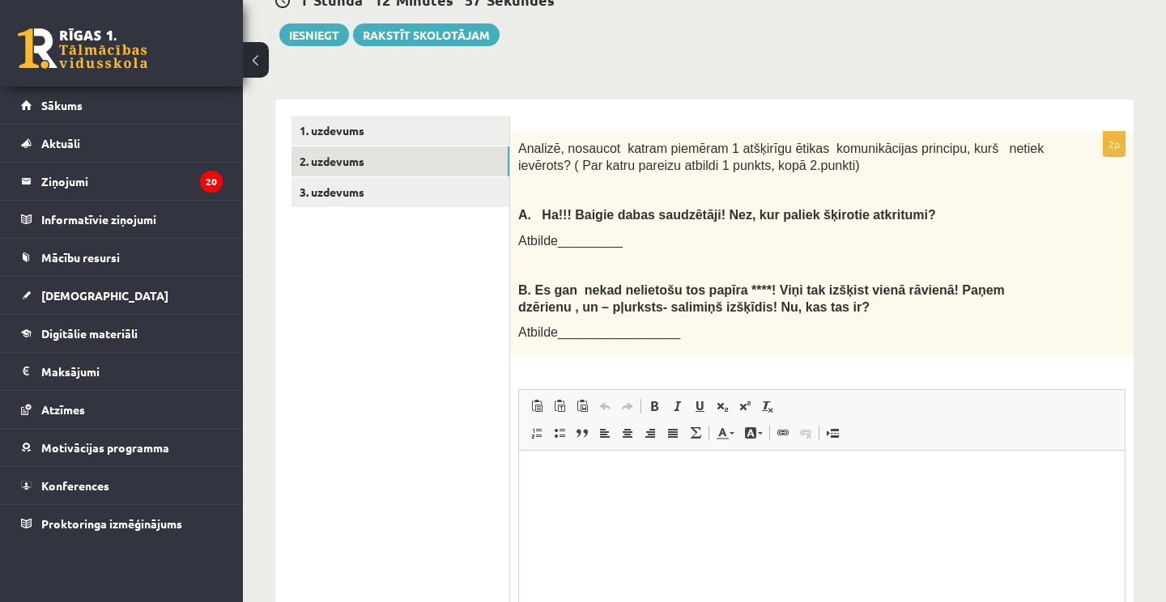
scroll to position [426, 0]
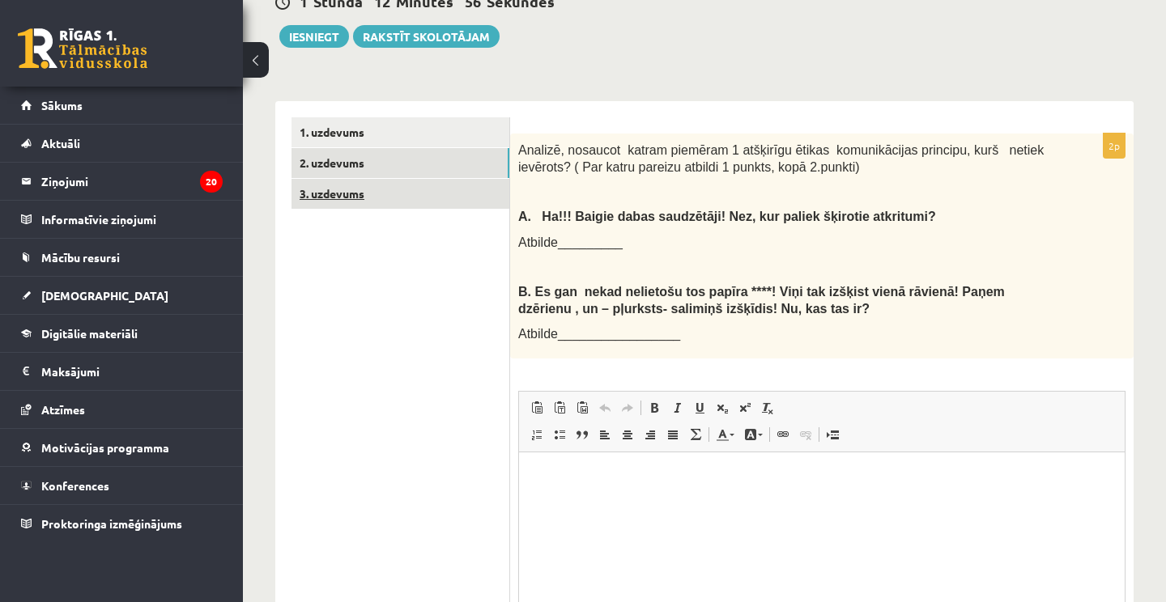
click at [381, 188] on link "3. uzdevums" at bounding box center [400, 194] width 218 height 30
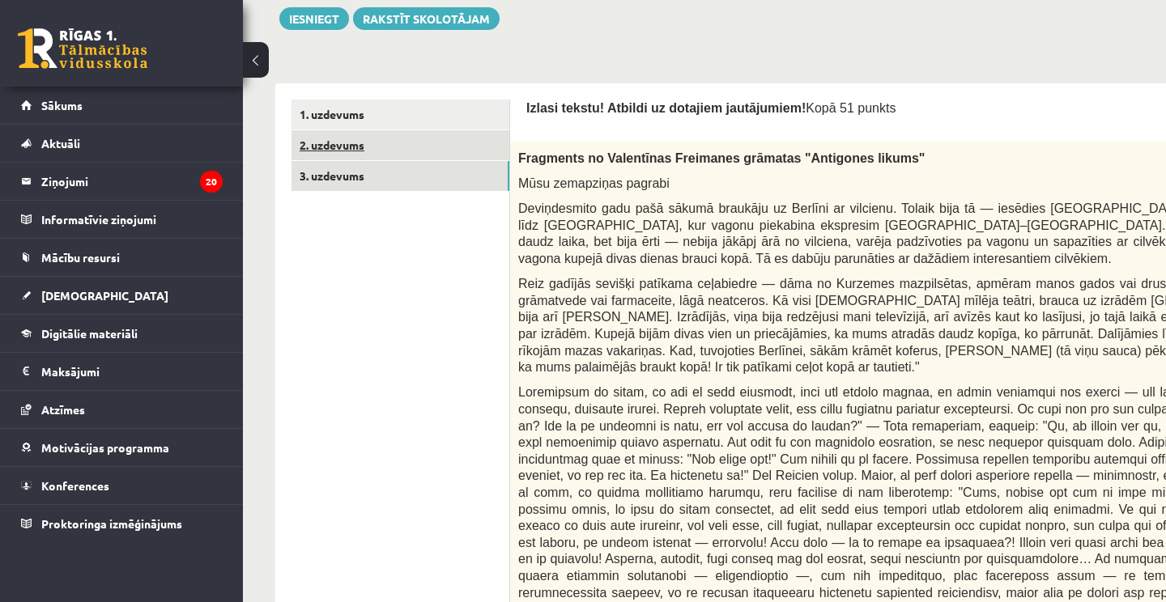
click at [376, 148] on link "2. uzdevums" at bounding box center [400, 145] width 218 height 30
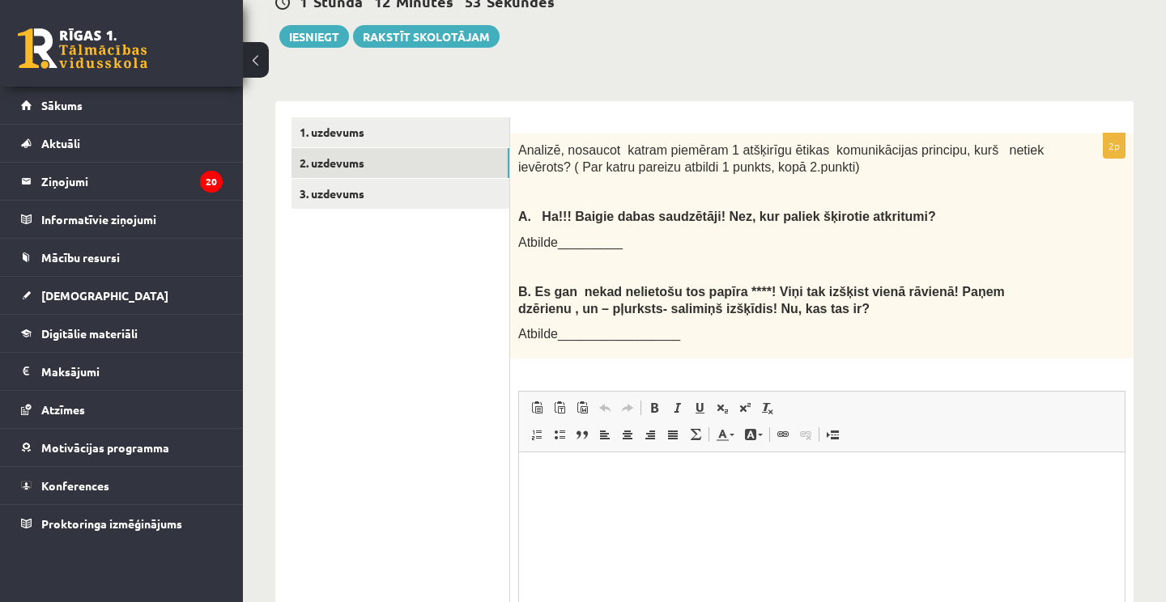
scroll to position [0, 0]
click at [598, 467] on html at bounding box center [822, 477] width 606 height 49
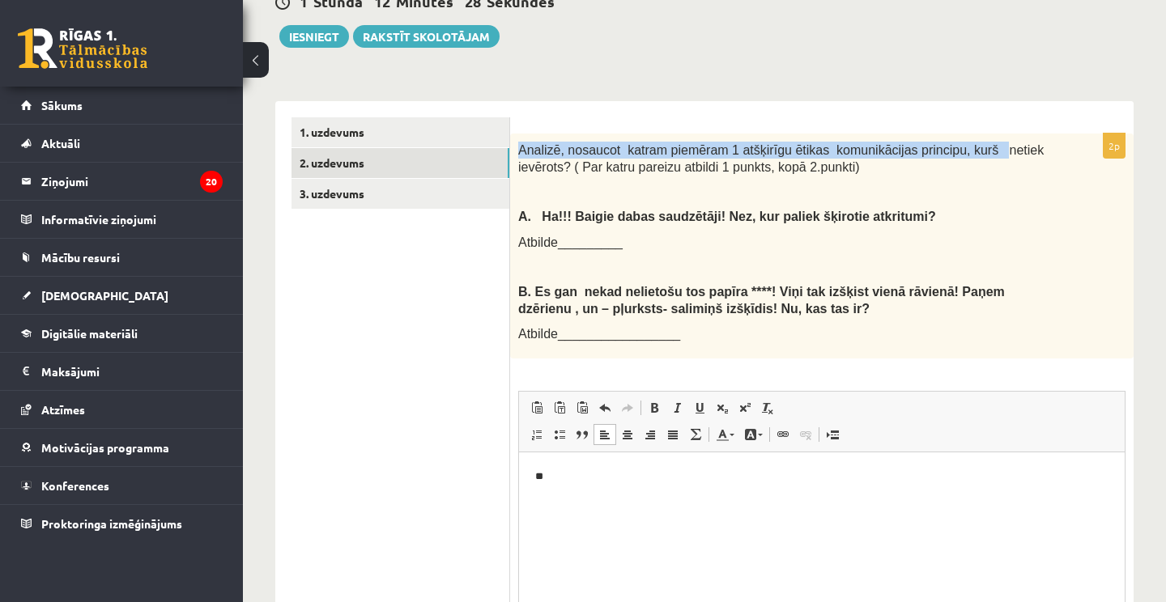
drag, startPoint x: 519, startPoint y: 141, endPoint x: 525, endPoint y: 151, distance: 12.4
click at [525, 151] on span "Analizē, nosaucot katram piemēram 1 atšķirīgu ētikas komunikācijas principu, ku…" at bounding box center [780, 158] width 525 height 31
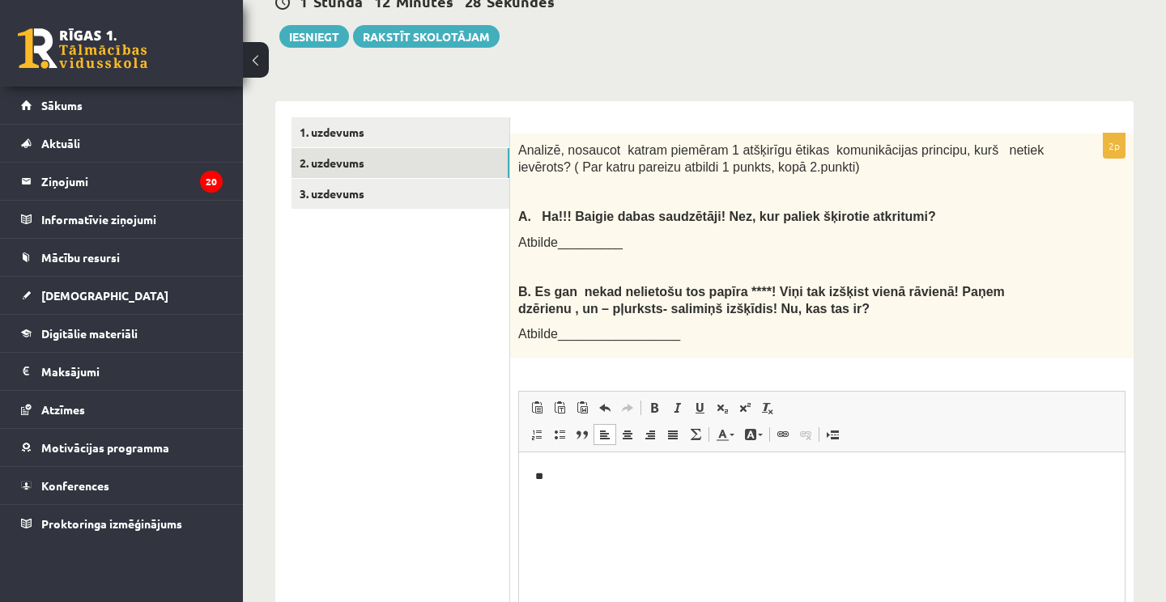
click at [525, 259] on p at bounding box center [781, 267] width 526 height 16
click at [568, 479] on p "**" at bounding box center [821, 477] width 573 height 16
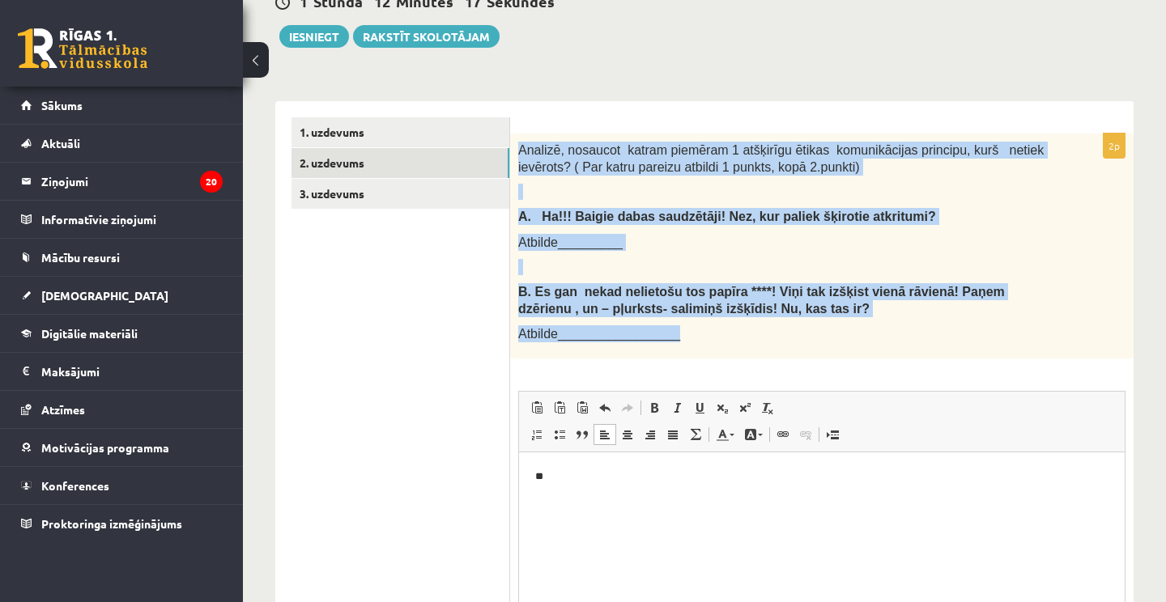
drag, startPoint x: 520, startPoint y: 138, endPoint x: 685, endPoint y: 331, distance: 253.8
click at [685, 331] on div "Analizē, nosaucot katram piemēram 1 atšķirīgu ētikas komunikācijas principu, ku…" at bounding box center [821, 246] width 623 height 225
copy div "Analizē, nosaucot katram piemēram 1 atšķirīgu ētikas komunikācijas principu, ku…"
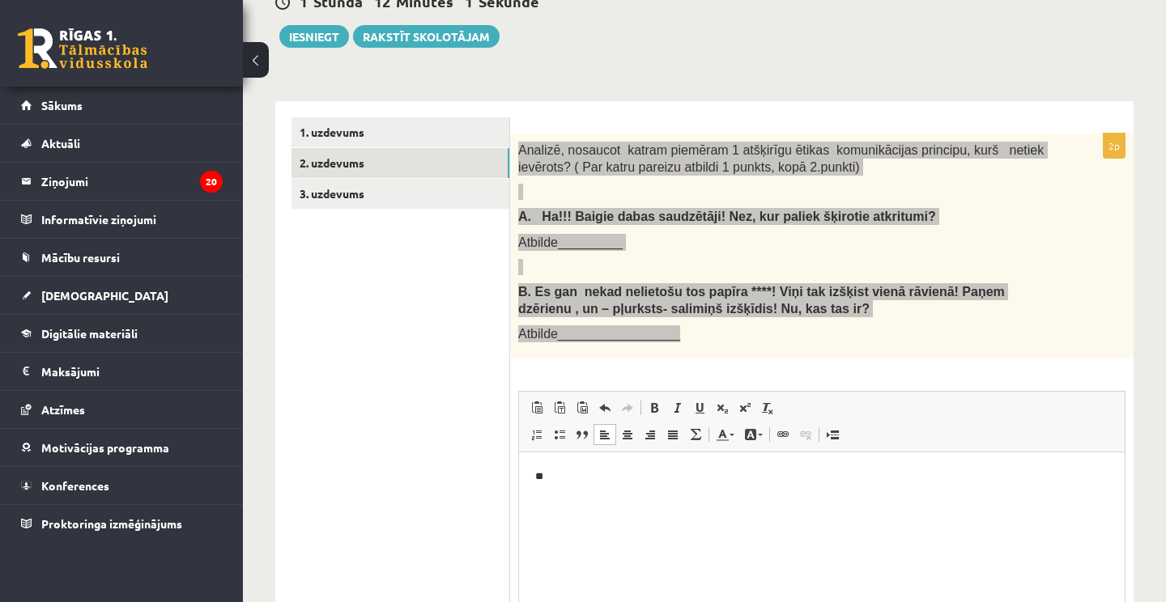
click at [572, 498] on html "**" at bounding box center [822, 477] width 606 height 49
click at [578, 481] on p "**" at bounding box center [821, 477] width 573 height 16
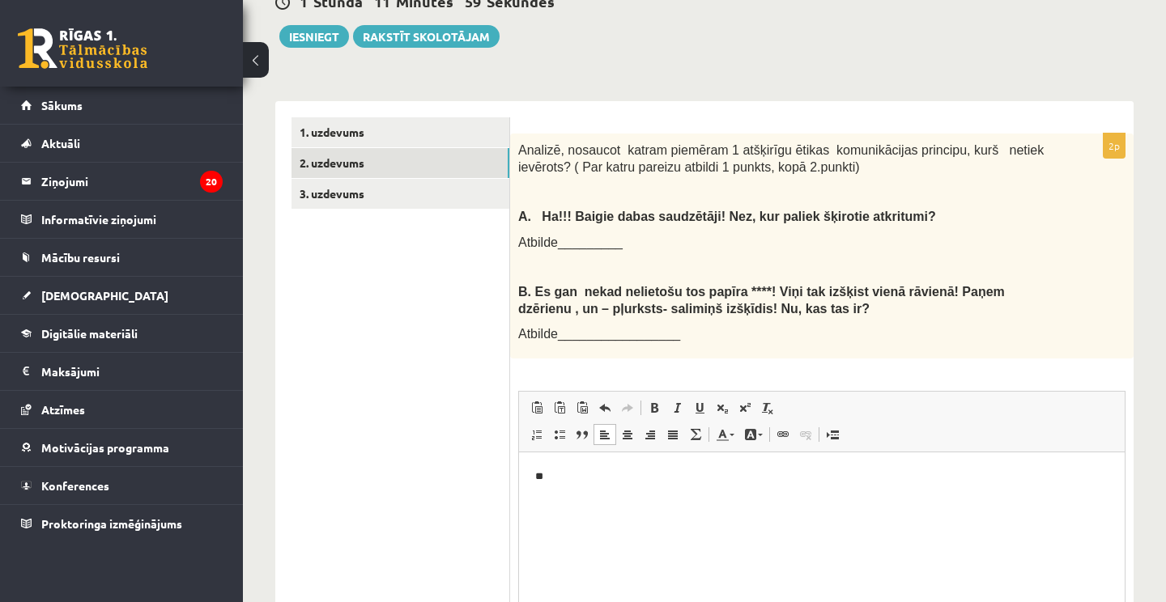
click at [426, 425] on ul "1. uzdevums 2. uzdevums 3. uzdevums" at bounding box center [400, 422] width 219 height 610
click at [583, 473] on p "**" at bounding box center [821, 477] width 573 height 16
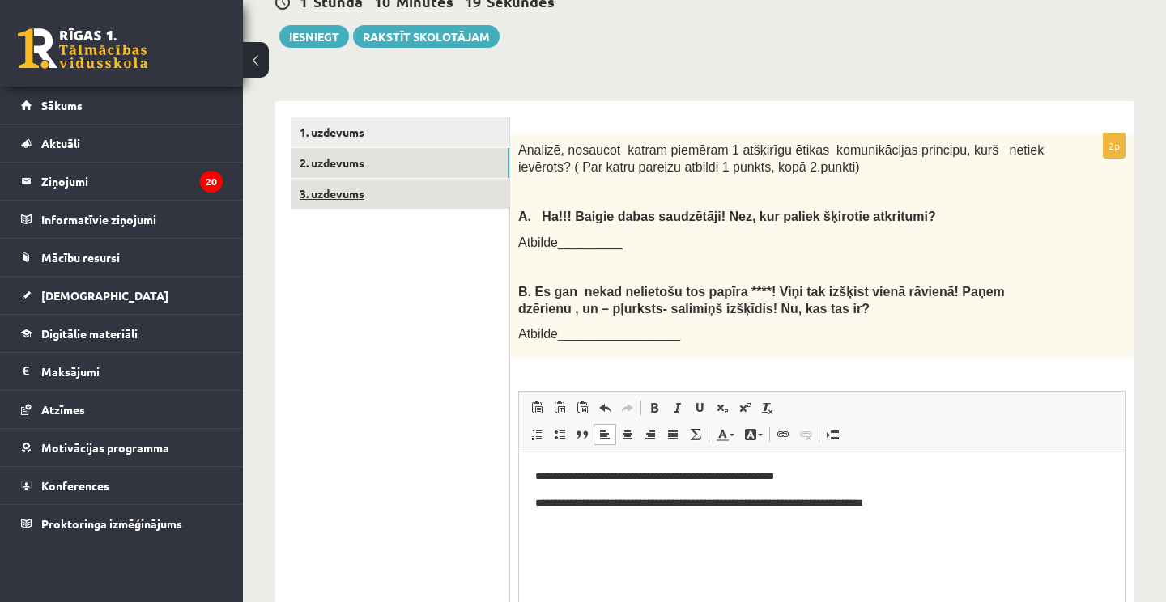
click at [370, 185] on link "3. uzdevums" at bounding box center [400, 194] width 218 height 30
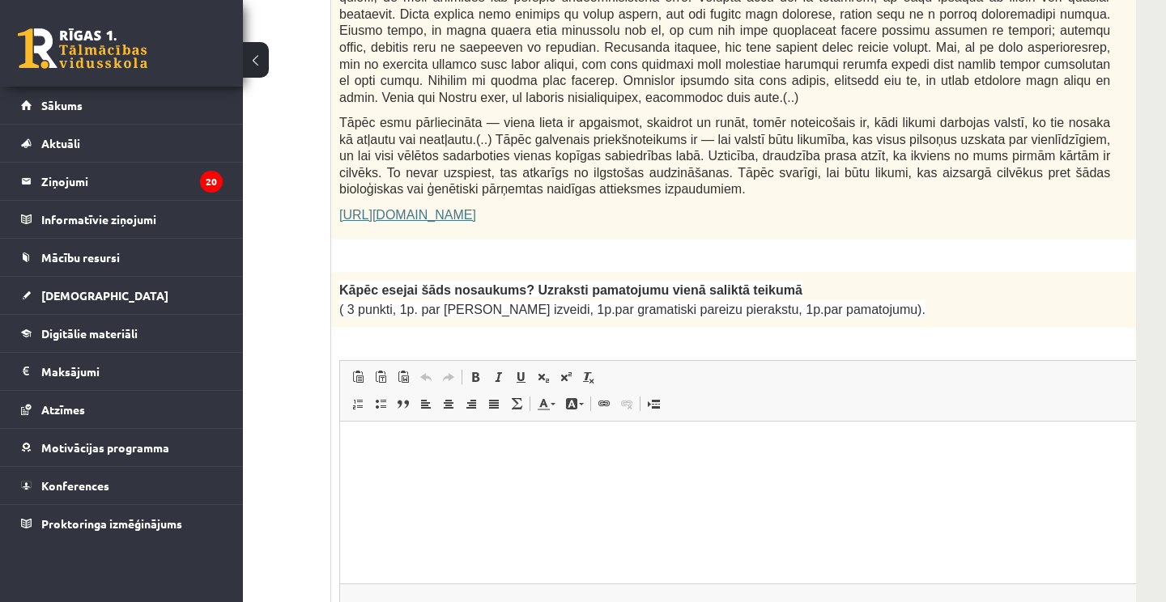
scroll to position [1113, 177]
click at [588, 470] on html at bounding box center [764, 445] width 850 height 49
drag, startPoint x: 339, startPoint y: 264, endPoint x: 806, endPoint y: 287, distance: 467.8
click at [806, 287] on div "Kāpēc esejai šāds nosaukums? Uzraksti pamatojumu vienā saliktā teikumā ( 3 punk…" at bounding box center [764, 300] width 868 height 56
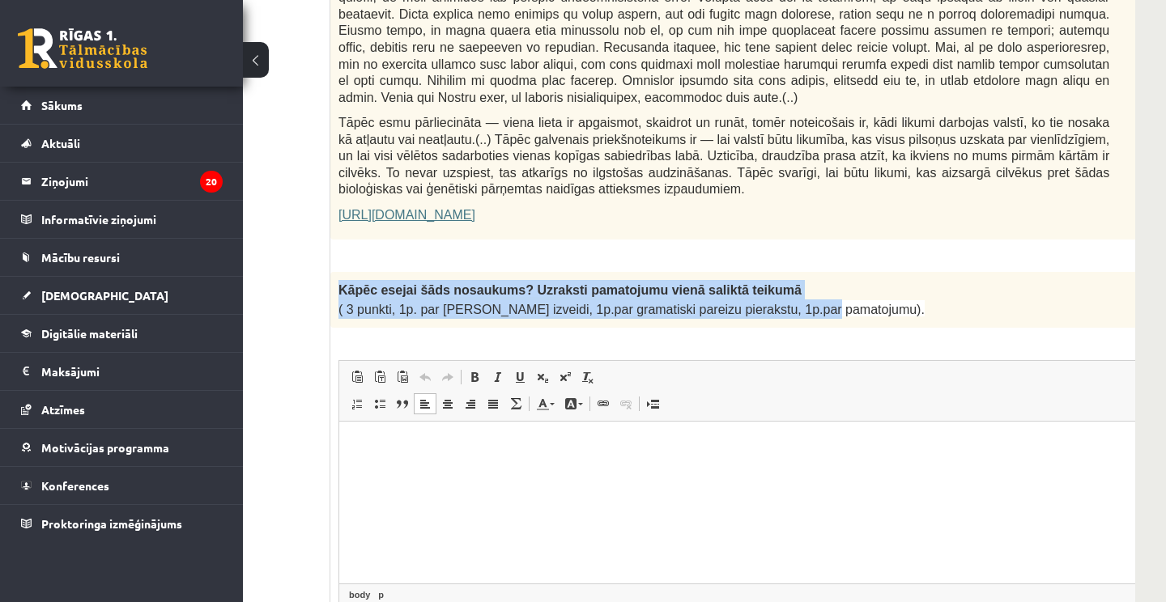
copy div "Kāpēc esejai šāds nosaukums? Uzraksti pamatojumu vienā saliktā teikumā ( 3 punk…"
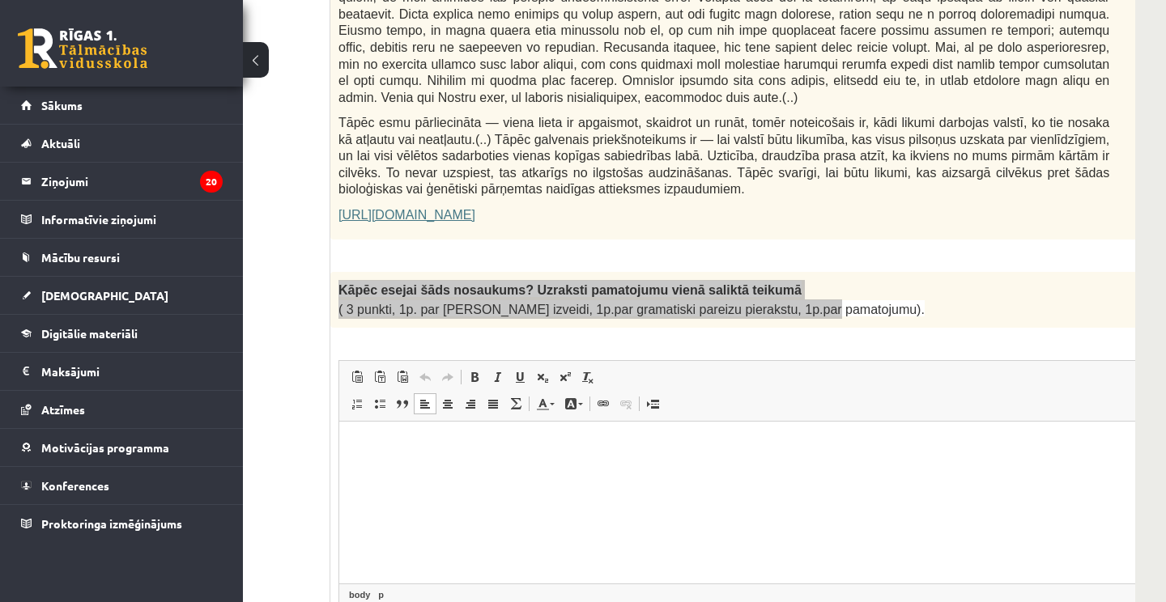
click at [440, 470] on html at bounding box center [764, 445] width 850 height 49
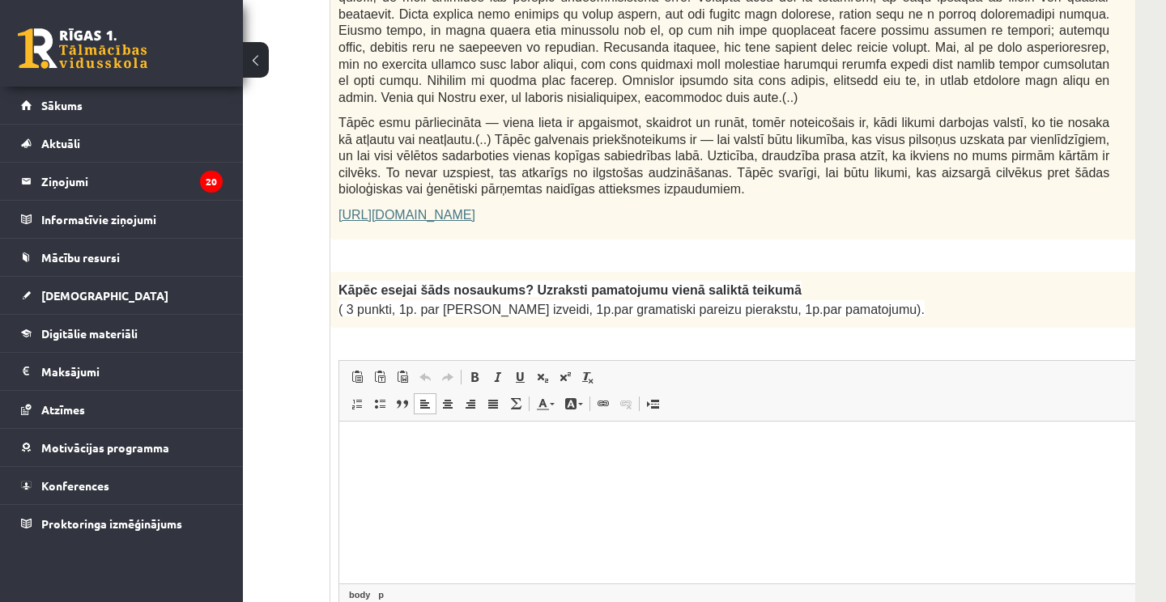
click at [445, 469] on html at bounding box center [764, 445] width 850 height 49
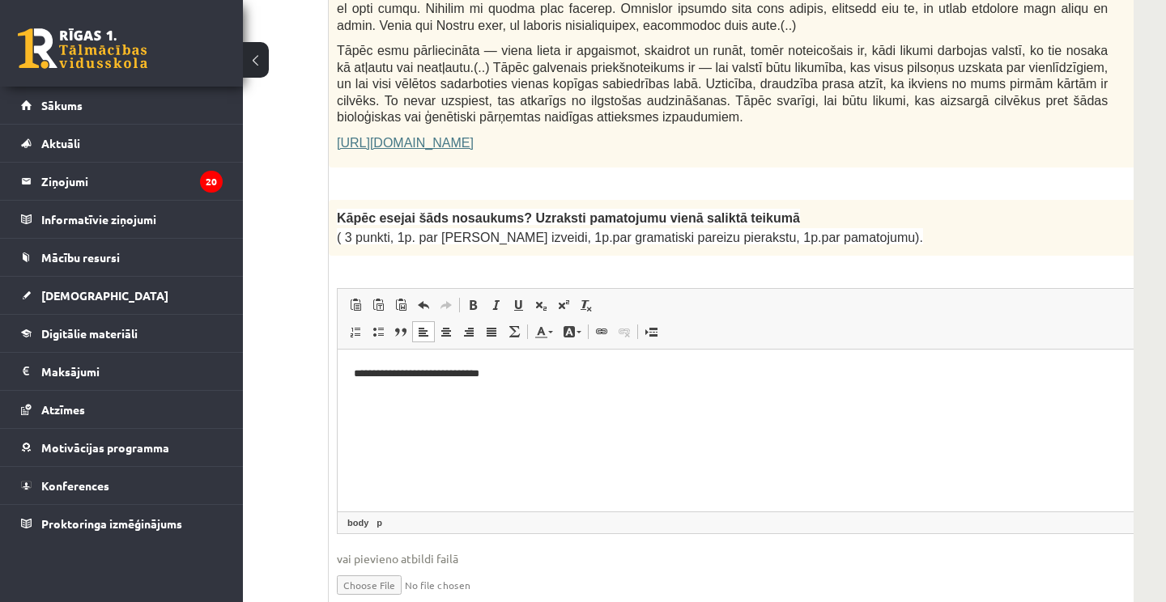
scroll to position [1186, 178]
click at [498, 374] on p "**********" at bounding box center [763, 372] width 818 height 16
click at [615, 374] on p "**********" at bounding box center [763, 372] width 818 height 16
click at [581, 376] on p "**********" at bounding box center [763, 372] width 818 height 16
click at [707, 386] on html "**********" at bounding box center [763, 372] width 850 height 49
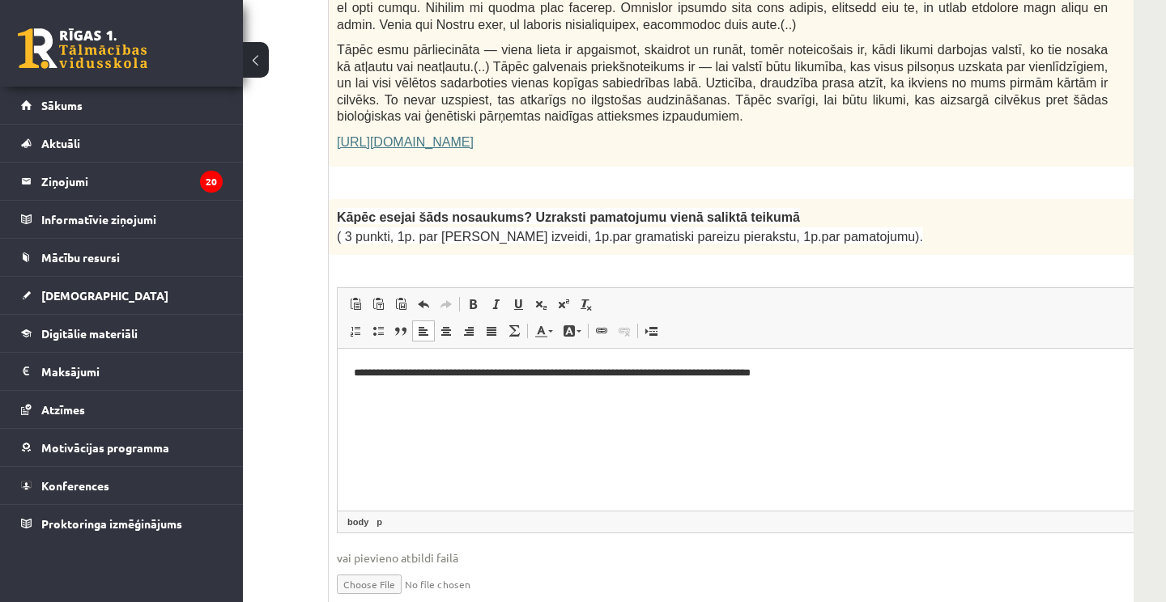
click at [352, 372] on html "**********" at bounding box center [763, 372] width 850 height 49
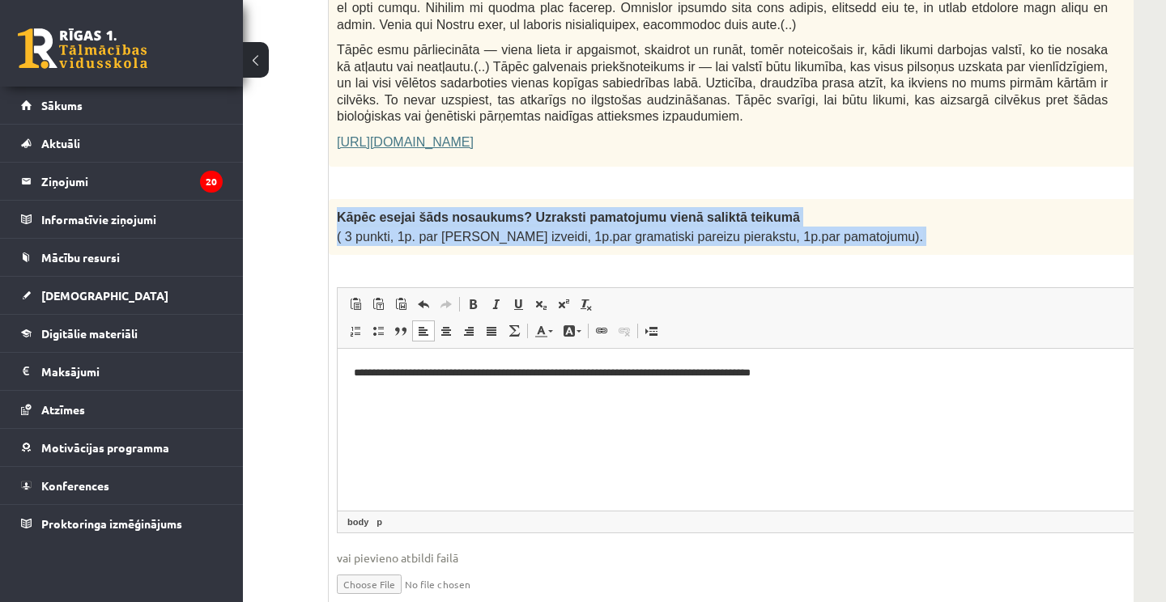
drag, startPoint x: 672, startPoint y: 531, endPoint x: 750, endPoint y: 384, distance: 166.6
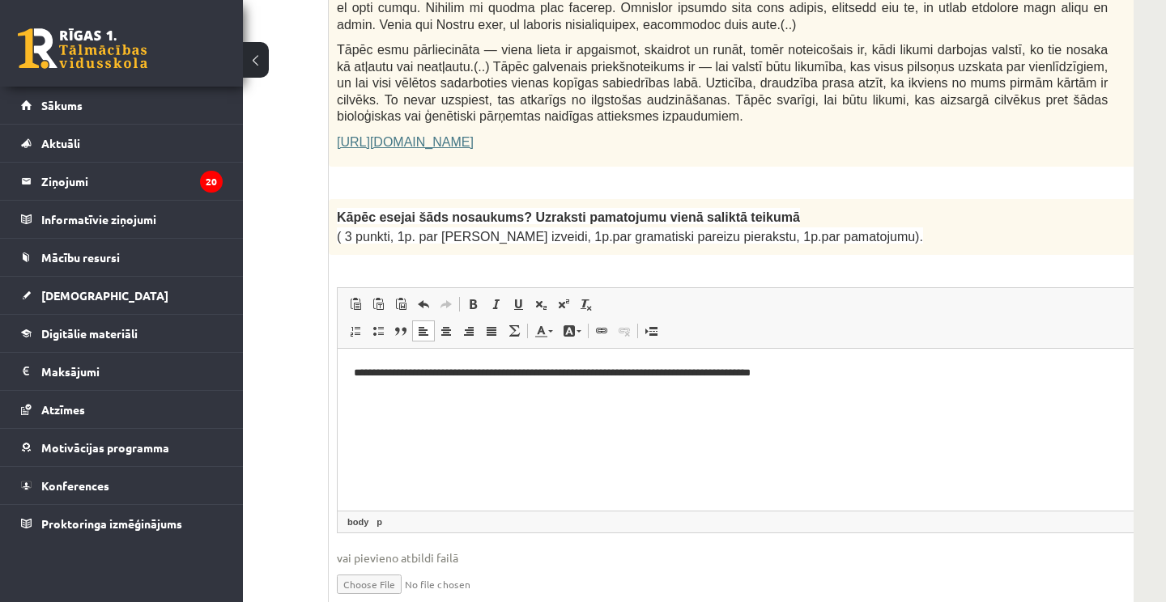
click at [823, 292] on span "Redaktora rīkjoslas Ielīmēt Klaviatūras saīsne Komanda+V Ievietot kā vienkāršu …" at bounding box center [763, 318] width 850 height 61
drag, startPoint x: 350, startPoint y: 376, endPoint x: 785, endPoint y: 388, distance: 435.0
click at [785, 388] on html "**********" at bounding box center [763, 372] width 850 height 49
copy p "**********"
click at [624, 397] on html "**********" at bounding box center [763, 372] width 850 height 49
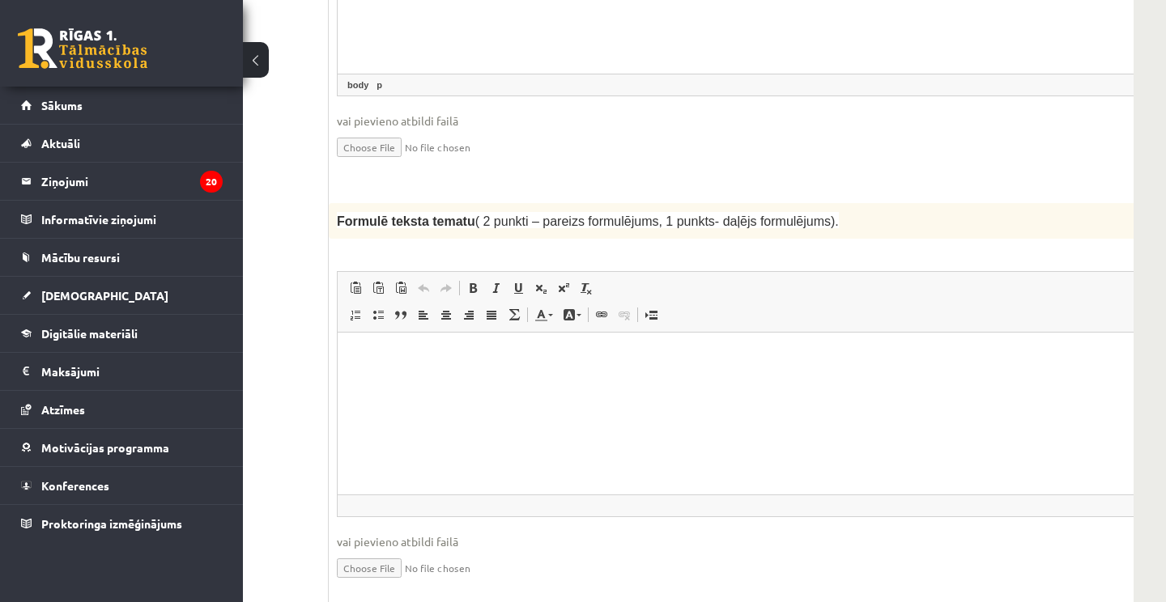
scroll to position [1627, 178]
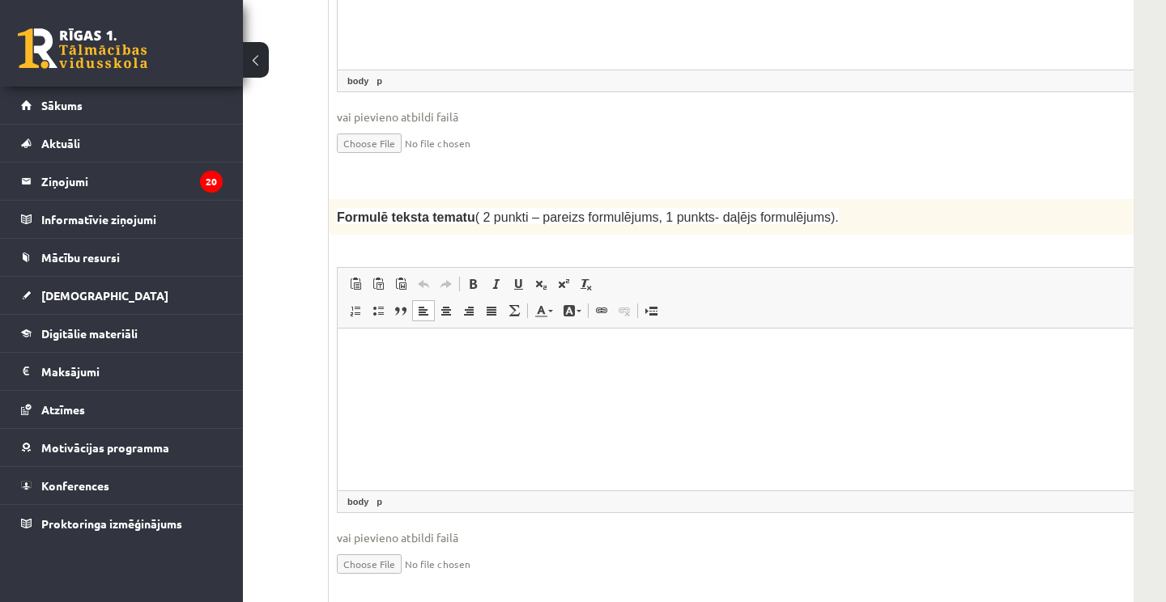
click at [460, 378] on html at bounding box center [763, 353] width 850 height 49
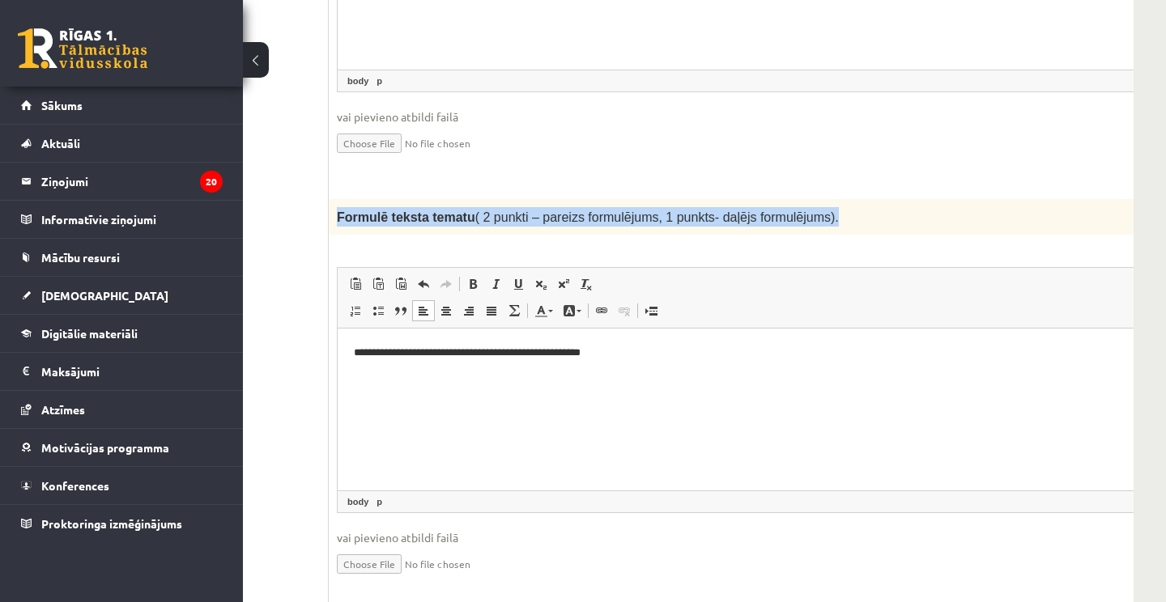
drag, startPoint x: 339, startPoint y: 179, endPoint x: 853, endPoint y: 181, distance: 514.2
click at [853, 207] on p "Formulē teksta tematu ( 2 punkti – pareizs formulējums, 1 punkts- daļējs formul…" at bounding box center [722, 216] width 771 height 19
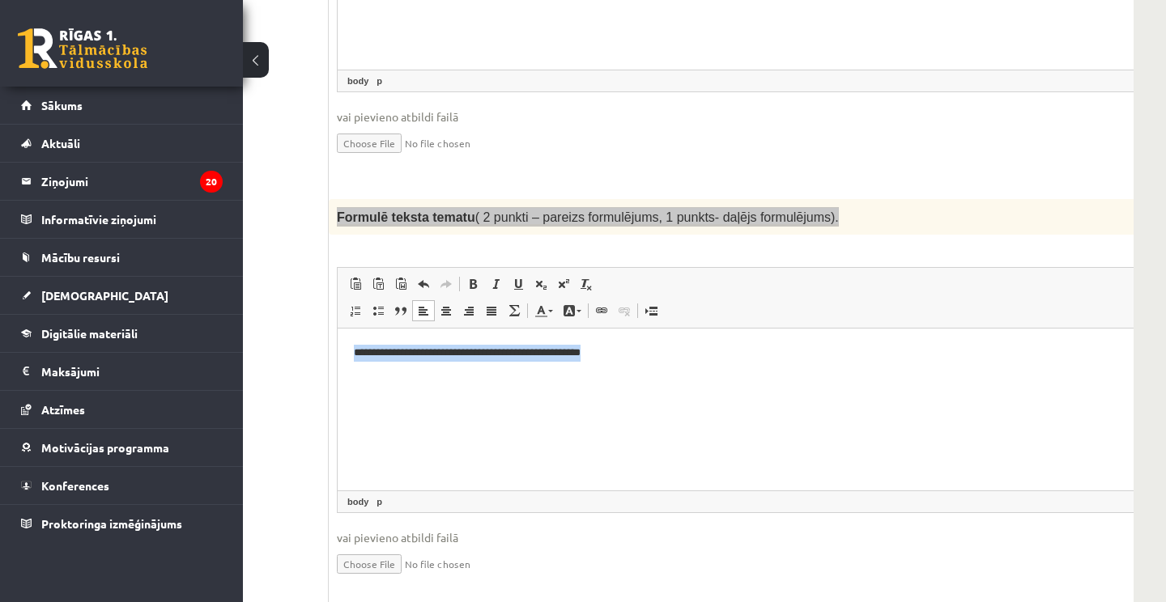
drag, startPoint x: 352, startPoint y: 351, endPoint x: 612, endPoint y: 372, distance: 260.8
click at [612, 372] on html "**********" at bounding box center [763, 353] width 850 height 49
click at [637, 377] on html "**********" at bounding box center [763, 353] width 850 height 49
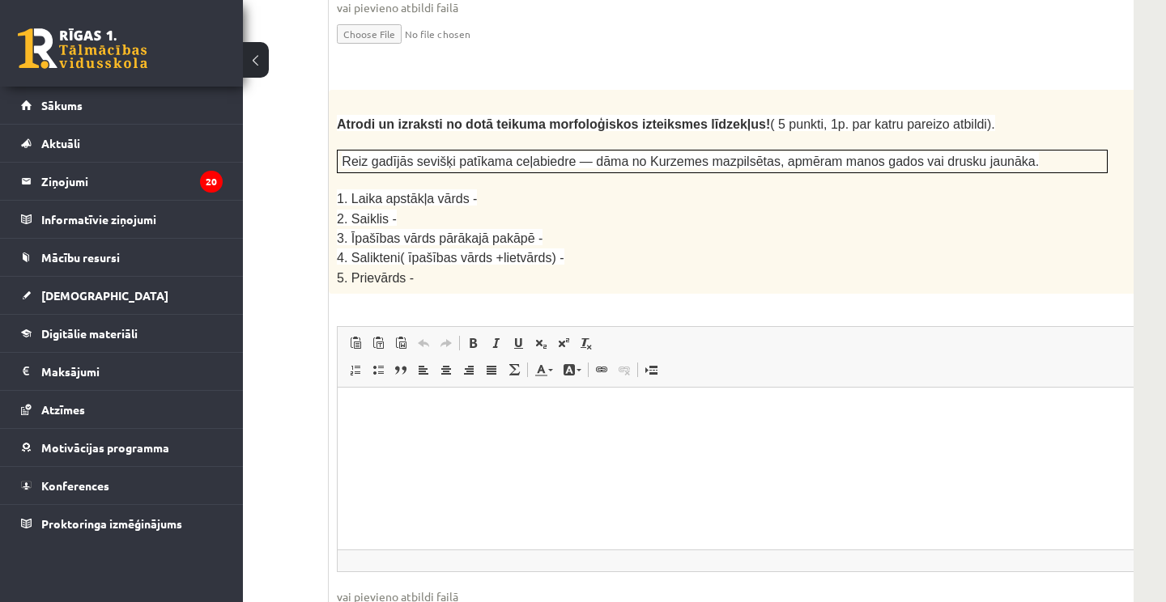
scroll to position [2164, 177]
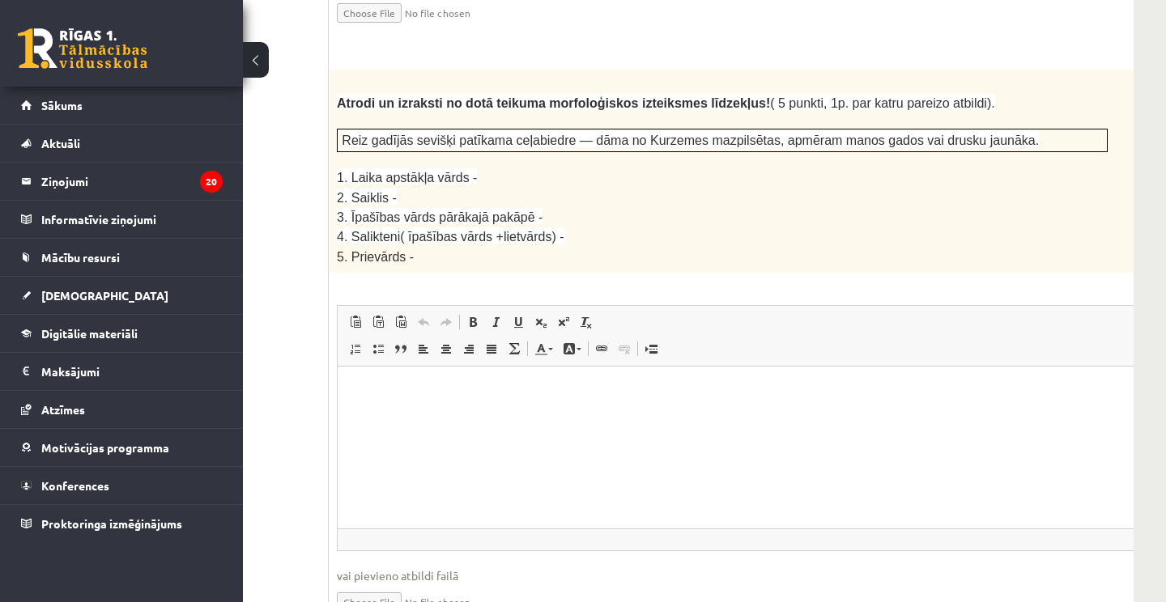
scroll to position [2180, 178]
click at [446, 395] on p "Bagātinātā teksta redaktors, wiswyg-editor-user-answer-47024782392800" at bounding box center [763, 390] width 818 height 17
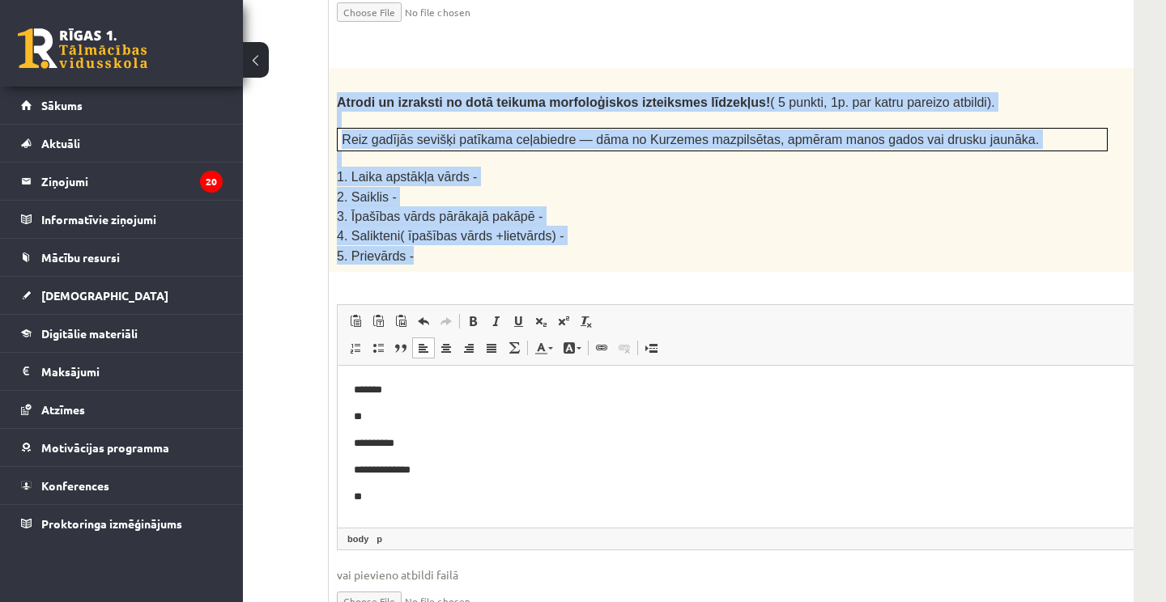
drag, startPoint x: 338, startPoint y: 69, endPoint x: 445, endPoint y: 218, distance: 183.4
click at [445, 218] on div "Atrodi un izraksti no dotā teikuma morfoloģiskos izteiksmes līdzekļus! ( 5 punk…" at bounding box center [763, 170] width 868 height 204
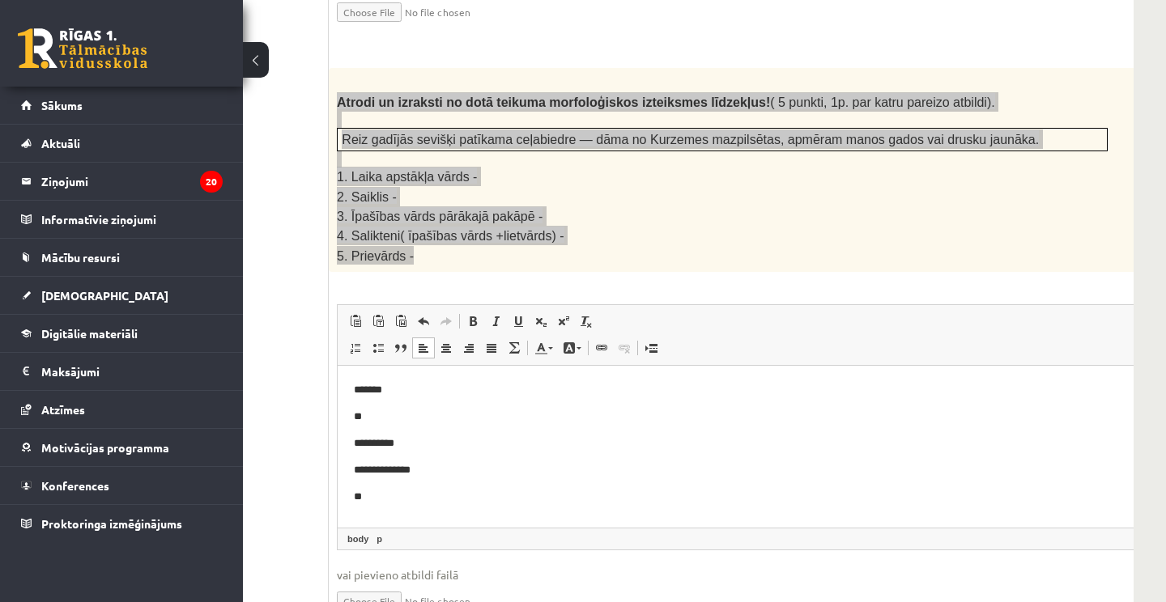
click at [459, 508] on html "**********" at bounding box center [763, 443] width 850 height 155
click at [406, 423] on p "**" at bounding box center [763, 417] width 818 height 16
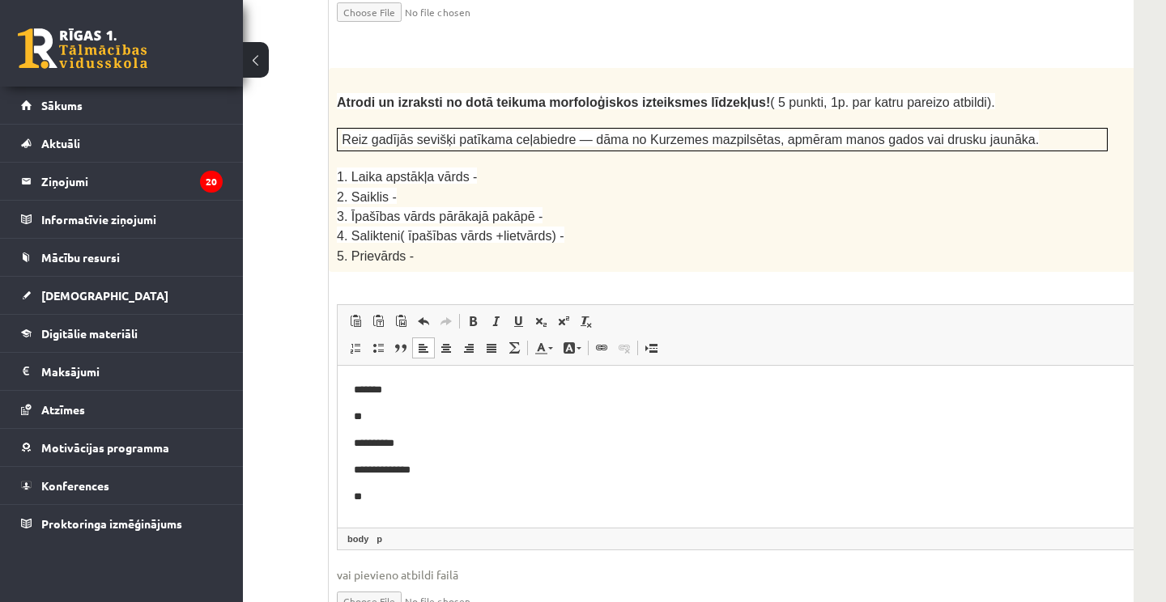
click at [392, 491] on p "**" at bounding box center [763, 497] width 818 height 16
click at [398, 421] on p "**" at bounding box center [763, 417] width 818 height 16
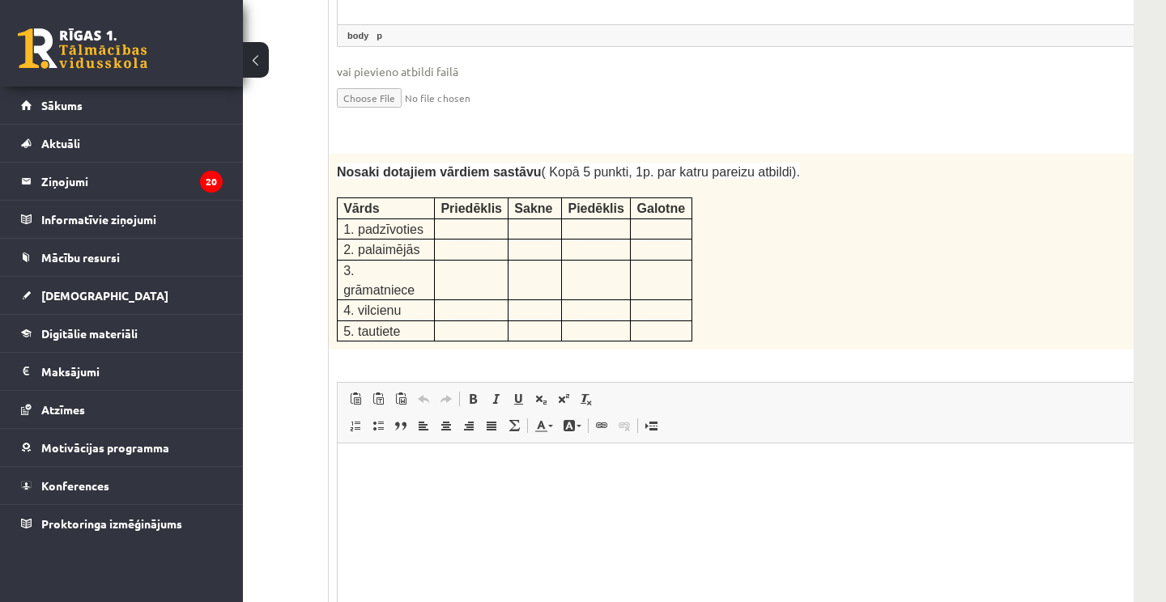
scroll to position [2713, 178]
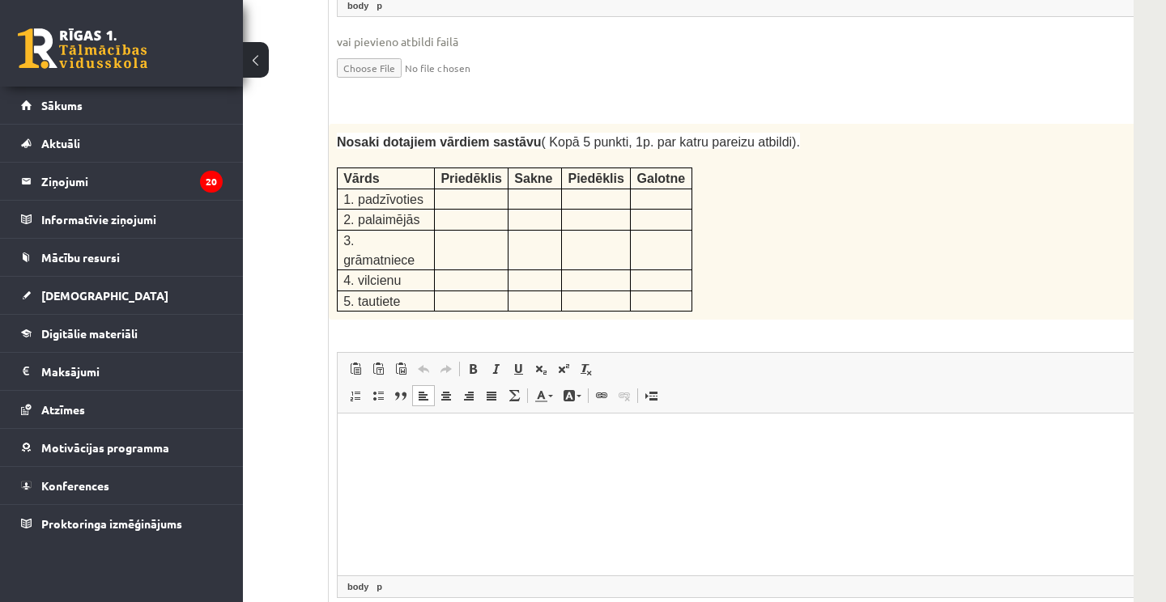
click at [399, 463] on html at bounding box center [763, 438] width 850 height 49
click at [441, 462] on html "**" at bounding box center [766, 438] width 850 height 49
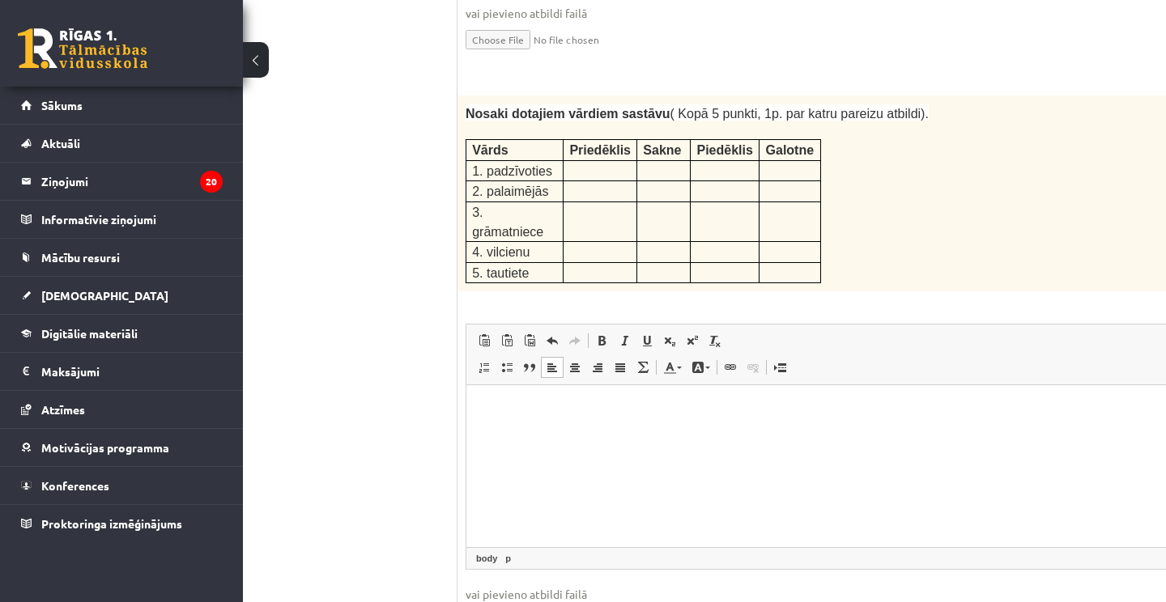
scroll to position [2740, 53]
type input "**********"
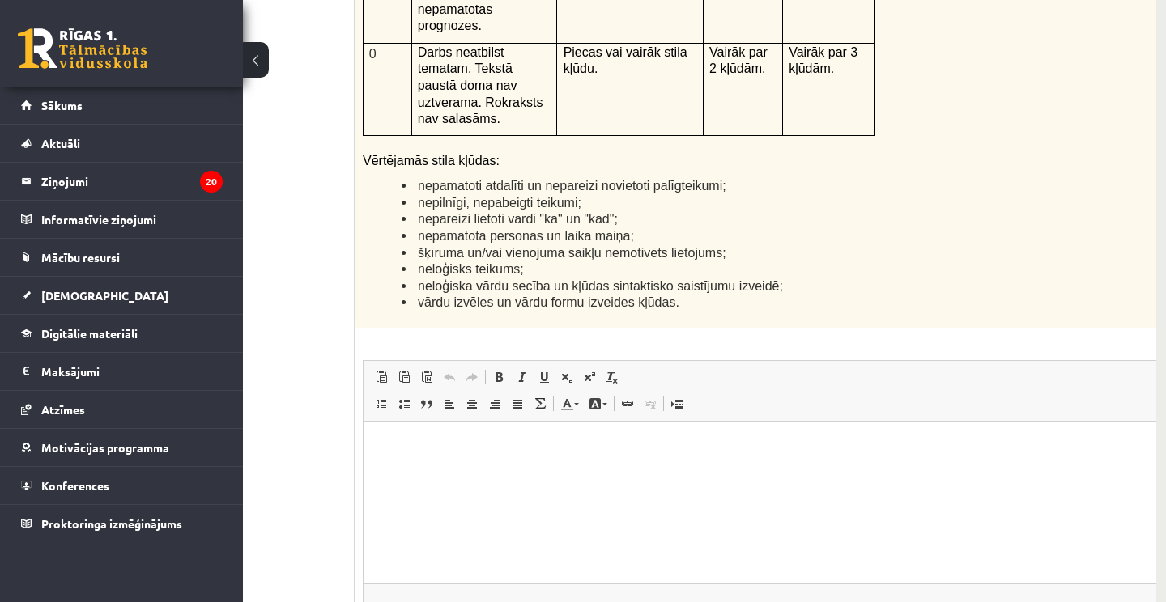
scroll to position [3930, 155]
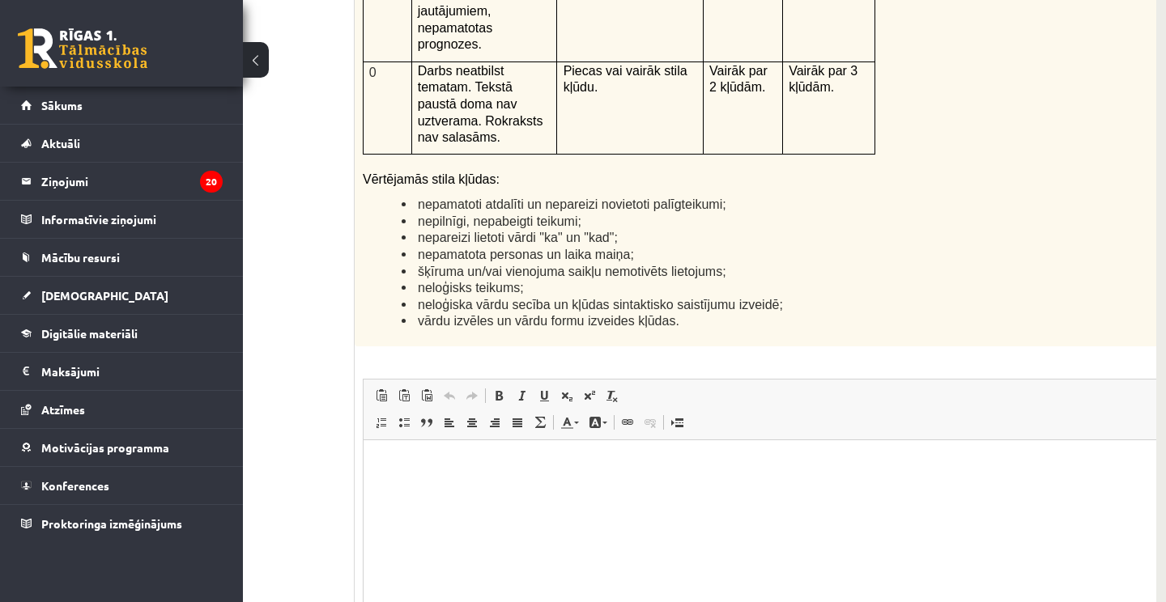
click at [496, 468] on p "Bagātinātā teksta redaktors, wiswyg-editor-user-answer-47024780441140" at bounding box center [789, 464] width 818 height 17
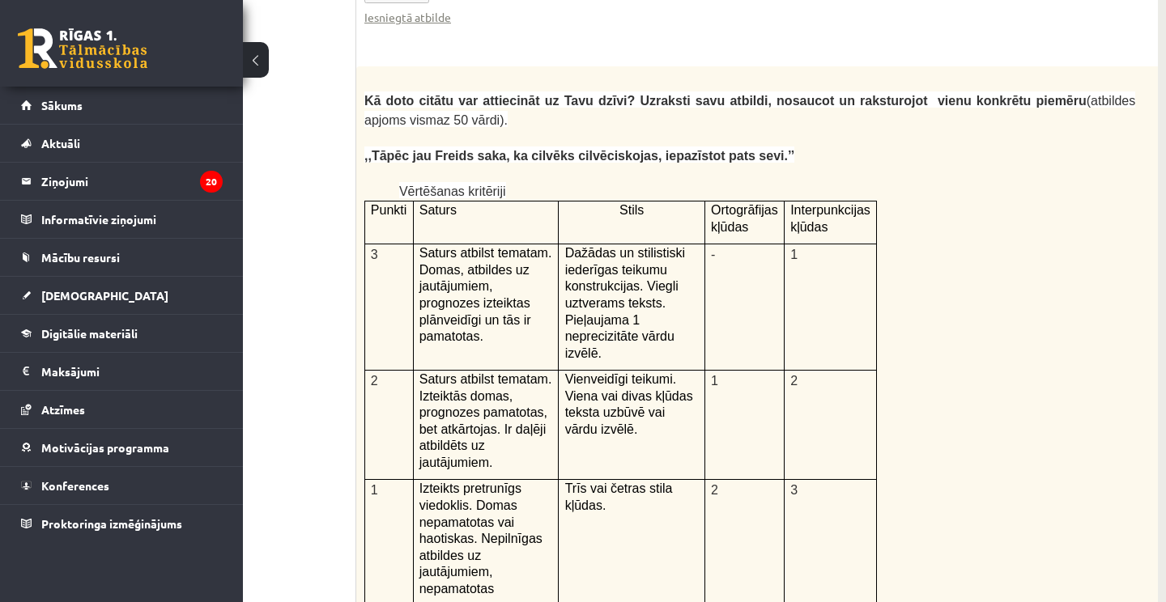
scroll to position [3371, 154]
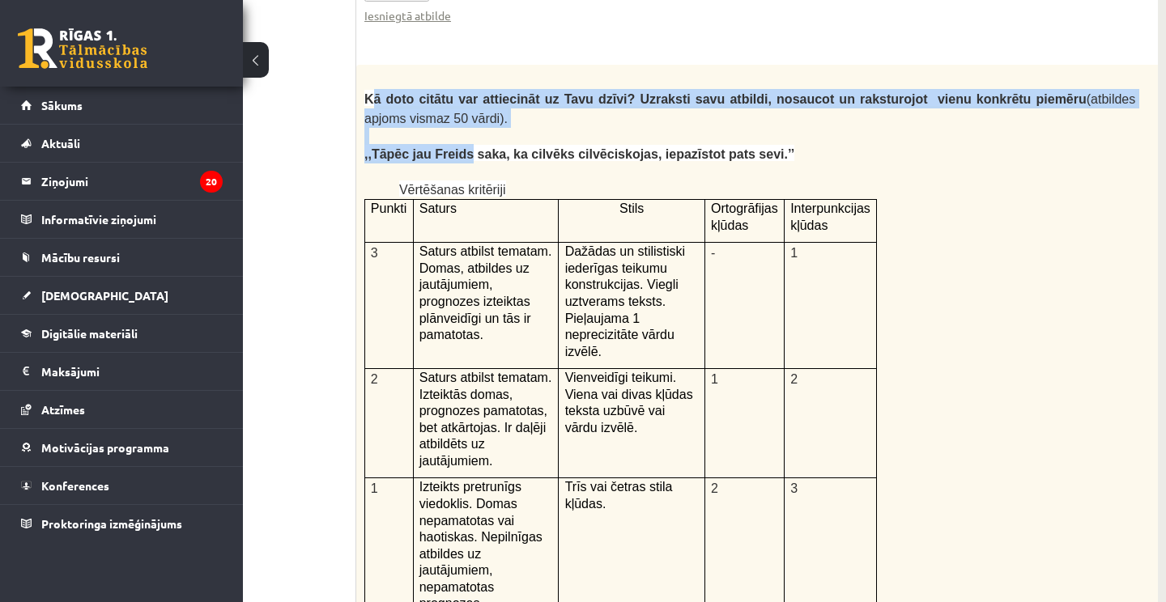
drag, startPoint x: 369, startPoint y: 45, endPoint x: 475, endPoint y: 96, distance: 117.7
click at [475, 96] on div "Kā doto citātu var attiecināt uz Tavu dzīvi? Uzraksti savu atbildi, nosaucot un…" at bounding box center [790, 485] width 868 height 841
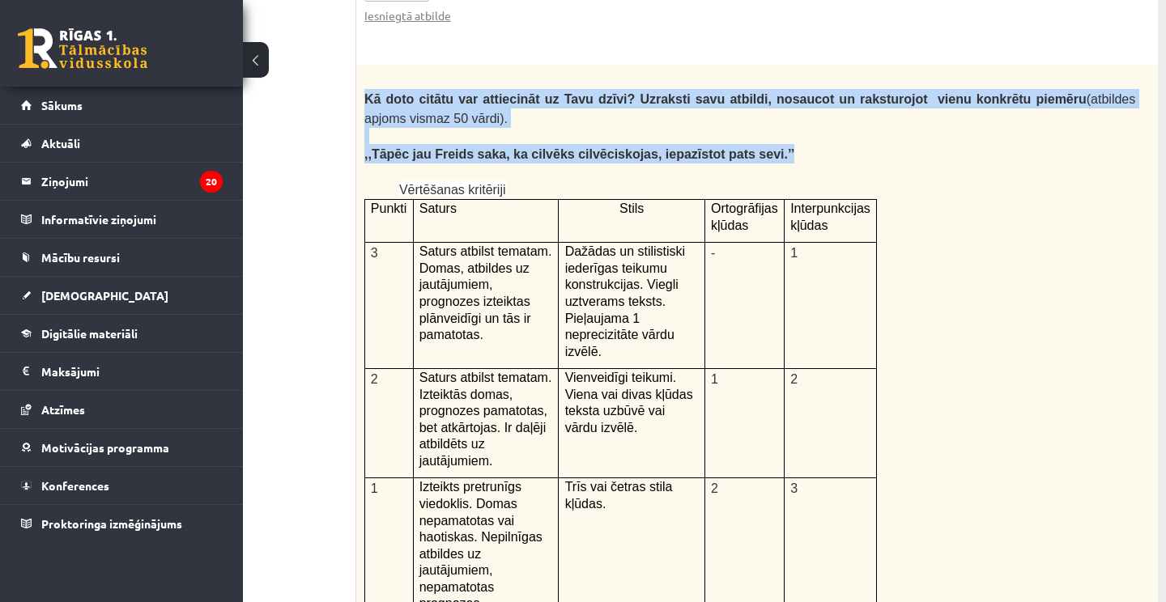
drag, startPoint x: 360, startPoint y: 42, endPoint x: 655, endPoint y: 106, distance: 301.6
click at [655, 106] on div "Kā doto citātu var attiecināt uz Tavu dzīvi? Uzraksti savu atbildi, nosaucot un…" at bounding box center [790, 485] width 868 height 841
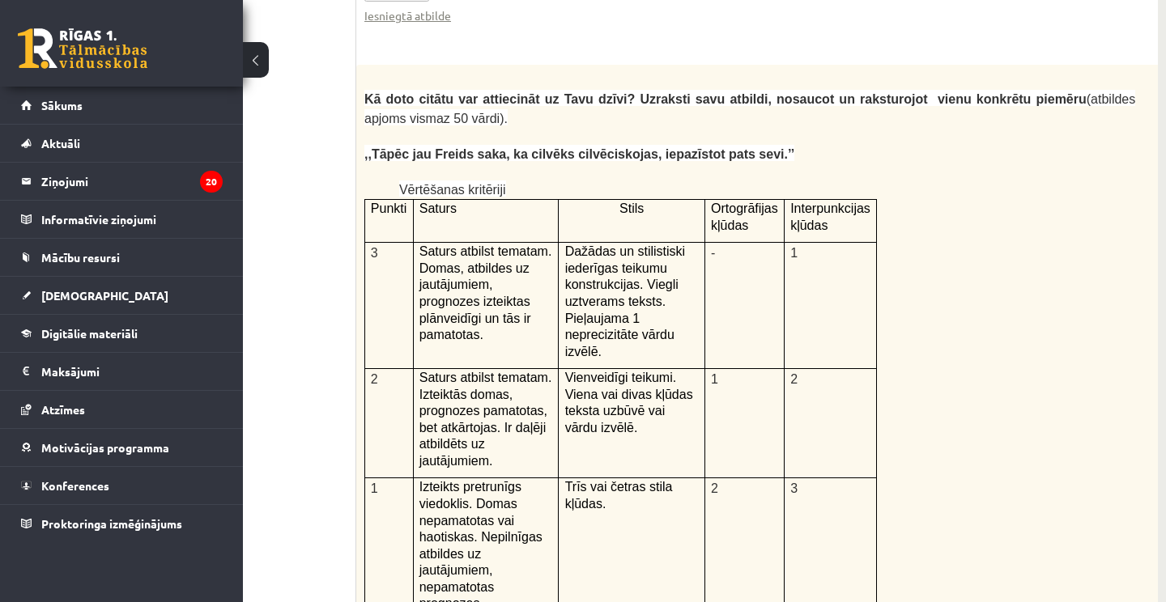
click at [718, 243] on td "-" at bounding box center [743, 306] width 79 height 126
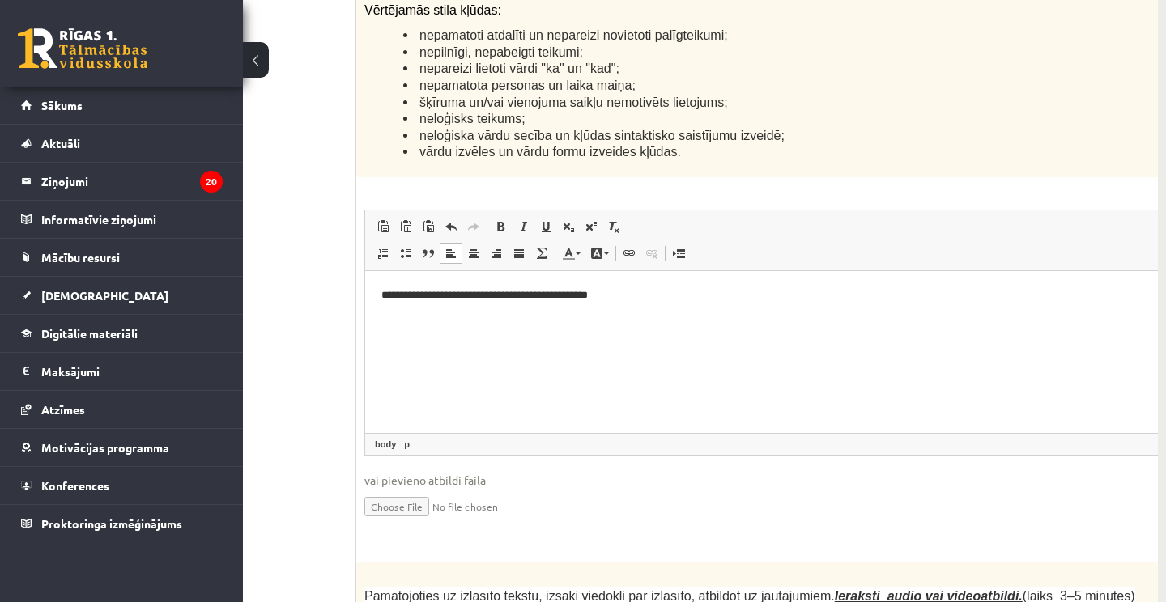
scroll to position [4106, 154]
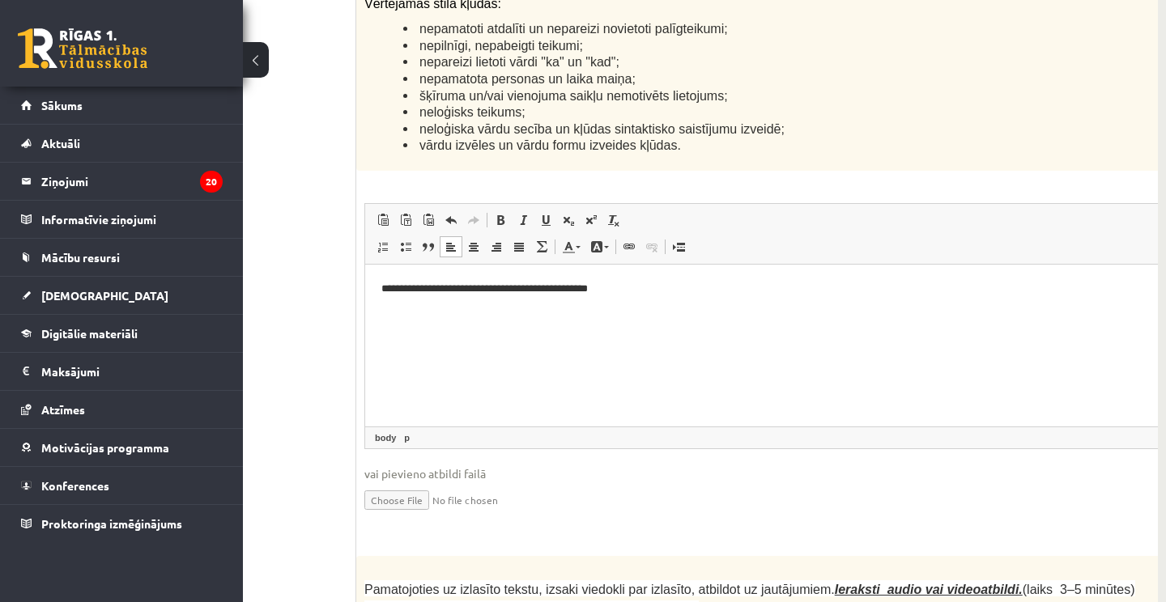
click at [652, 299] on html "**********" at bounding box center [790, 288] width 850 height 49
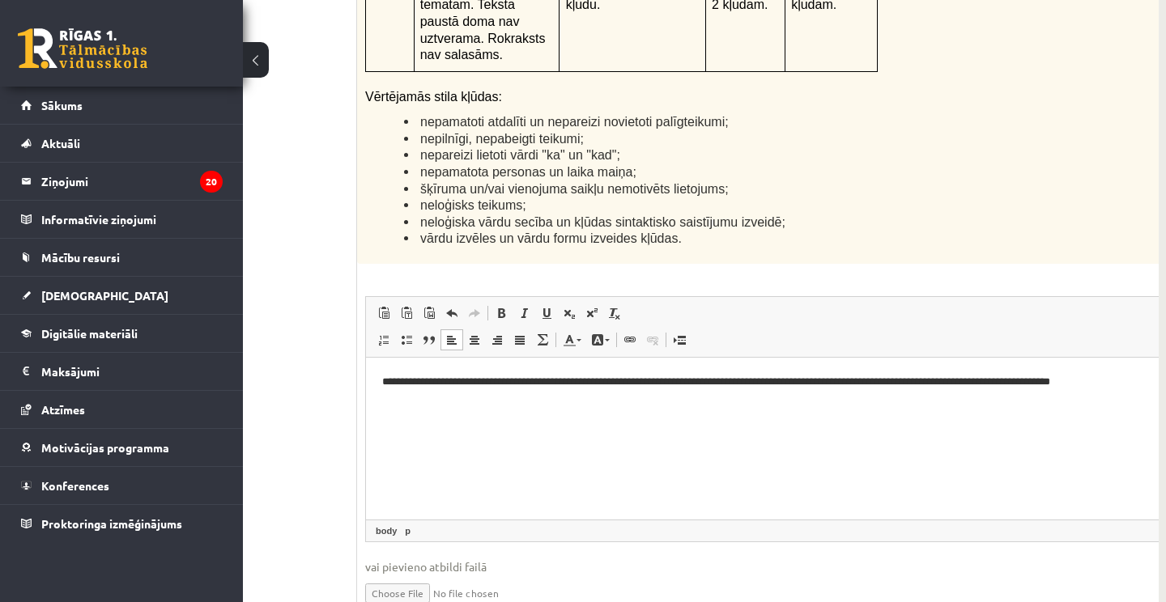
scroll to position [0, 66]
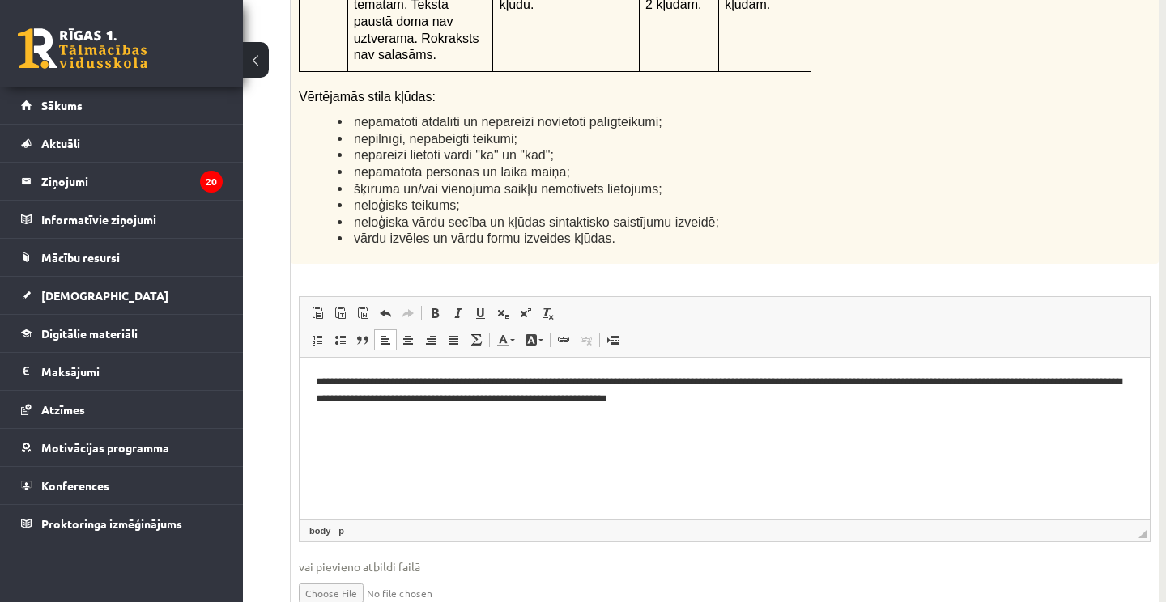
click at [602, 397] on p "**********" at bounding box center [725, 389] width 818 height 32
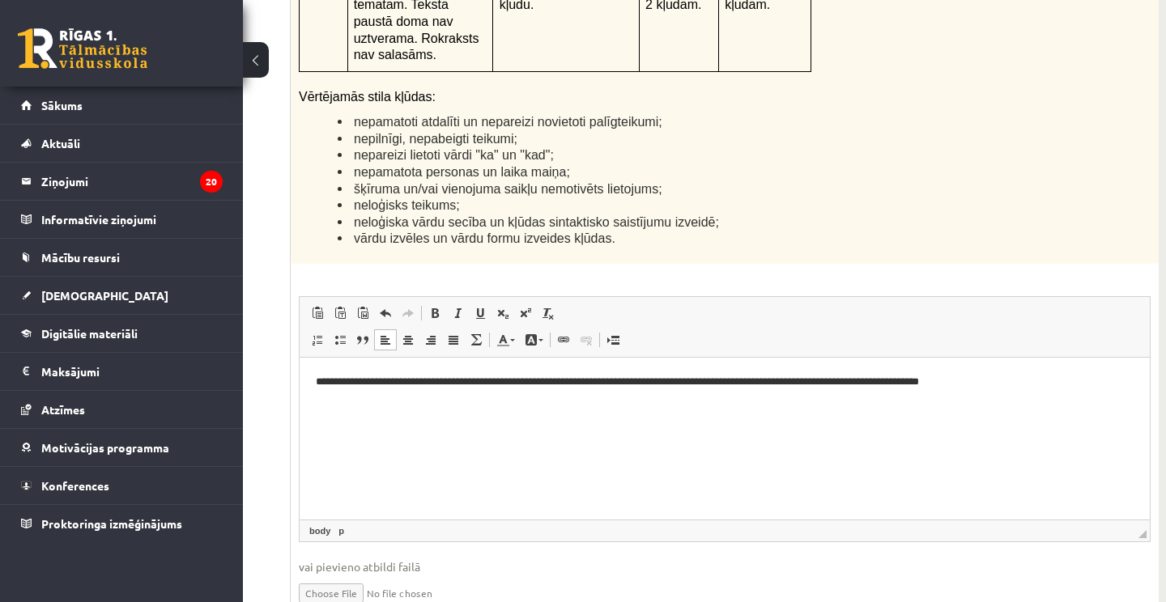
click at [1038, 380] on p "**********" at bounding box center [725, 381] width 818 height 16
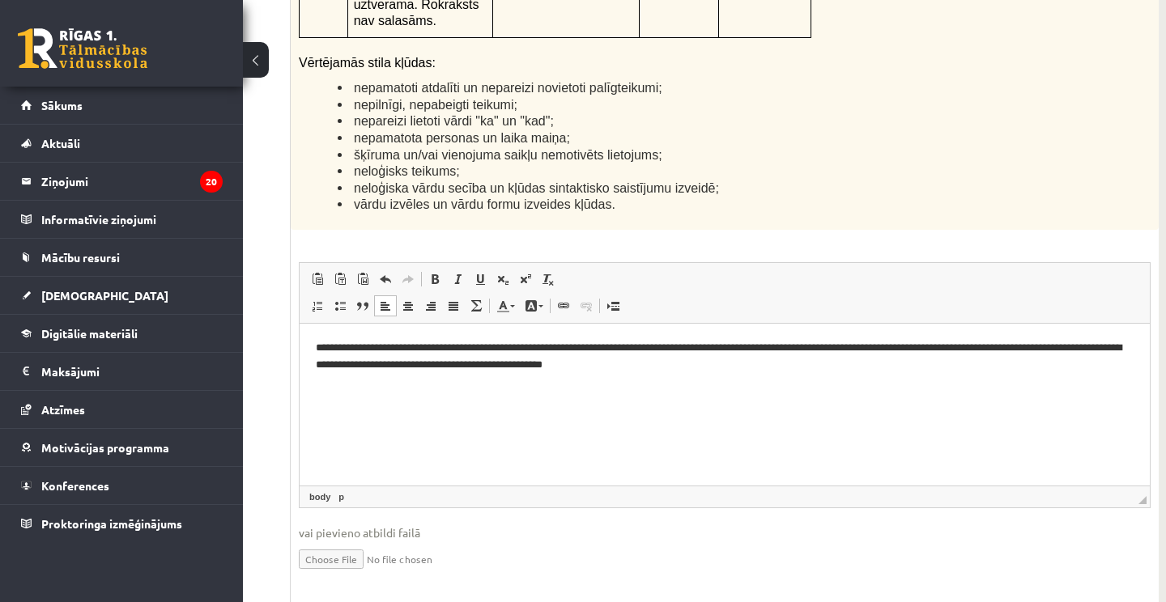
scroll to position [4167, 153]
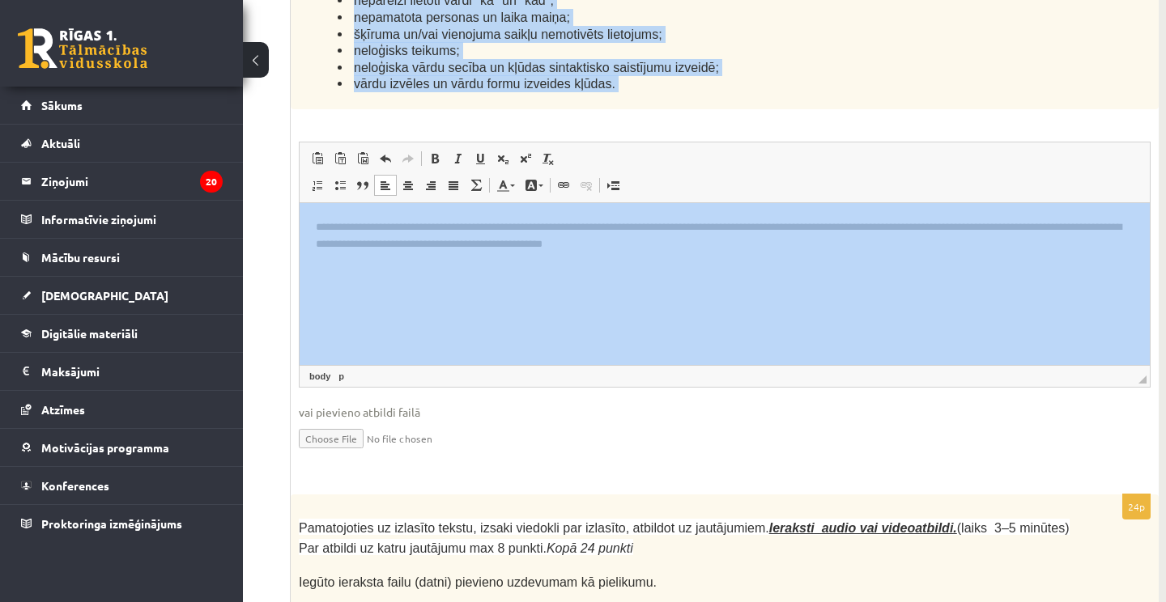
drag, startPoint x: 602, startPoint y: 275, endPoint x: 764, endPoint y: 238, distance: 167.0
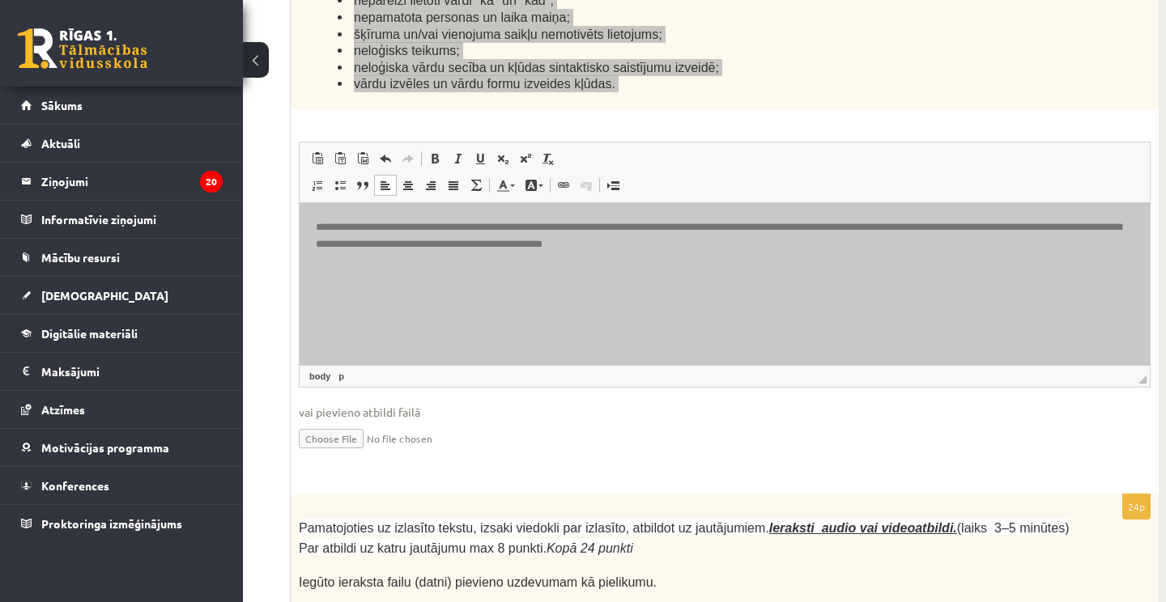
click at [594, 267] on html "**********" at bounding box center [725, 234] width 850 height 65
click at [805, 267] on html "**********" at bounding box center [725, 234] width 850 height 65
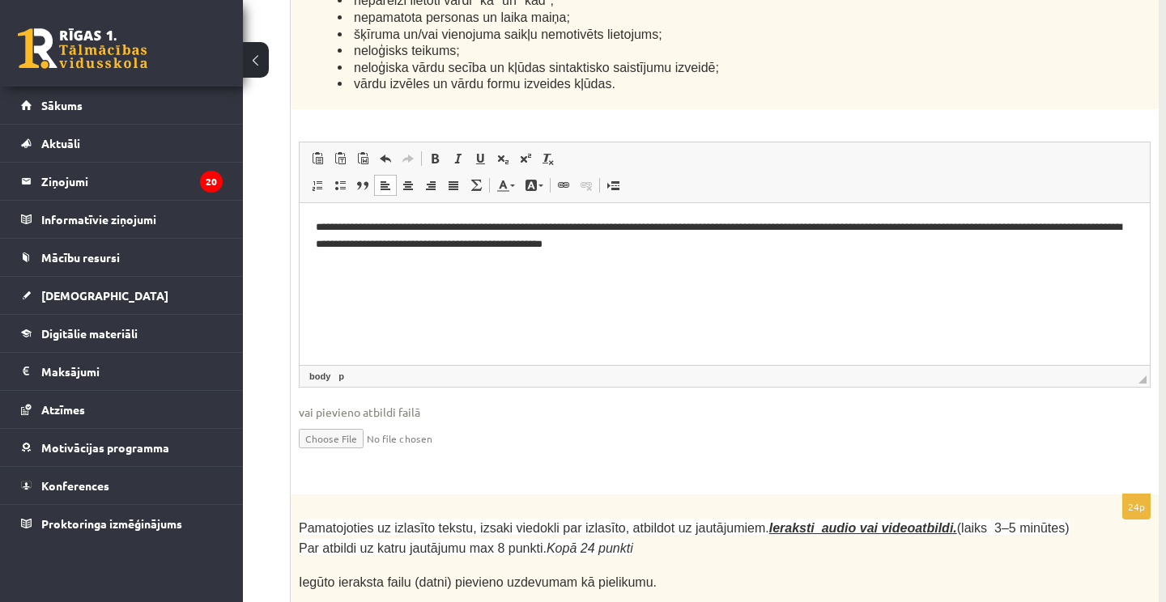
click at [662, 404] on span "vai pievieno atbildi failā" at bounding box center [725, 412] width 852 height 17
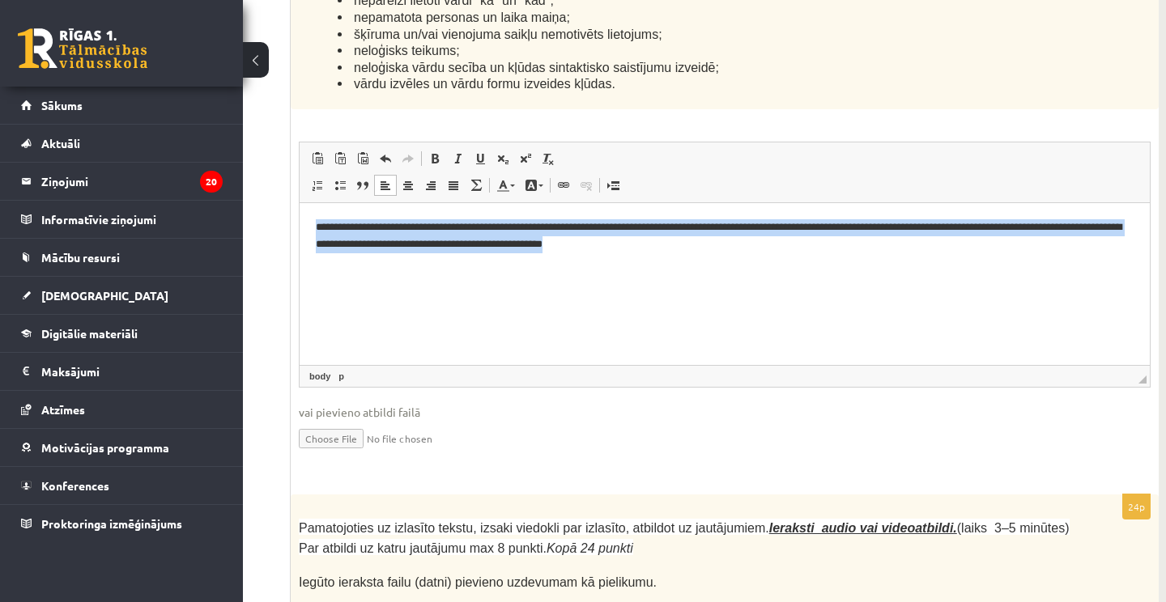
drag, startPoint x: 764, startPoint y: 247, endPoint x: 305, endPoint y: 215, distance: 459.4
click at [305, 215] on html "**********" at bounding box center [725, 234] width 850 height 65
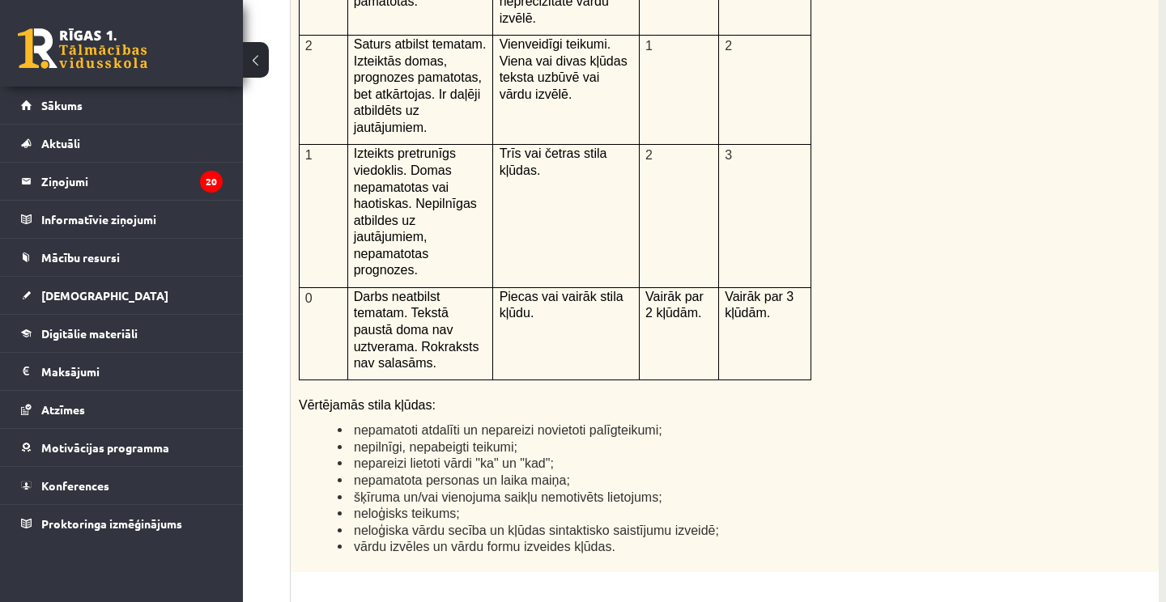
scroll to position [3780, 153]
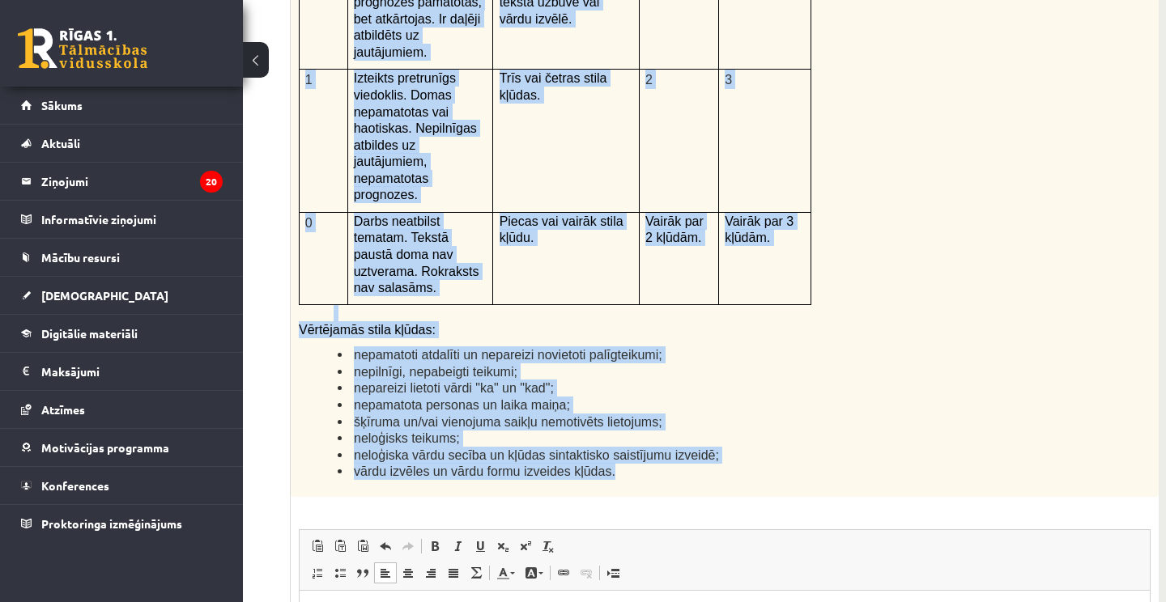
drag, startPoint x: 299, startPoint y: 211, endPoint x: 676, endPoint y: 417, distance: 430.1
click at [676, 417] on div "Kā doto citātu var attiecināt uz Tavu dzīvi? Uzraksti savu atbildi, nosaucot un…" at bounding box center [725, 76] width 868 height 841
click at [624, 449] on span "neloģiska vārdu secība un kļūdas sintaktisko saistījumu izveidē;" at bounding box center [536, 456] width 365 height 14
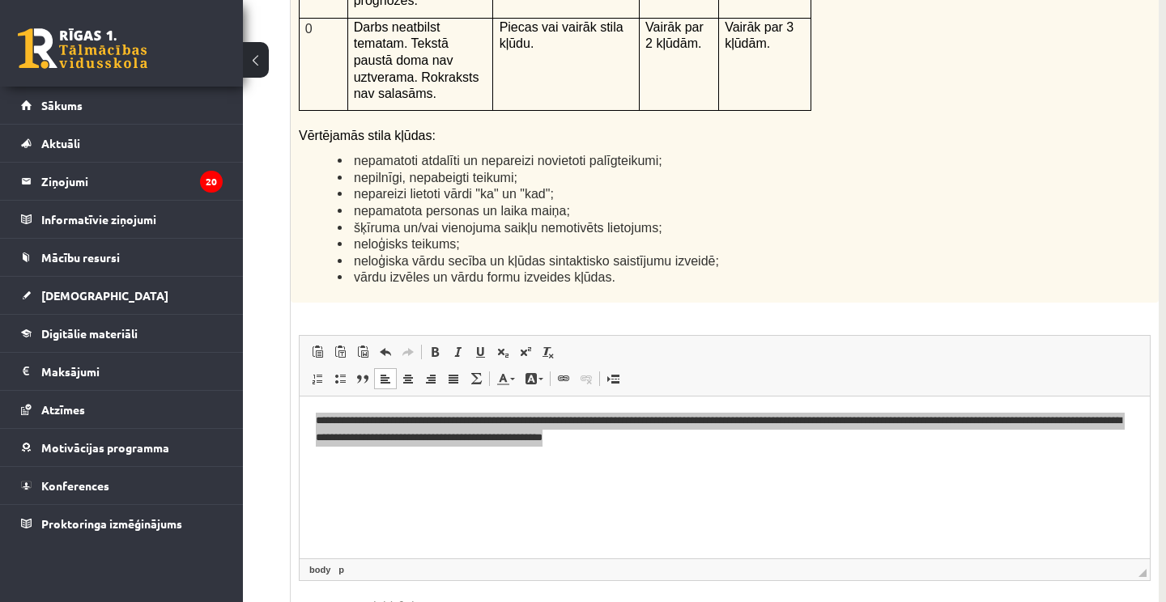
scroll to position [4004, 153]
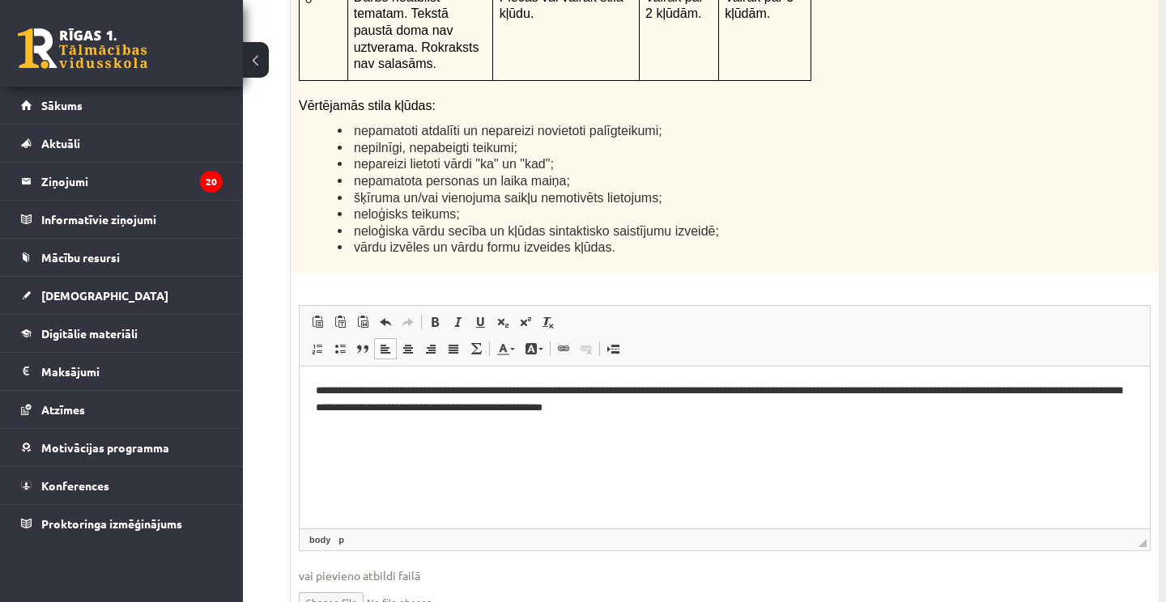
click at [594, 431] on html "**********" at bounding box center [725, 398] width 850 height 65
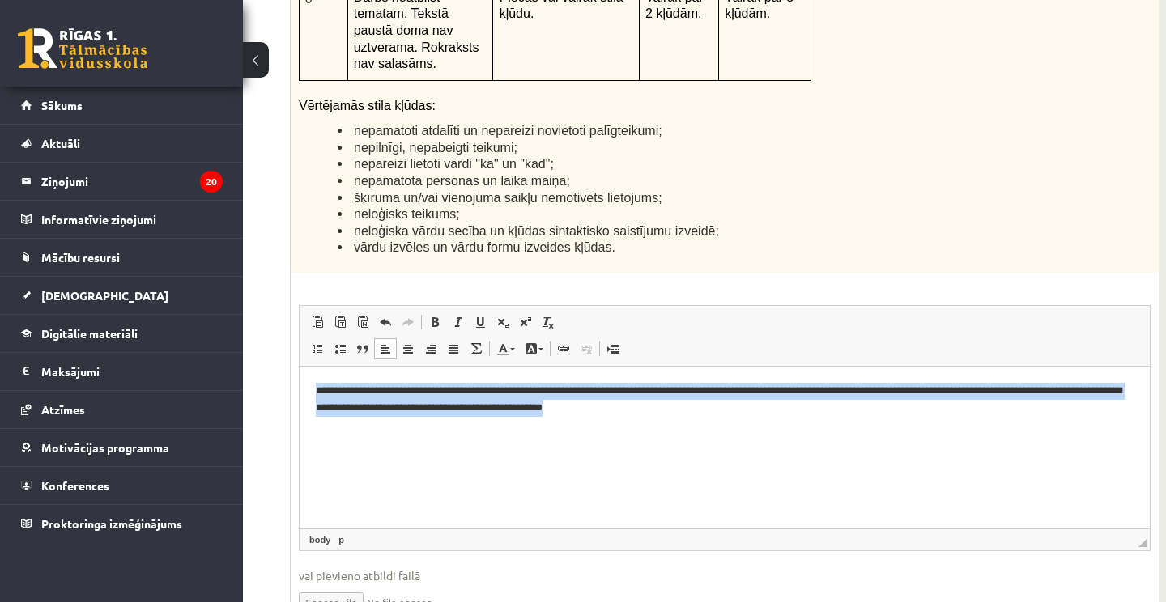
drag, startPoint x: 312, startPoint y: 389, endPoint x: 759, endPoint y: 414, distance: 448.5
click at [759, 414] on html "**********" at bounding box center [725, 398] width 850 height 65
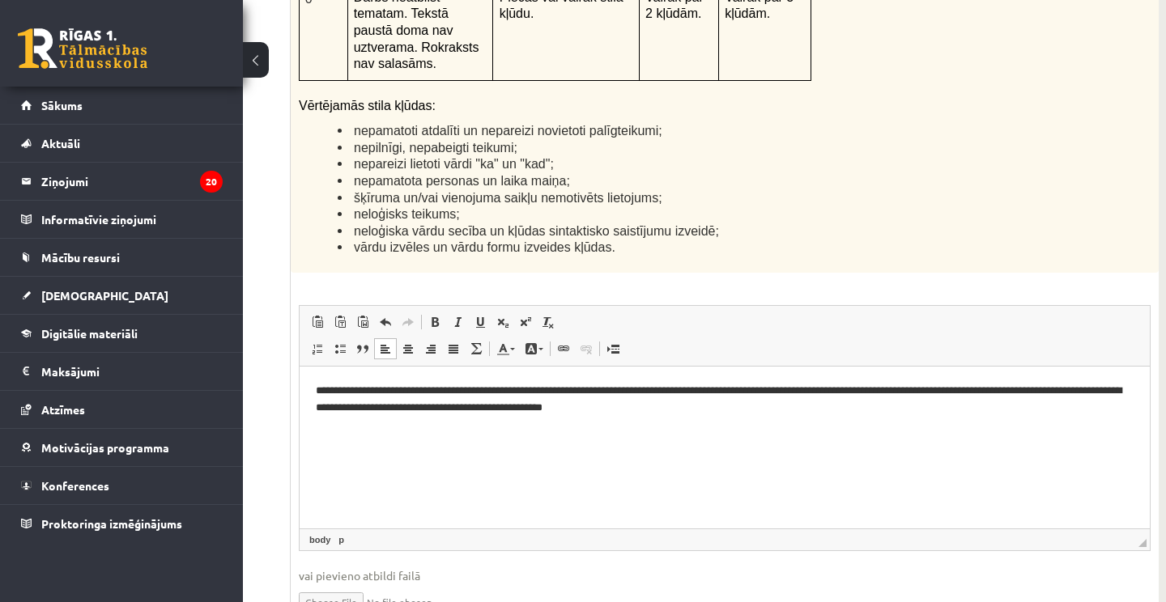
click at [583, 431] on html "**********" at bounding box center [725, 398] width 850 height 65
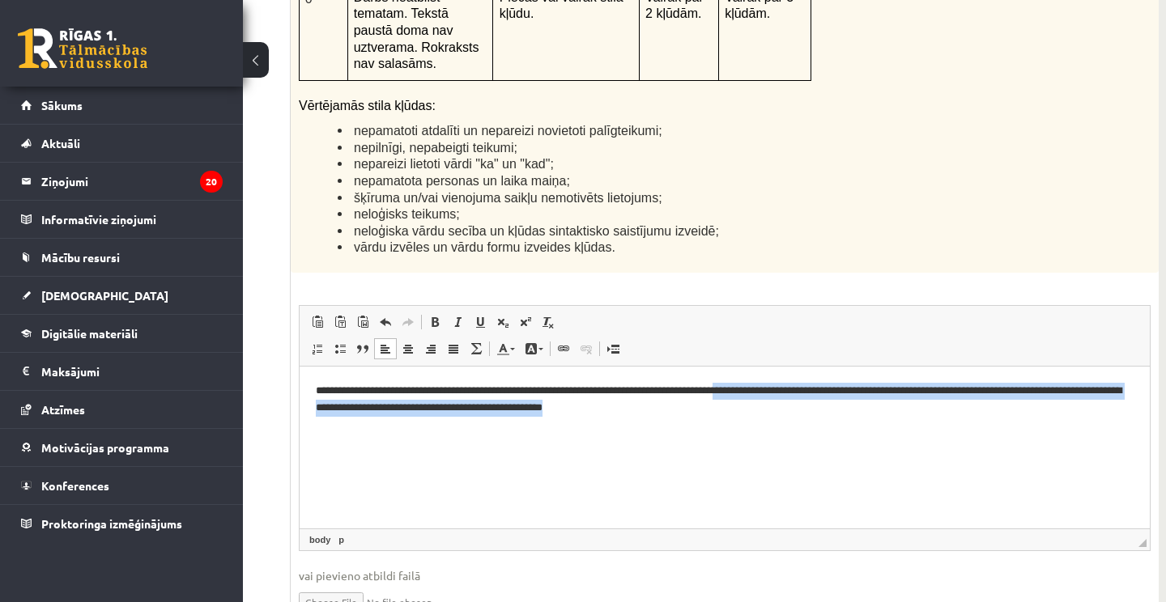
drag, startPoint x: 770, startPoint y: 394, endPoint x: 752, endPoint y: 397, distance: 18.0
click at [752, 397] on p "**********" at bounding box center [725, 398] width 818 height 32
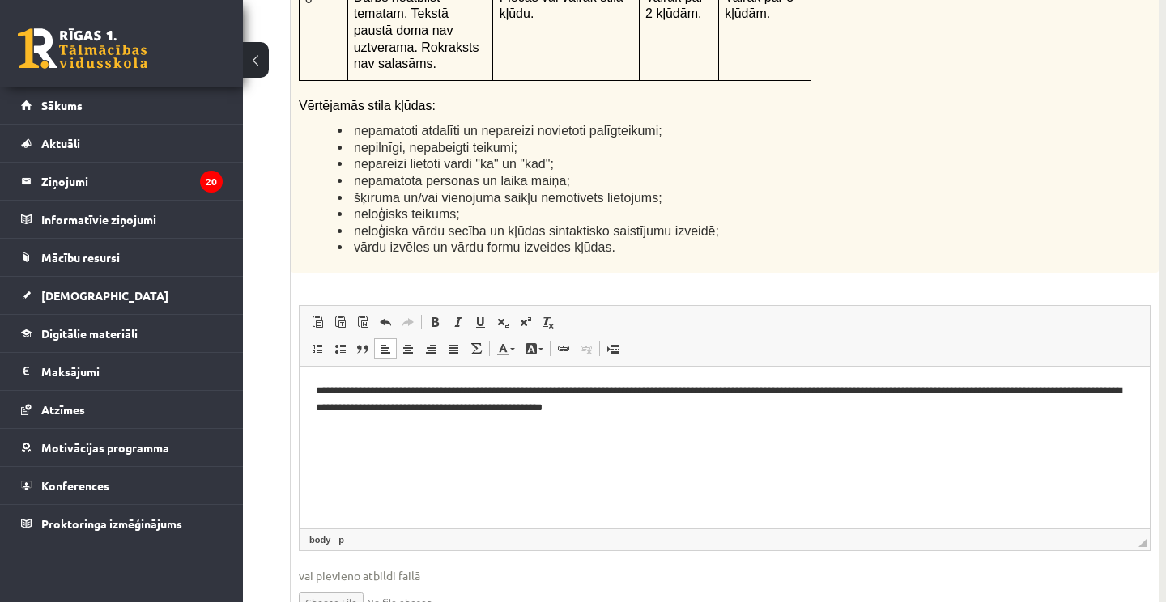
click at [697, 387] on p "**********" at bounding box center [725, 398] width 818 height 32
drag, startPoint x: 697, startPoint y: 389, endPoint x: 666, endPoint y: 393, distance: 31.0
click at [666, 393] on p "**********" at bounding box center [725, 398] width 818 height 32
drag, startPoint x: 700, startPoint y: 393, endPoint x: 667, endPoint y: 393, distance: 32.4
click at [667, 393] on p "**********" at bounding box center [725, 398] width 818 height 32
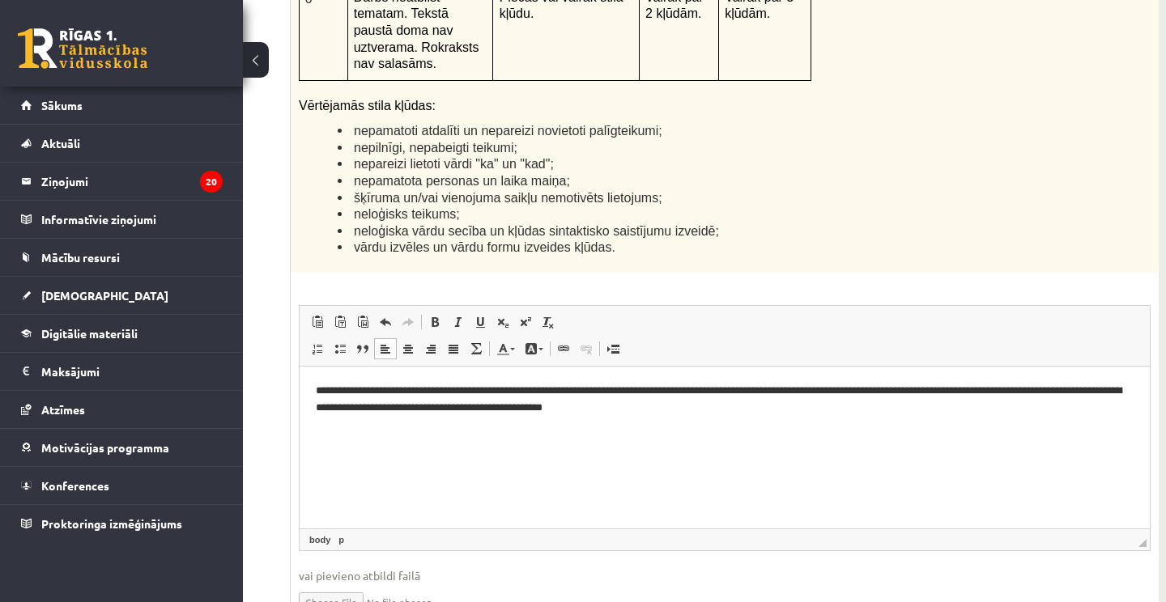
click at [752, 388] on p "**********" at bounding box center [725, 398] width 818 height 32
click at [765, 390] on p "**********" at bounding box center [725, 398] width 818 height 32
drag, startPoint x: 914, startPoint y: 392, endPoint x: 887, endPoint y: 392, distance: 26.7
click at [887, 392] on p "**********" at bounding box center [725, 398] width 818 height 32
click at [959, 392] on p "**********" at bounding box center [725, 398] width 818 height 32
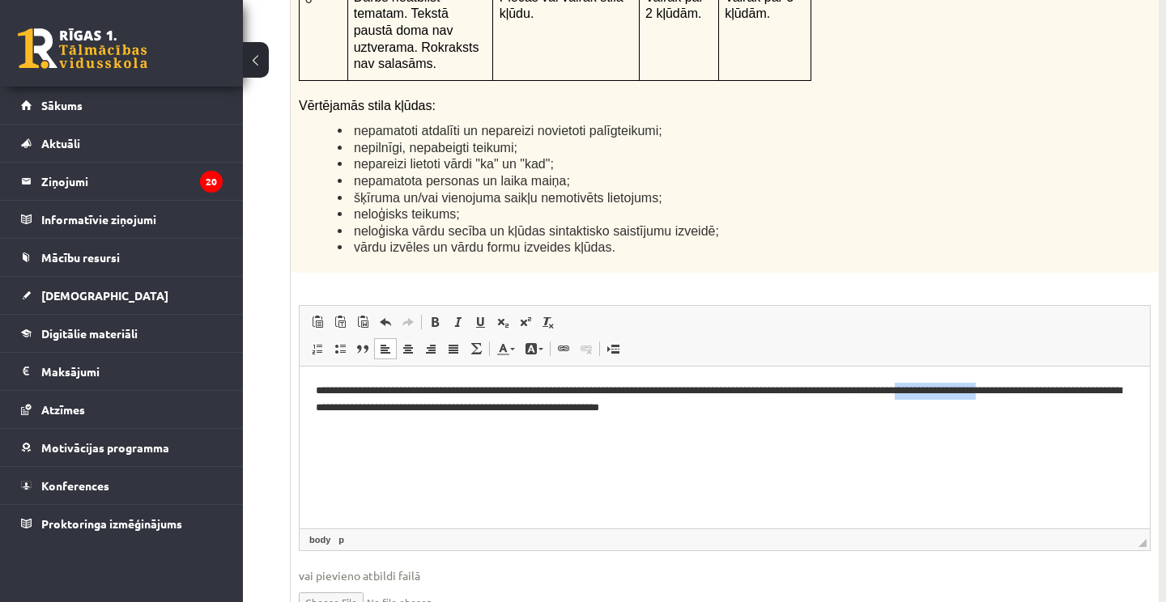
drag, startPoint x: 1086, startPoint y: 393, endPoint x: 989, endPoint y: 392, distance: 97.2
click at [989, 392] on p "**********" at bounding box center [725, 398] width 818 height 32
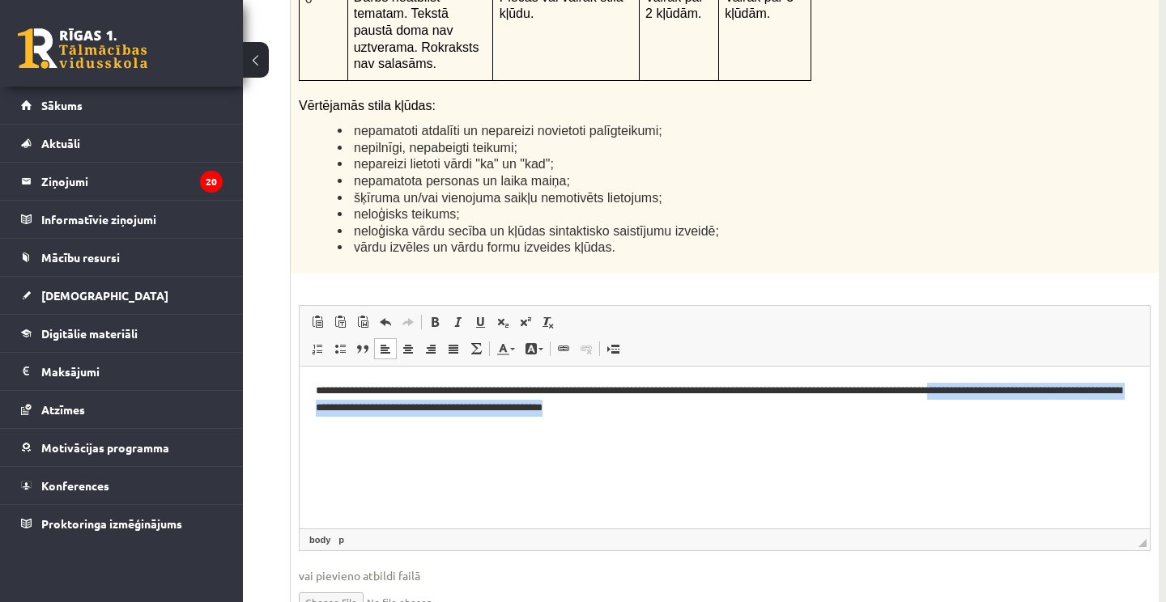
drag, startPoint x: 768, startPoint y: 420, endPoint x: 1022, endPoint y: 391, distance: 255.1
click at [1022, 391] on html "**********" at bounding box center [725, 398] width 850 height 65
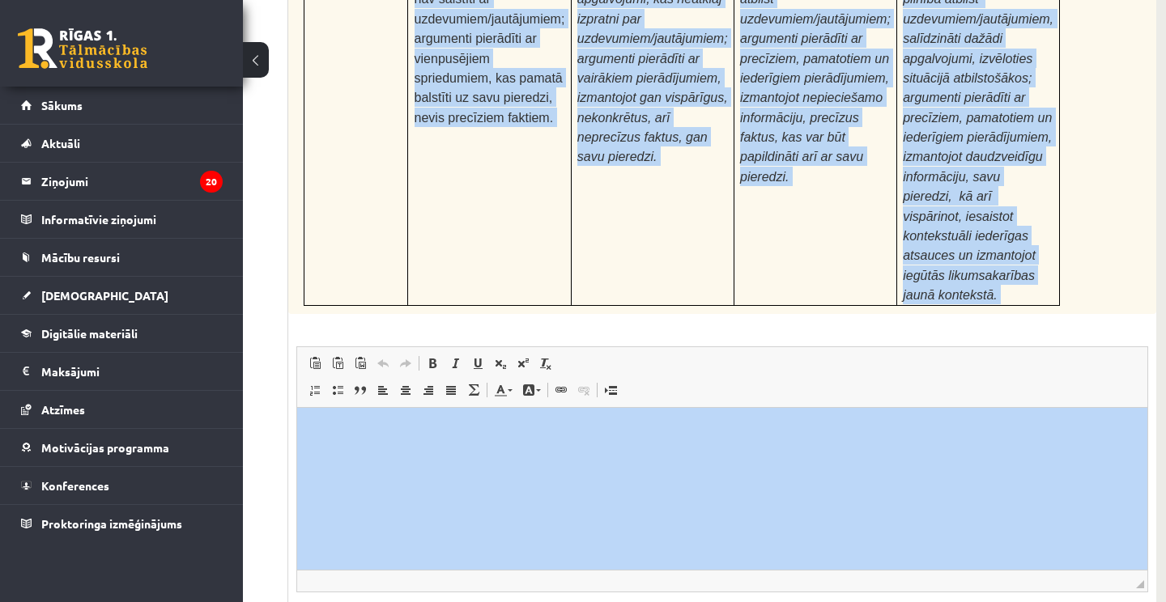
scroll to position [5233, 155]
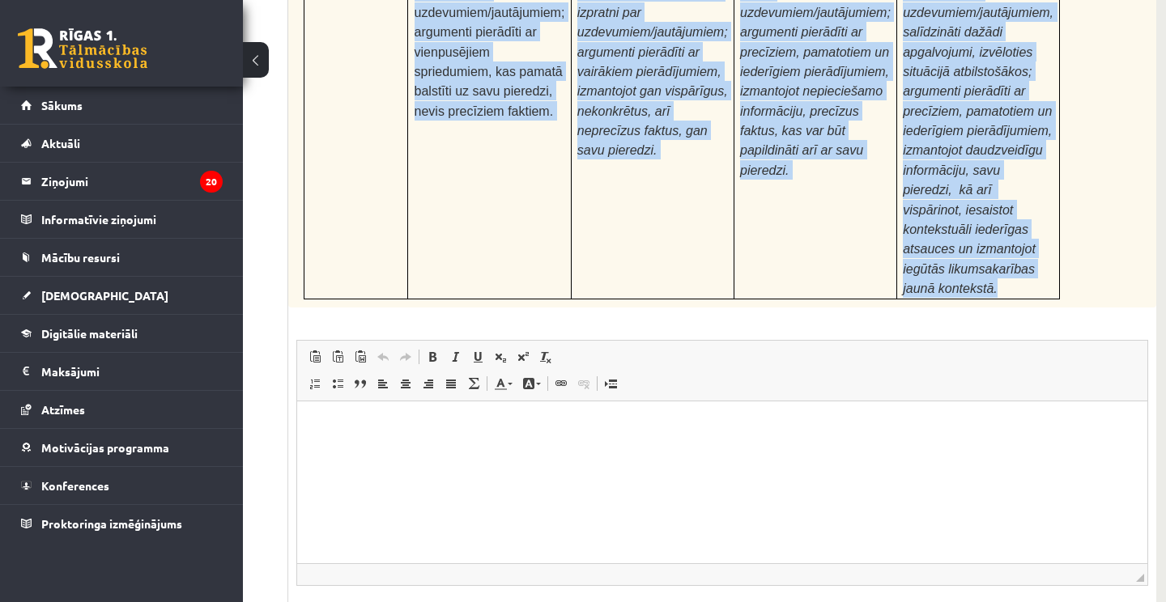
drag, startPoint x: 297, startPoint y: 37, endPoint x: 1005, endPoint y: 170, distance: 720.0
click at [754, 346] on span "Ielīmēt Klaviatūras saīsne Komanda+V Ievietot kā vienkāršu tekstu Klaviatūras s…" at bounding box center [722, 359] width 837 height 27
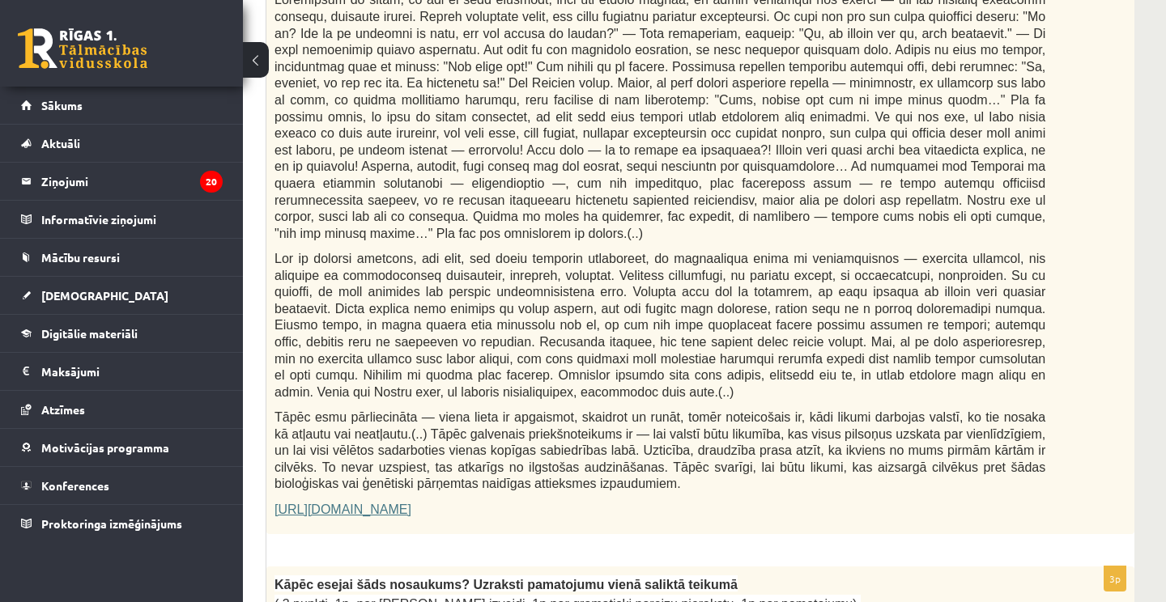
scroll to position [899, 177]
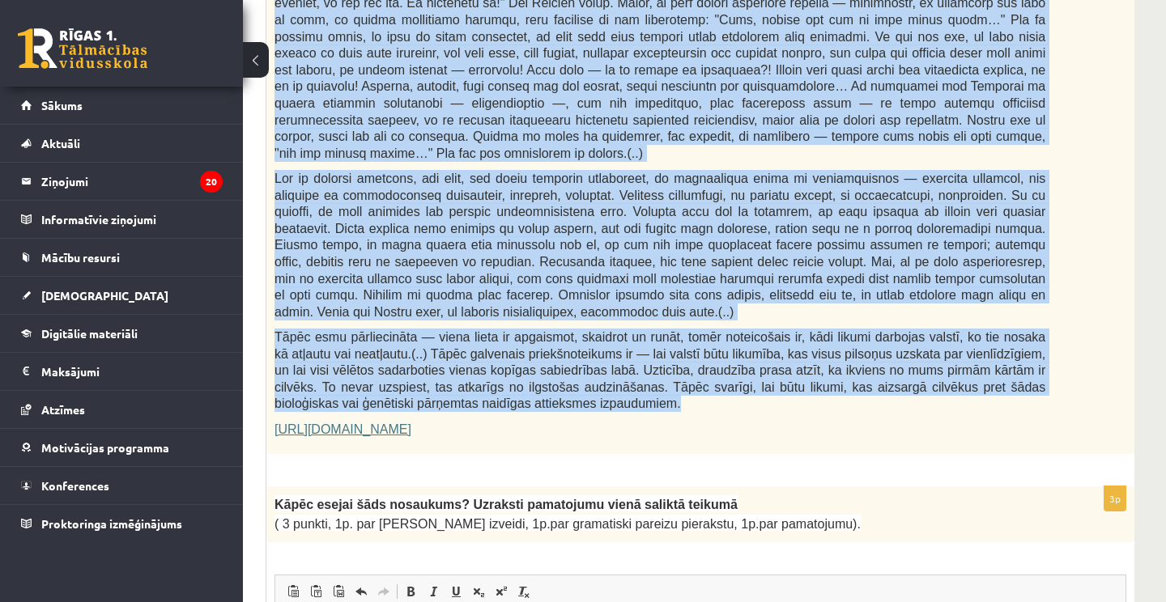
drag, startPoint x: 277, startPoint y: 246, endPoint x: 890, endPoint y: 379, distance: 627.1
click at [890, 379] on div "Fragments no Valentīnas Freimanes grāmatas "Antigones likums" Mūsu zemapziņas p…" at bounding box center [700, 61] width 868 height 785
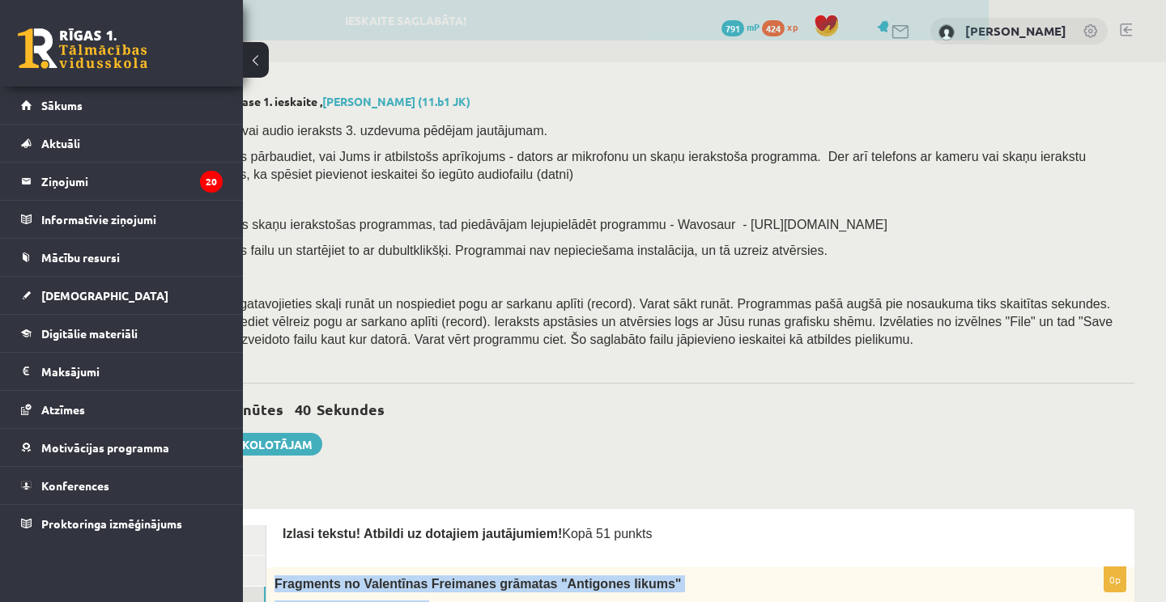
scroll to position [-1, 177]
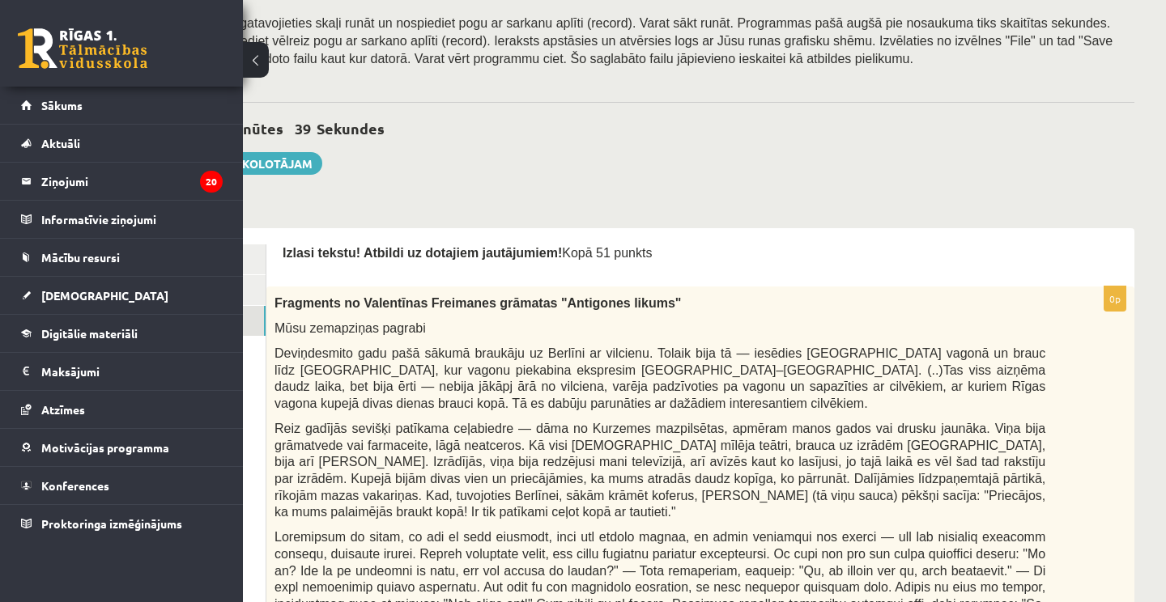
scroll to position [279, 177]
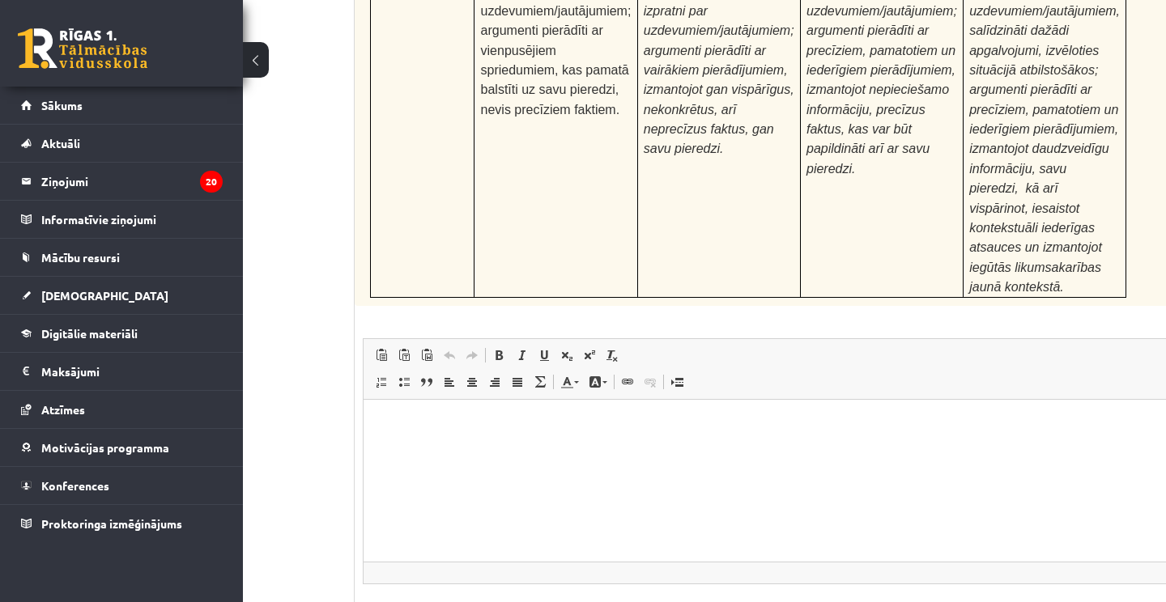
scroll to position [5233, 89]
type input "**********"
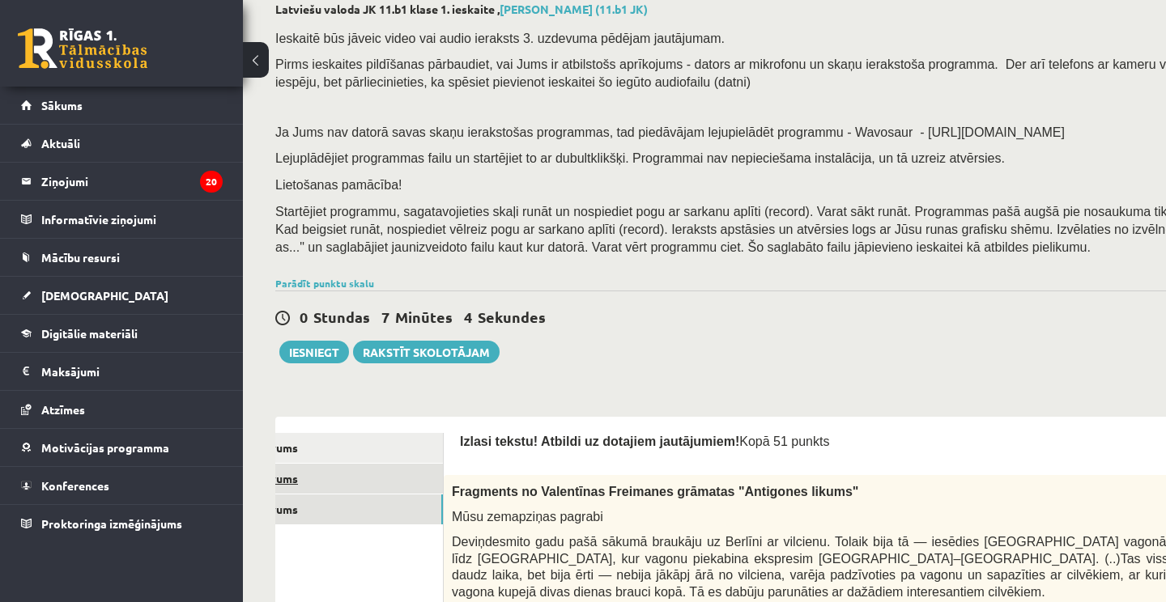
scroll to position [138, 0]
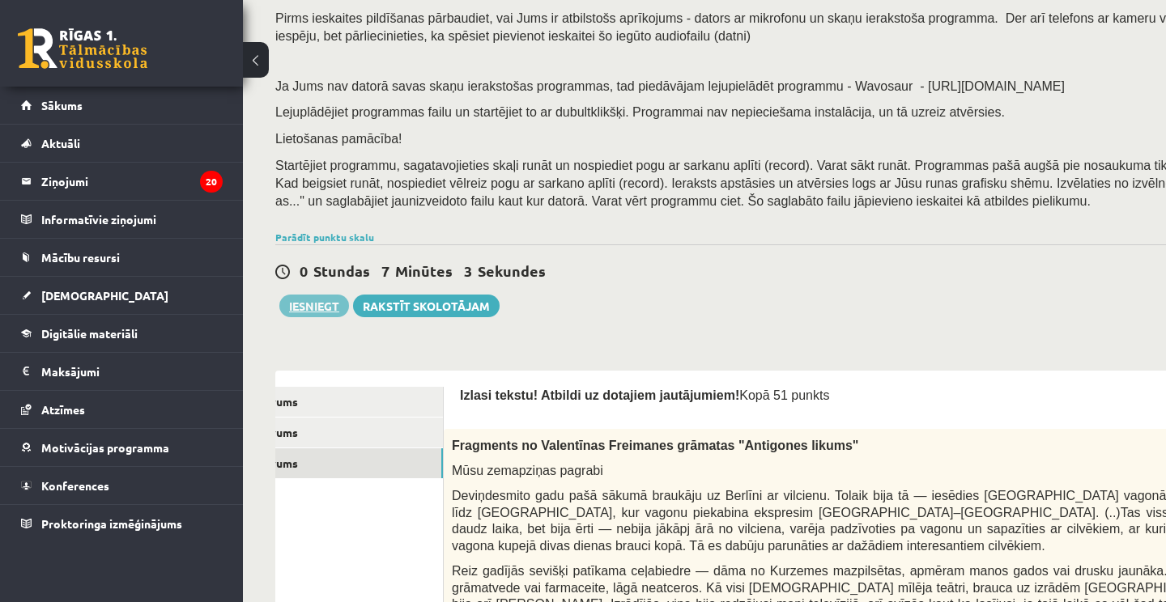
click at [306, 302] on button "Iesniegt" at bounding box center [314, 306] width 70 height 23
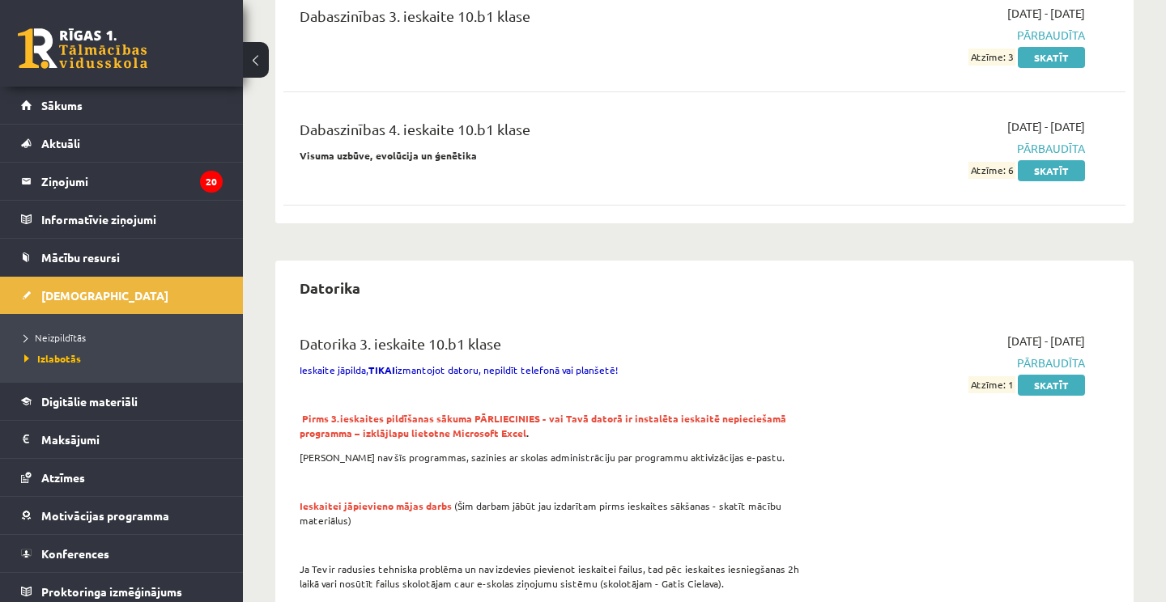
scroll to position [1075, 0]
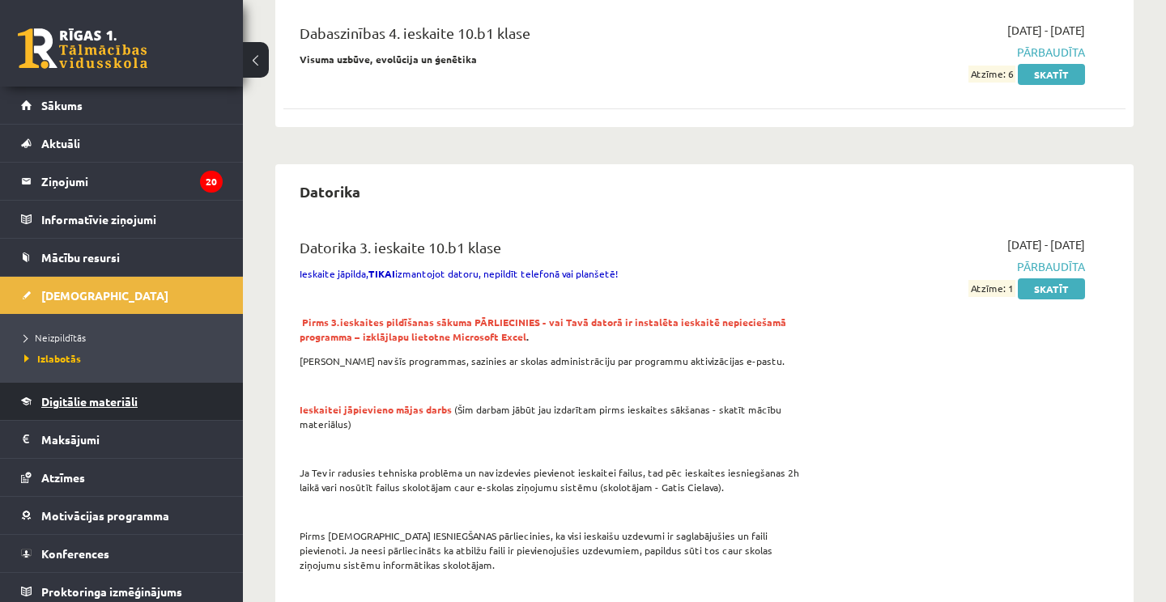
click at [83, 392] on link "Digitālie materiāli" at bounding box center [122, 401] width 202 height 37
